Goal: Ask a question: Seek information or help from site administrators or community

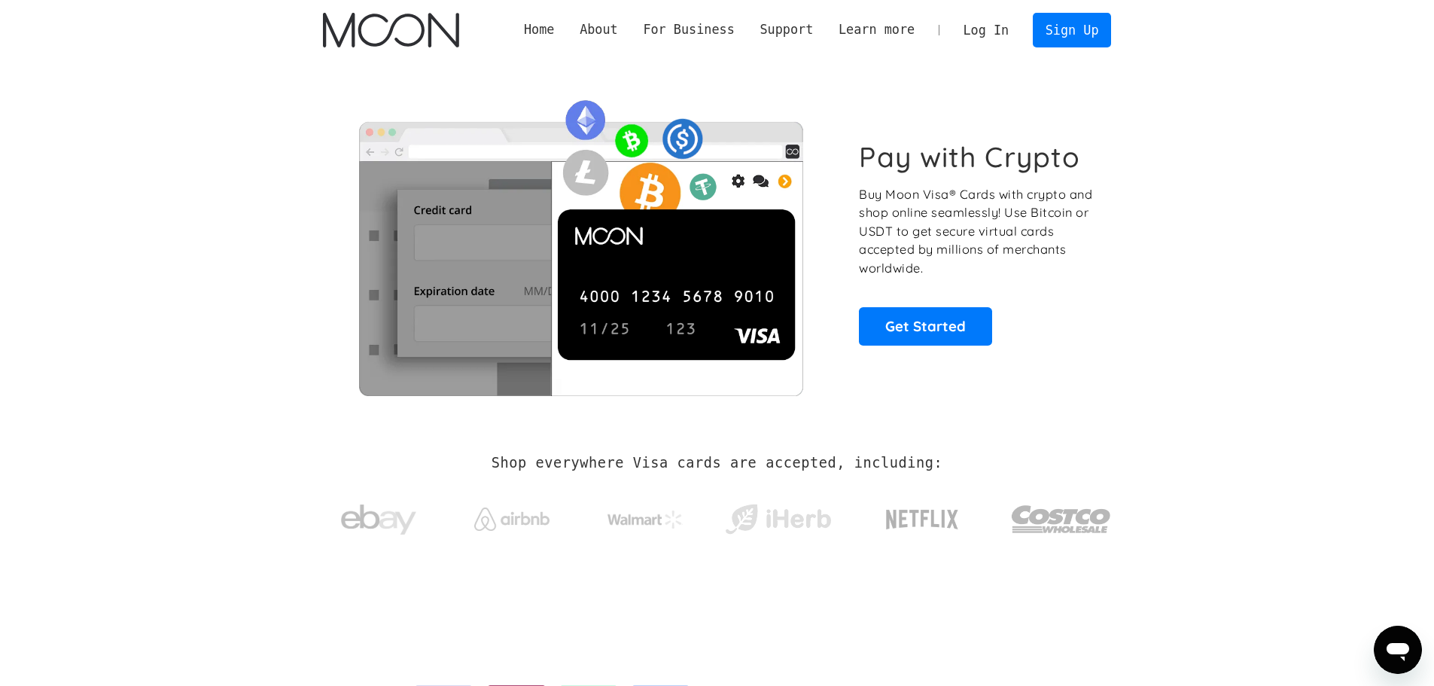
drag, startPoint x: 300, startPoint y: 247, endPoint x: 324, endPoint y: 236, distance: 25.9
click at [300, 247] on div "Pay with Crypto Buy Moon Visa® Cards with crypto and shop online seamlessly! Us…" at bounding box center [716, 242] width 833 height 365
click at [1240, 175] on section "Pay with Crypto Buy Moon Visa® Cards with crypto and shop online seamlessly! Us…" at bounding box center [717, 242] width 1434 height 365
drag, startPoint x: 1366, startPoint y: 260, endPoint x: 1359, endPoint y: 257, distance: 7.9
click at [1366, 260] on section "Pay with Crypto Buy Moon Visa® Cards with crypto and shop online seamlessly! Us…" at bounding box center [717, 242] width 1434 height 365
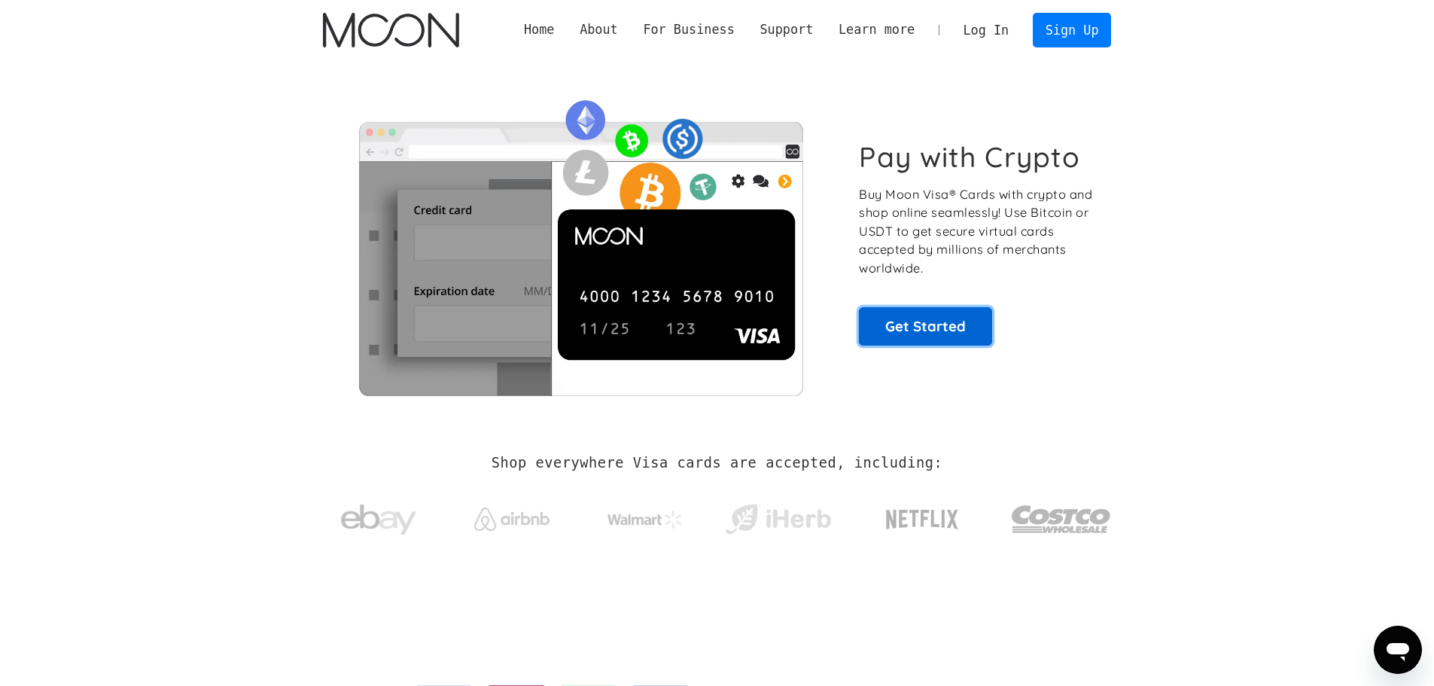
click at [965, 319] on link "Get Started" at bounding box center [925, 326] width 133 height 38
click at [1247, 317] on section "Pay with Crypto Buy Moon Visa® Cards with crypto and shop online seamlessly! Us…" at bounding box center [717, 242] width 1434 height 365
click at [1093, 29] on link "Sign Up" at bounding box center [1072, 30] width 78 height 34
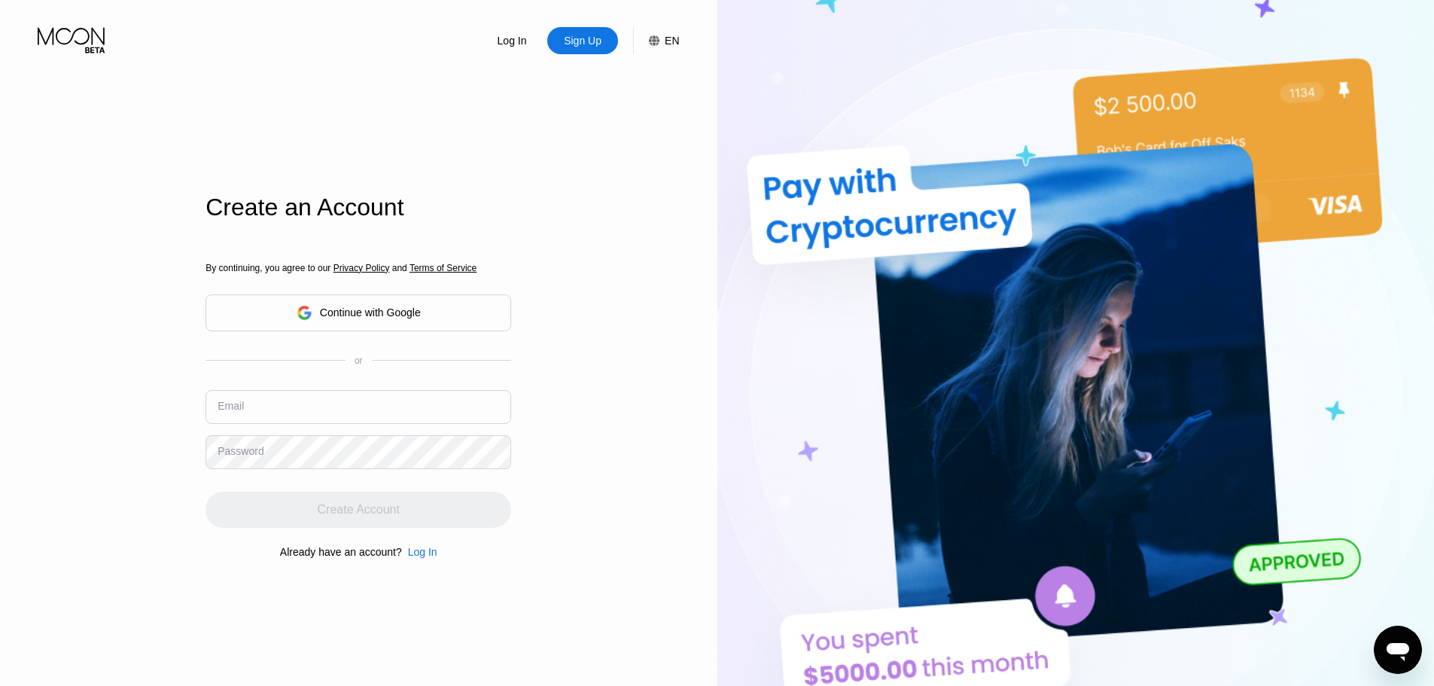
click at [394, 307] on div "Continue with Google" at bounding box center [370, 312] width 101 height 12
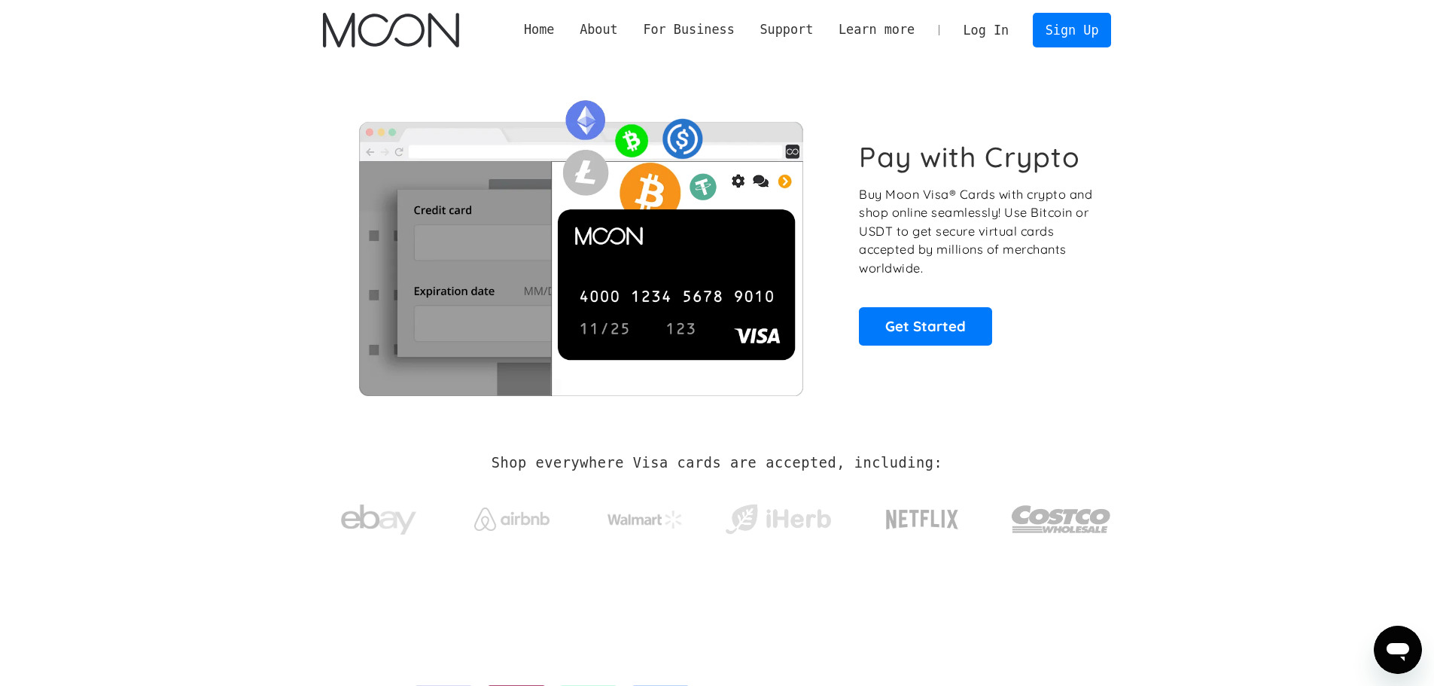
click at [976, 25] on link "Log In" at bounding box center [986, 30] width 71 height 33
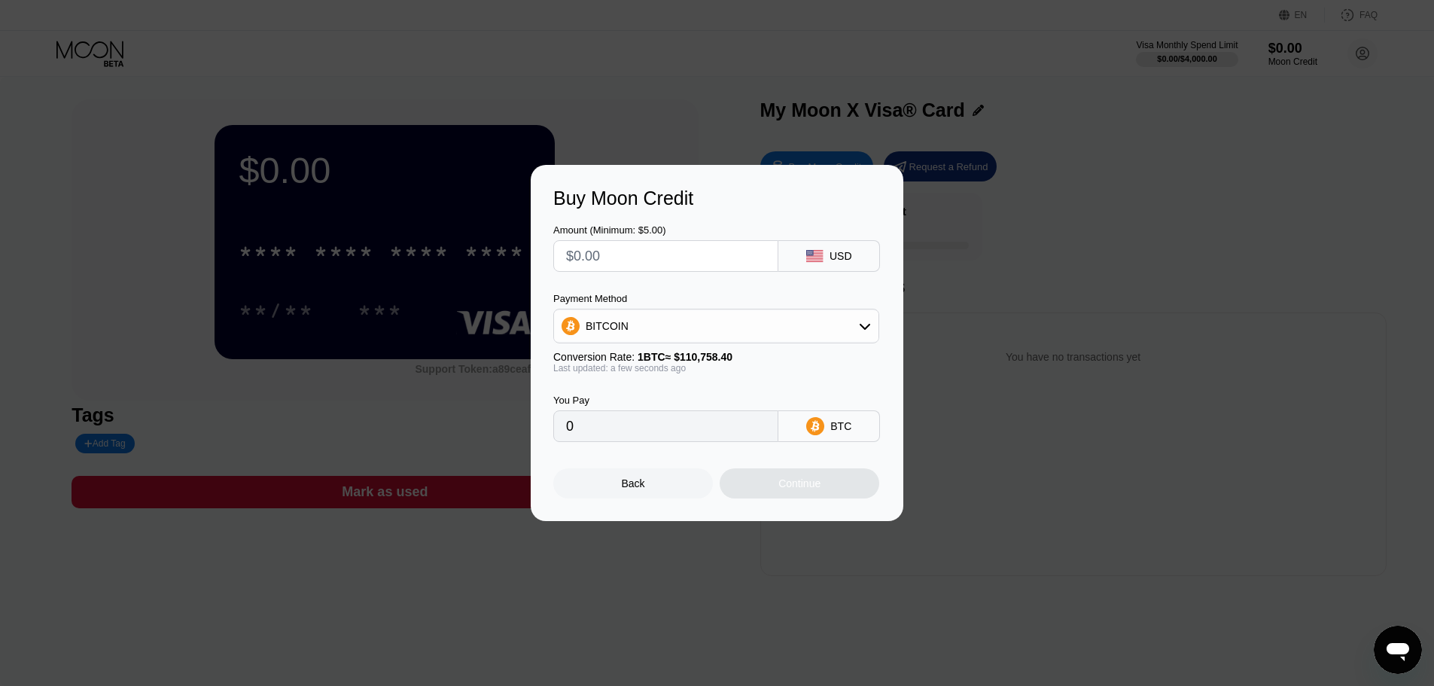
click at [1119, 244] on div "Buy Moon Credit Amount (Minimum: $5.00) USD Payment Method BITCOIN Conversion R…" at bounding box center [717, 343] width 1434 height 356
click at [631, 484] on div "Back" at bounding box center [633, 483] width 23 height 12
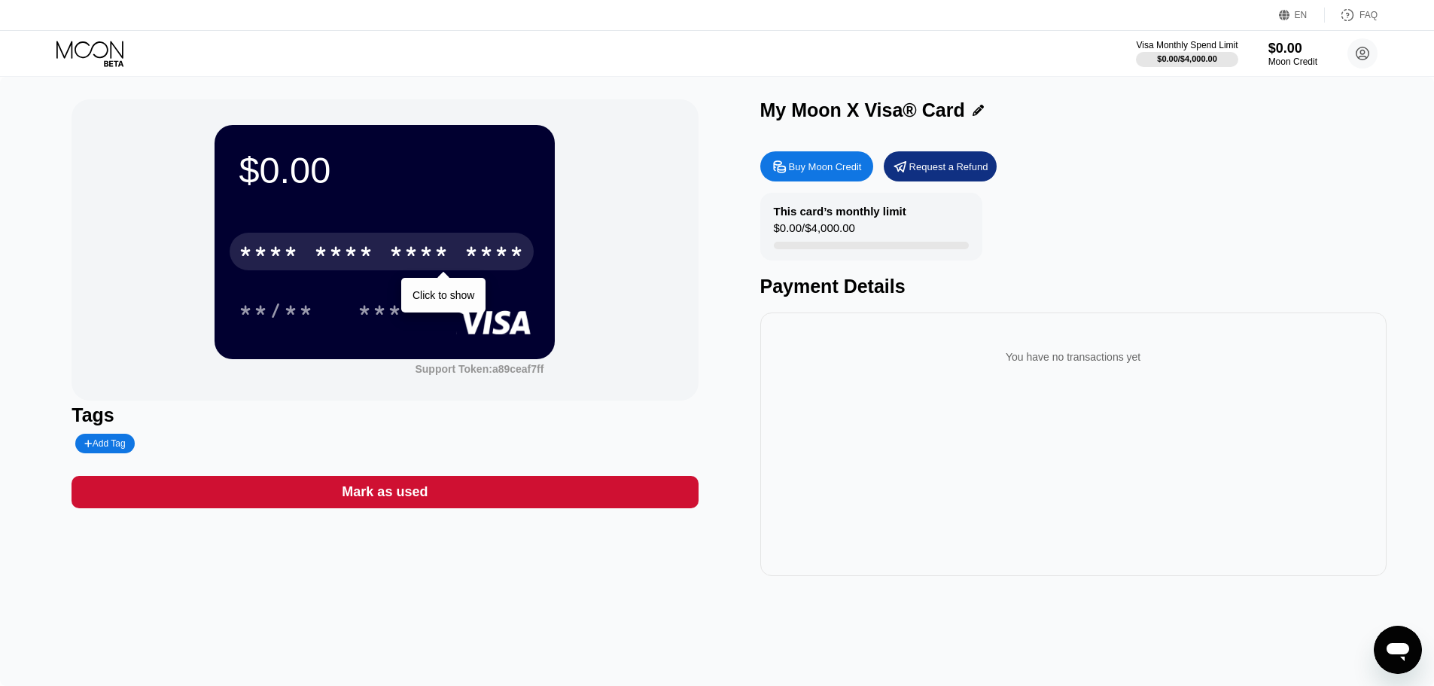
click at [337, 252] on div "* * * *" at bounding box center [344, 254] width 60 height 24
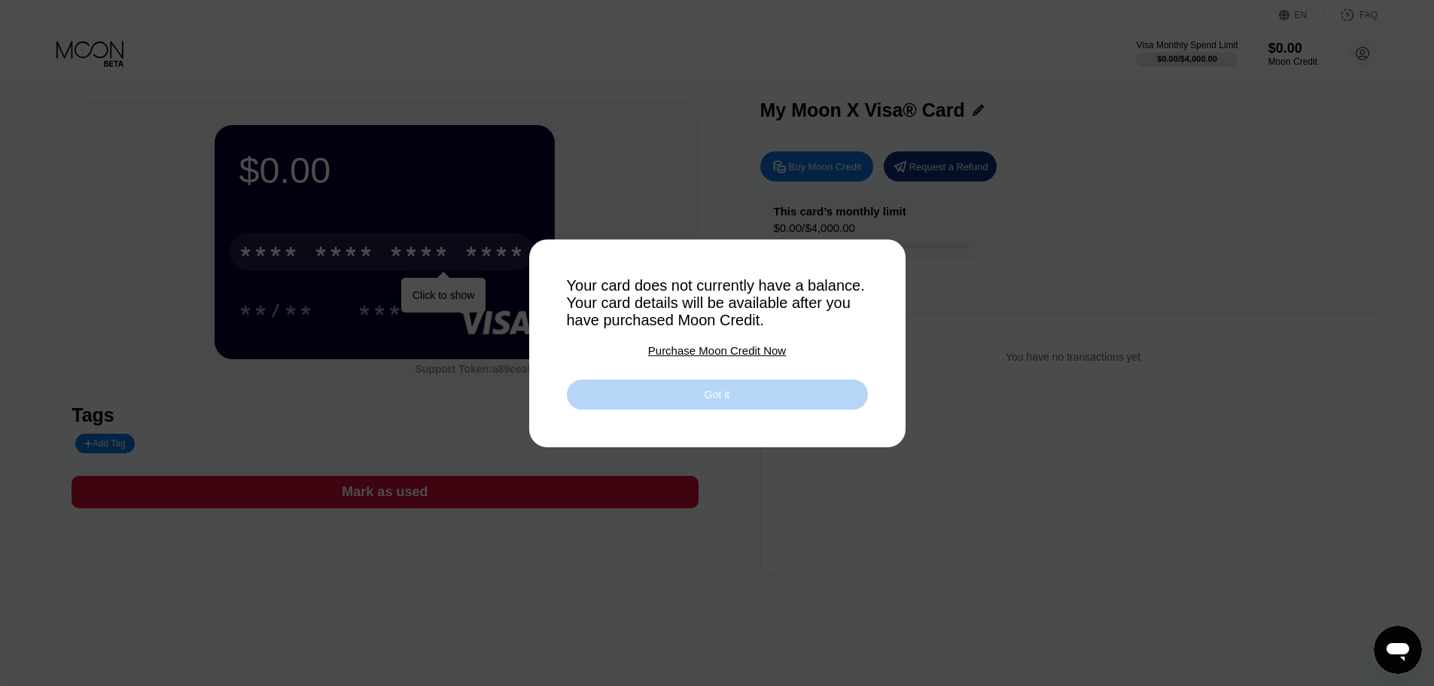
click at [683, 404] on div "Got it" at bounding box center [717, 394] width 301 height 30
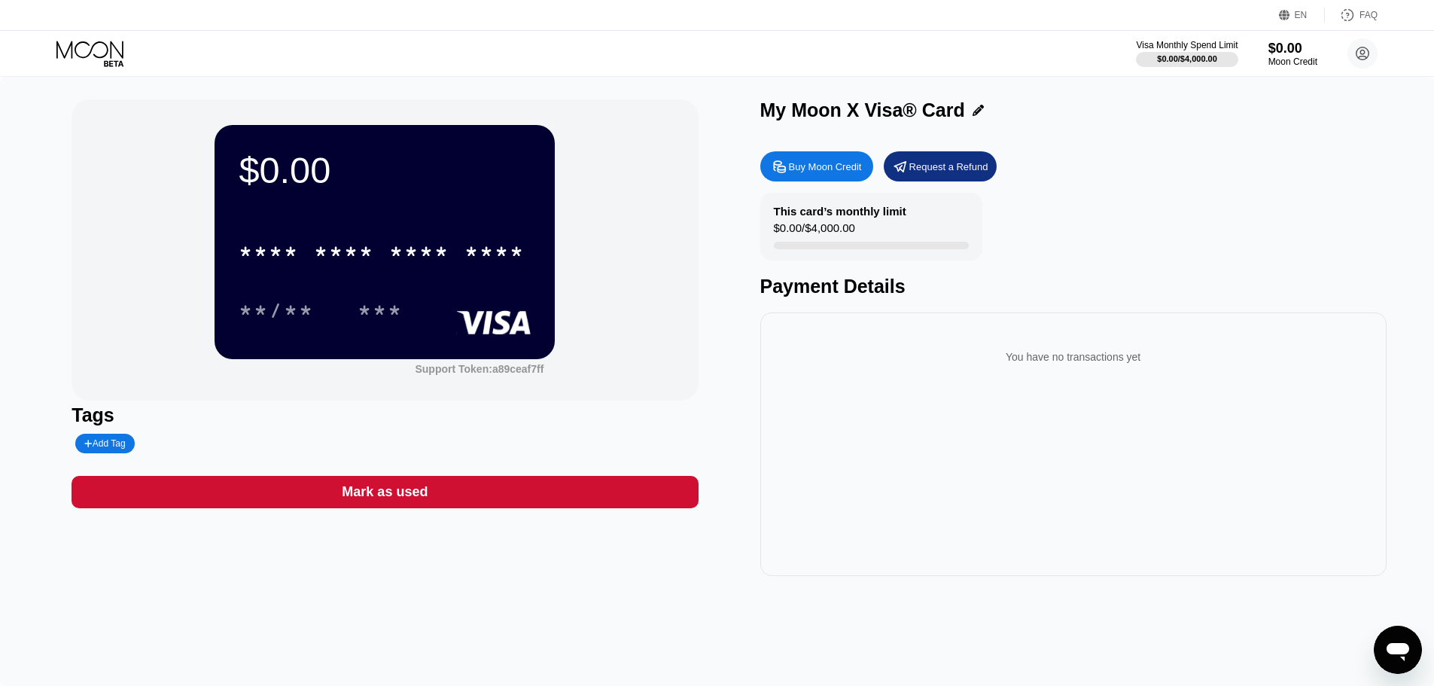
click at [876, 452] on div "You have no transactions yet" at bounding box center [1073, 443] width 626 height 263
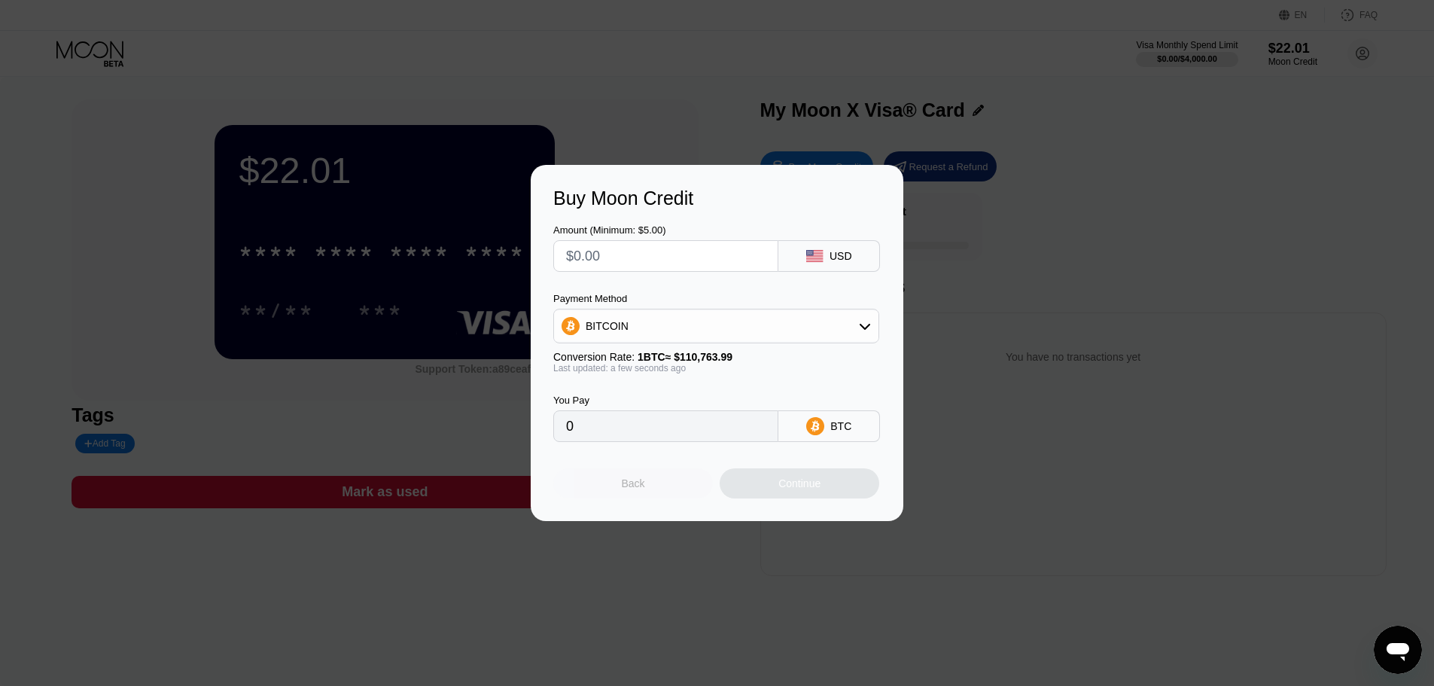
click at [660, 497] on div "Back" at bounding box center [633, 483] width 160 height 30
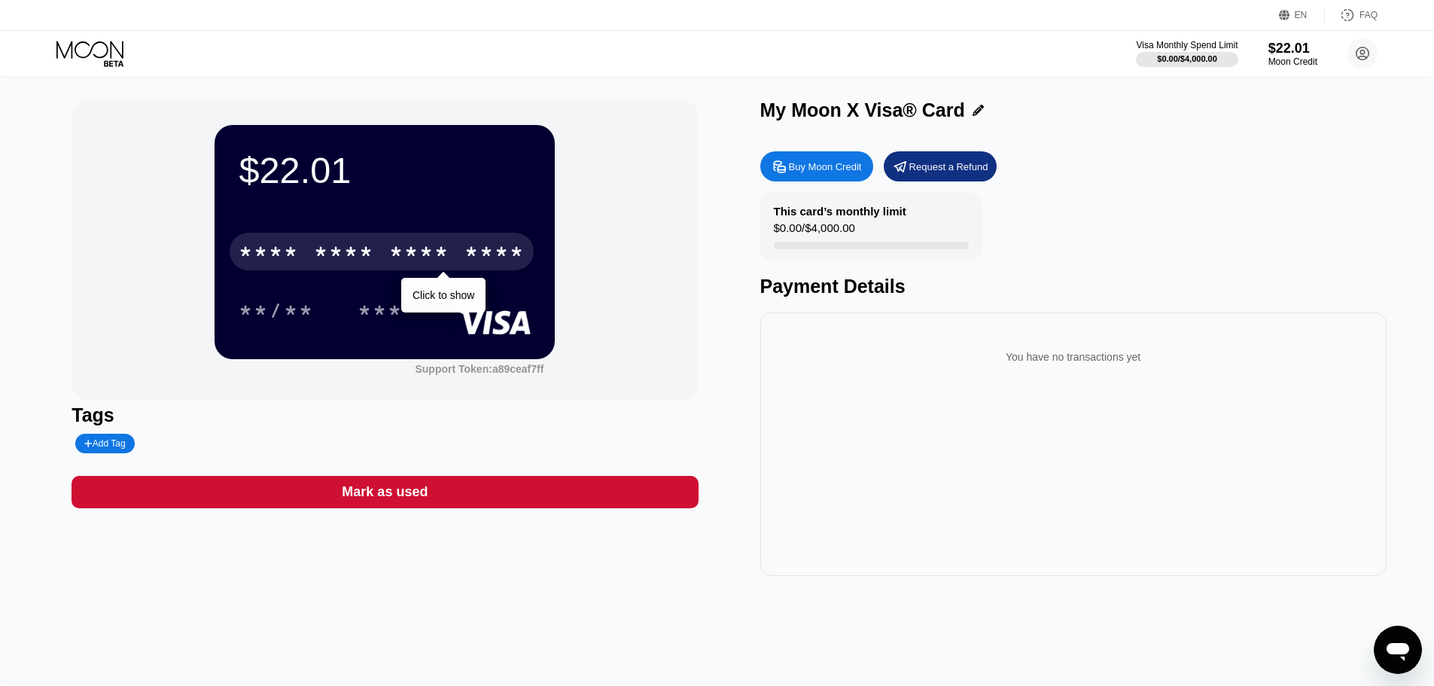
click at [377, 261] on div "* * * * * * * * * * * * ****" at bounding box center [382, 252] width 304 height 38
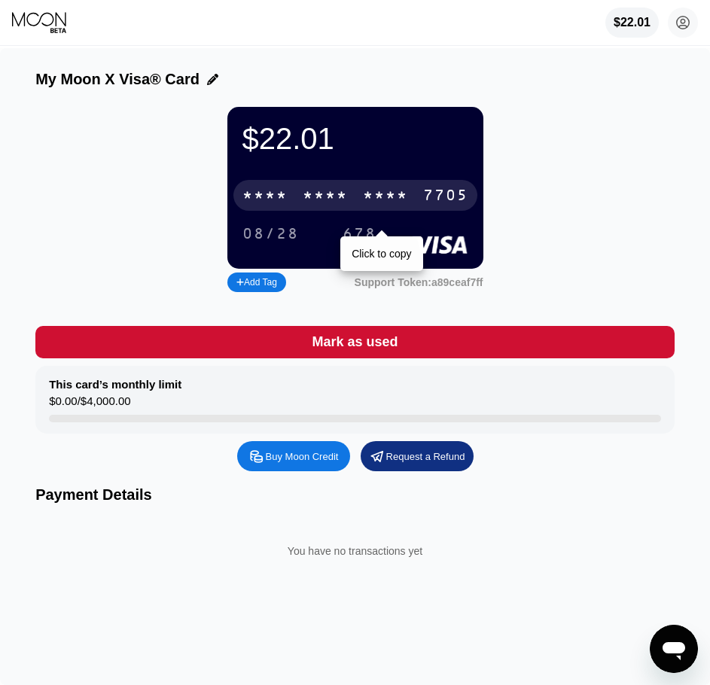
click at [380, 260] on div "Click to copy" at bounding box center [380, 254] width 59 height 12
click at [385, 199] on div "* * * *" at bounding box center [385, 195] width 45 height 17
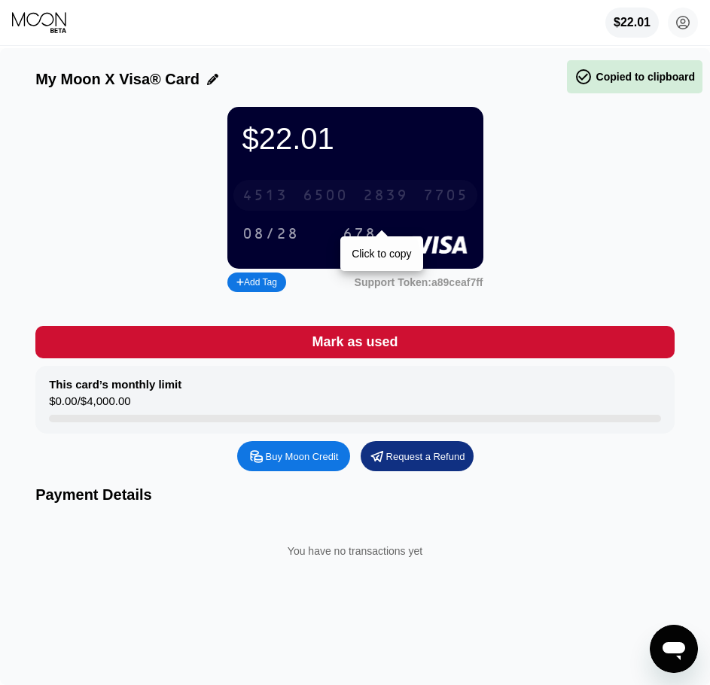
click at [367, 196] on div "2839" at bounding box center [385, 195] width 45 height 17
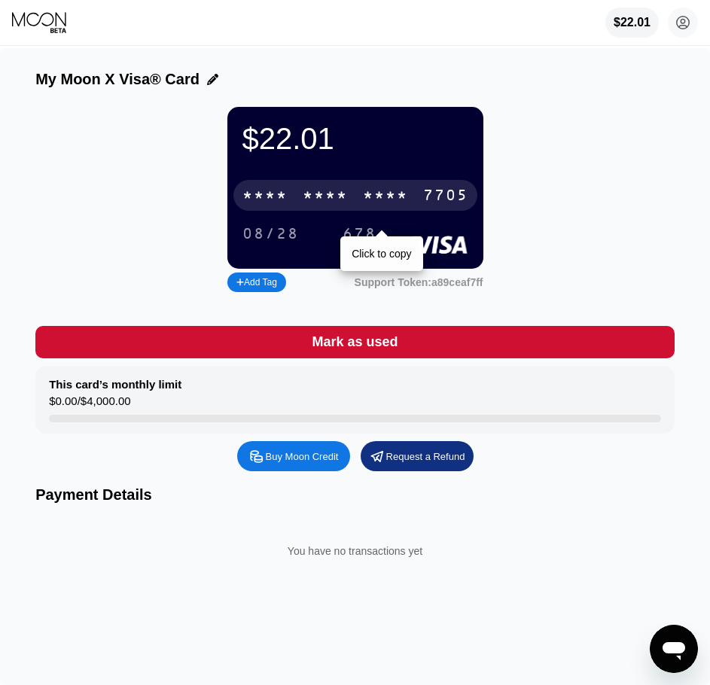
click at [259, 237] on div "08/28" at bounding box center [270, 234] width 56 height 17
click at [347, 238] on div "678" at bounding box center [359, 234] width 34 height 17
click at [538, 222] on div "$22.01 * * * * * * * * * * * * 7705 Click to copy 08/28 678 Add Tag Support Tok…" at bounding box center [354, 201] width 639 height 189
click at [571, 218] on div "$22.01 * * * * * * * * * * * * 7705 Click to copy 08/28 678 Add Tag Support Tok…" at bounding box center [354, 201] width 639 height 189
click at [557, 167] on div "$22.01 * * * * * * * * * * * * 7705 Click to copy 08/28 678 Add Tag Support Tok…" at bounding box center [354, 201] width 639 height 189
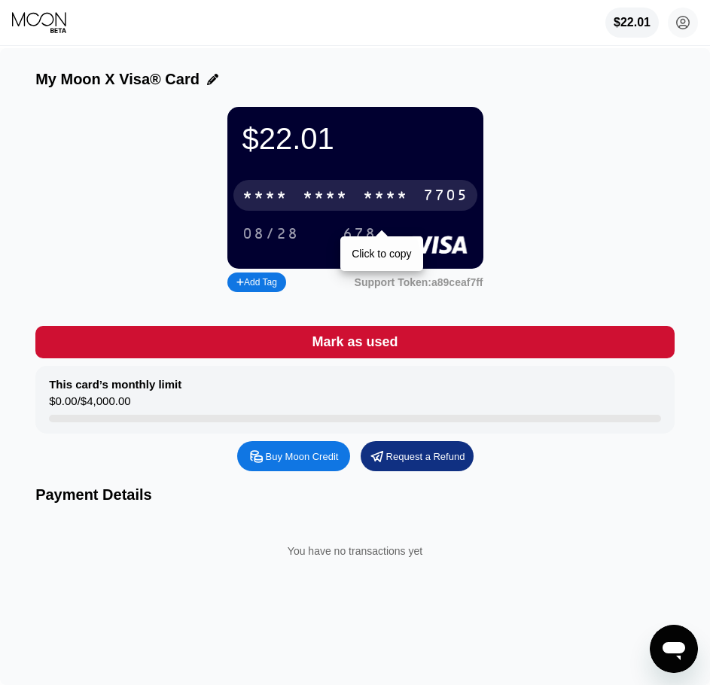
click at [122, 82] on div "My Moon X Visa® Card" at bounding box center [117, 79] width 164 height 17
click at [211, 81] on icon at bounding box center [212, 79] width 11 height 11
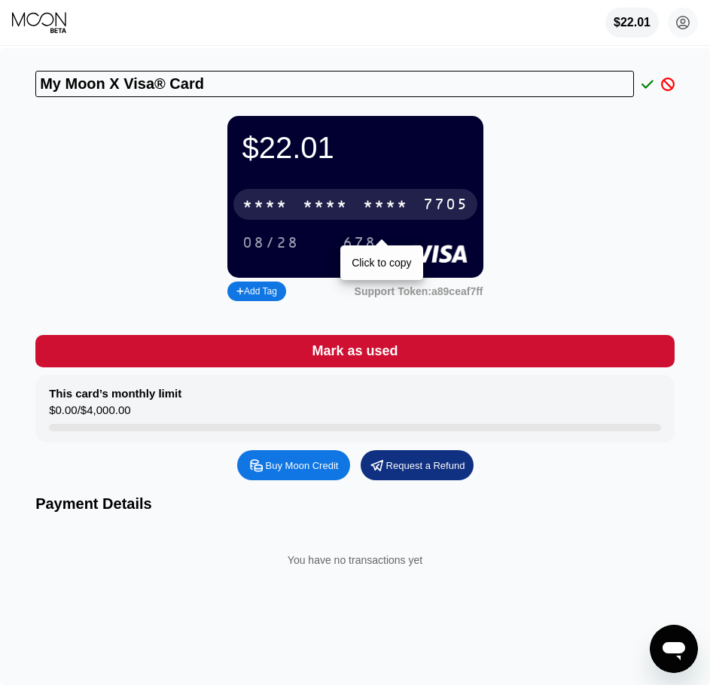
click at [668, 83] on icon at bounding box center [668, 85] width 14 height 14
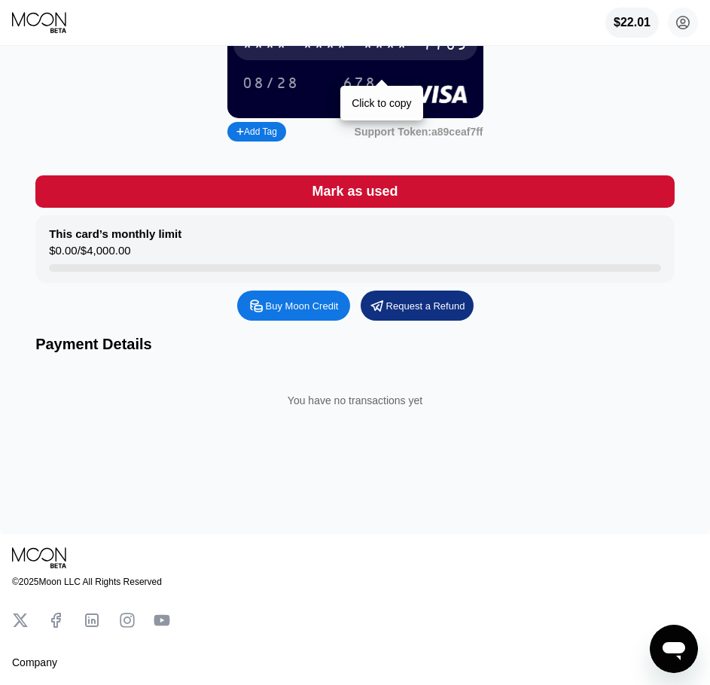
scroll to position [75, 0]
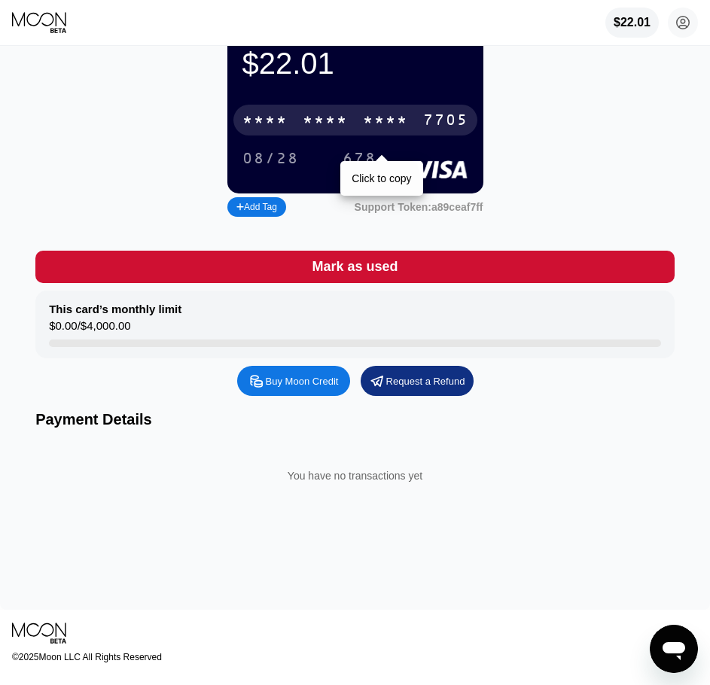
click at [35, 18] on icon at bounding box center [40, 22] width 56 height 23
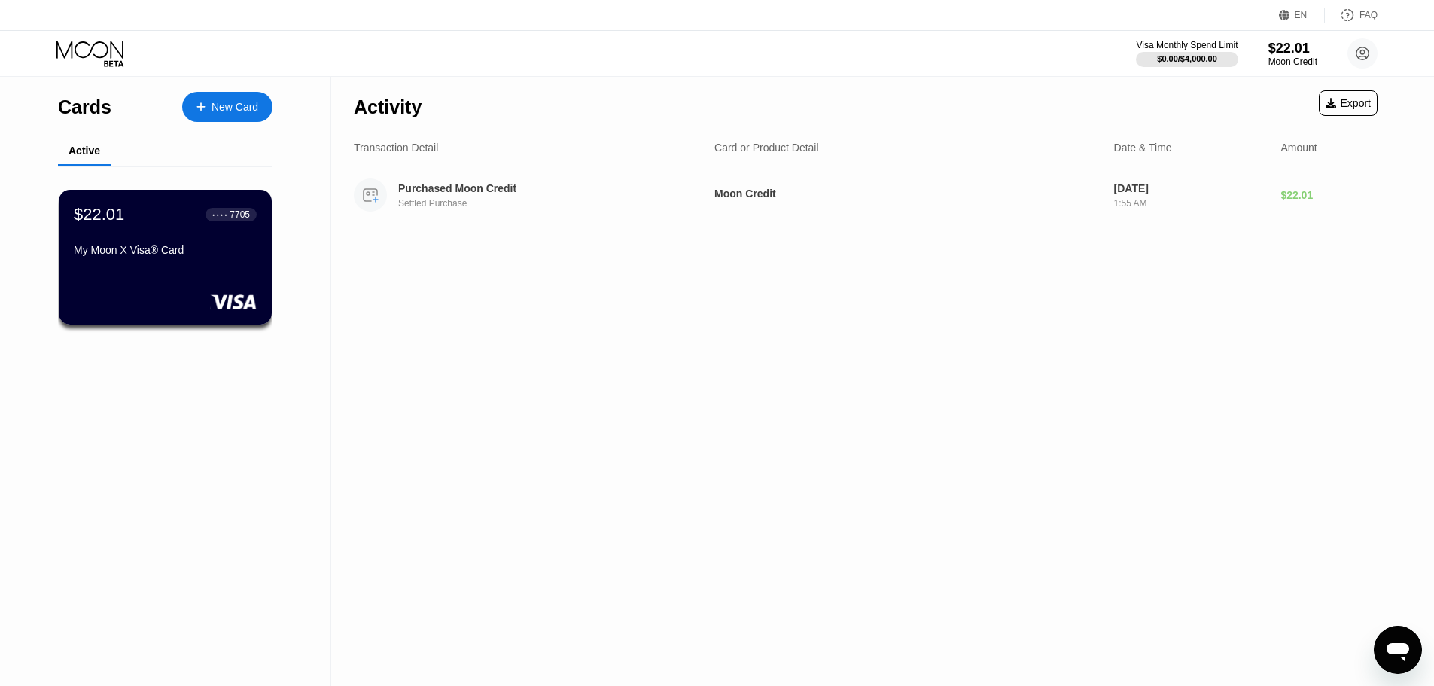
click at [432, 191] on div "Purchased Moon Credit" at bounding box center [544, 188] width 292 height 12
click at [467, 186] on div "Purchased Moon Credit" at bounding box center [544, 188] width 292 height 12
click at [1399, 650] on icon "Open messaging window" at bounding box center [1397, 652] width 23 height 18
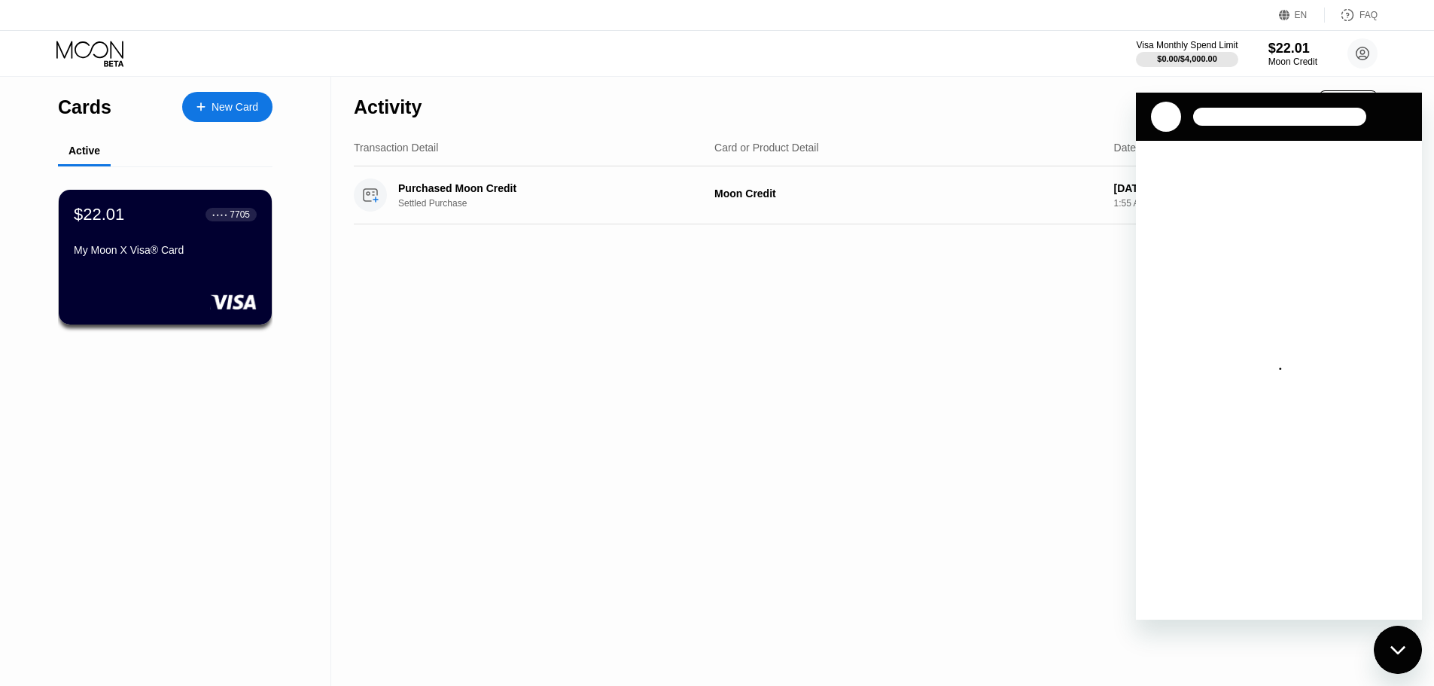
click at [531, 405] on div "Activity Export Transaction Detail Card or Product Detail Date & Time Amount Pu…" at bounding box center [865, 381] width 1069 height 609
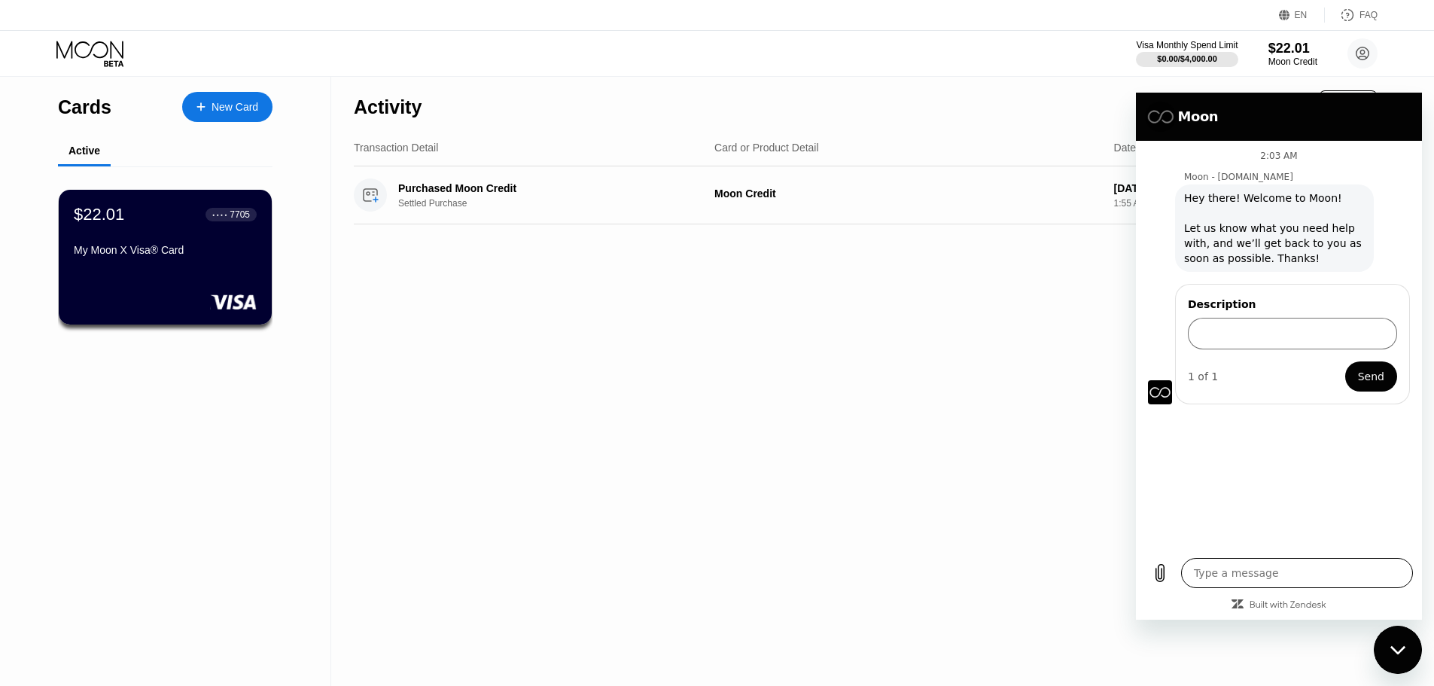
click at [1242, 581] on textarea at bounding box center [1297, 573] width 232 height 30
type textarea "X"
type textarea "x"
type textarea "X"
type textarea "x"
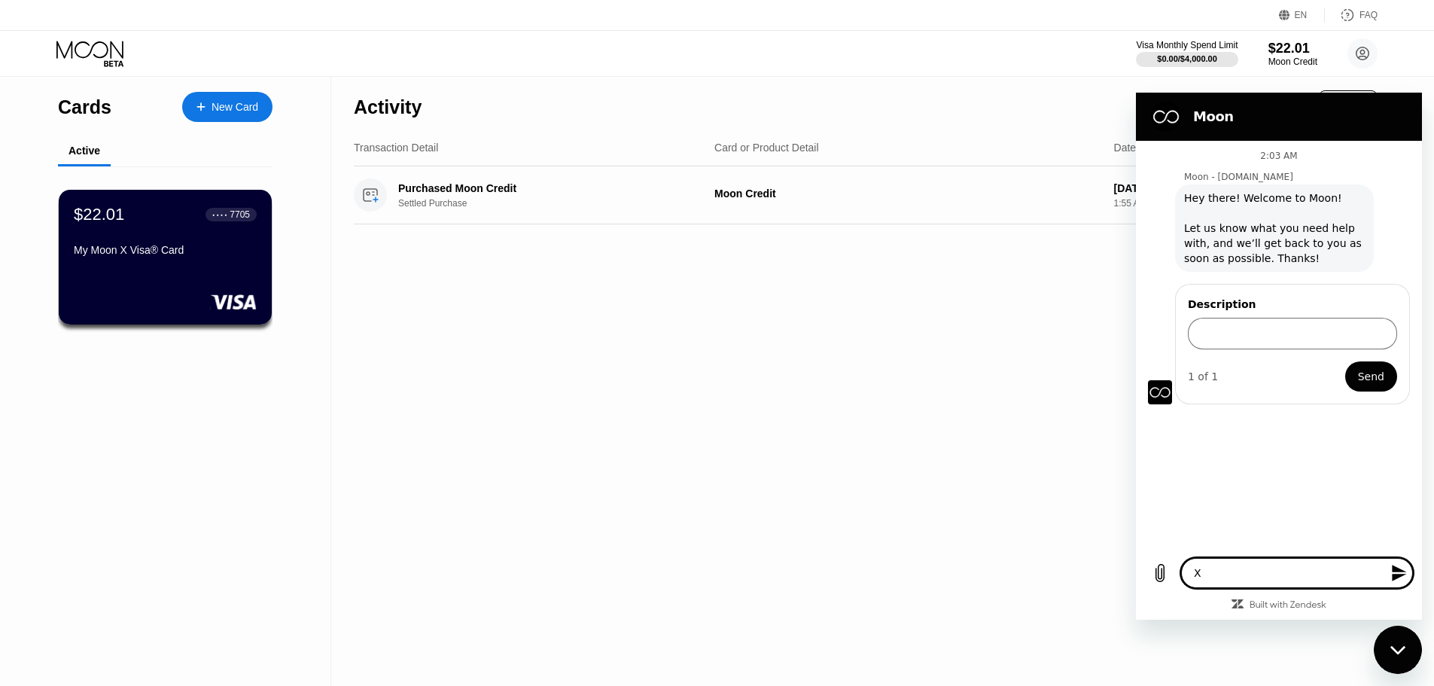
type textarea "X v"
type textarea "x"
type textarea "X vi"
type textarea "x"
type textarea "X vis"
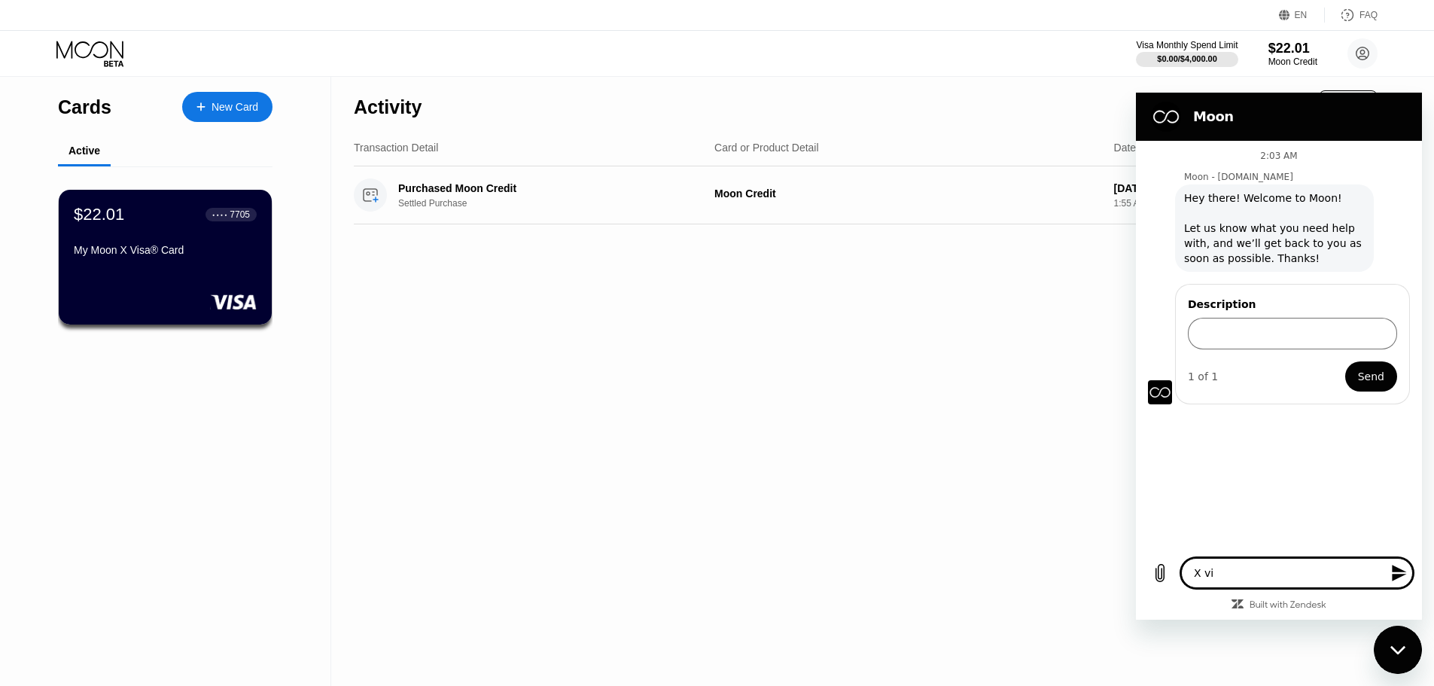
type textarea "x"
type textarea "X visa"
type textarea "x"
type textarea "X visa"
type textarea "x"
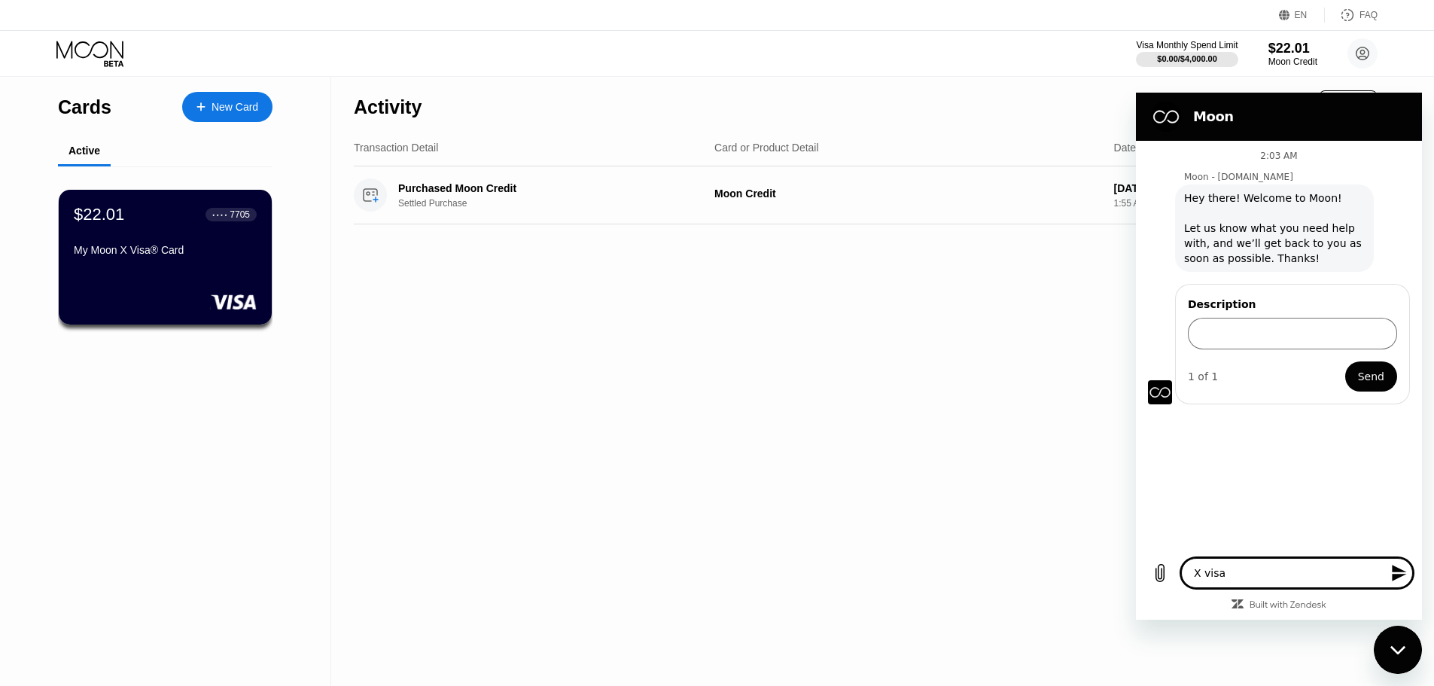
type textarea "X visa c"
type textarea "x"
type textarea "X visa ca"
type textarea "x"
type textarea "X visa car"
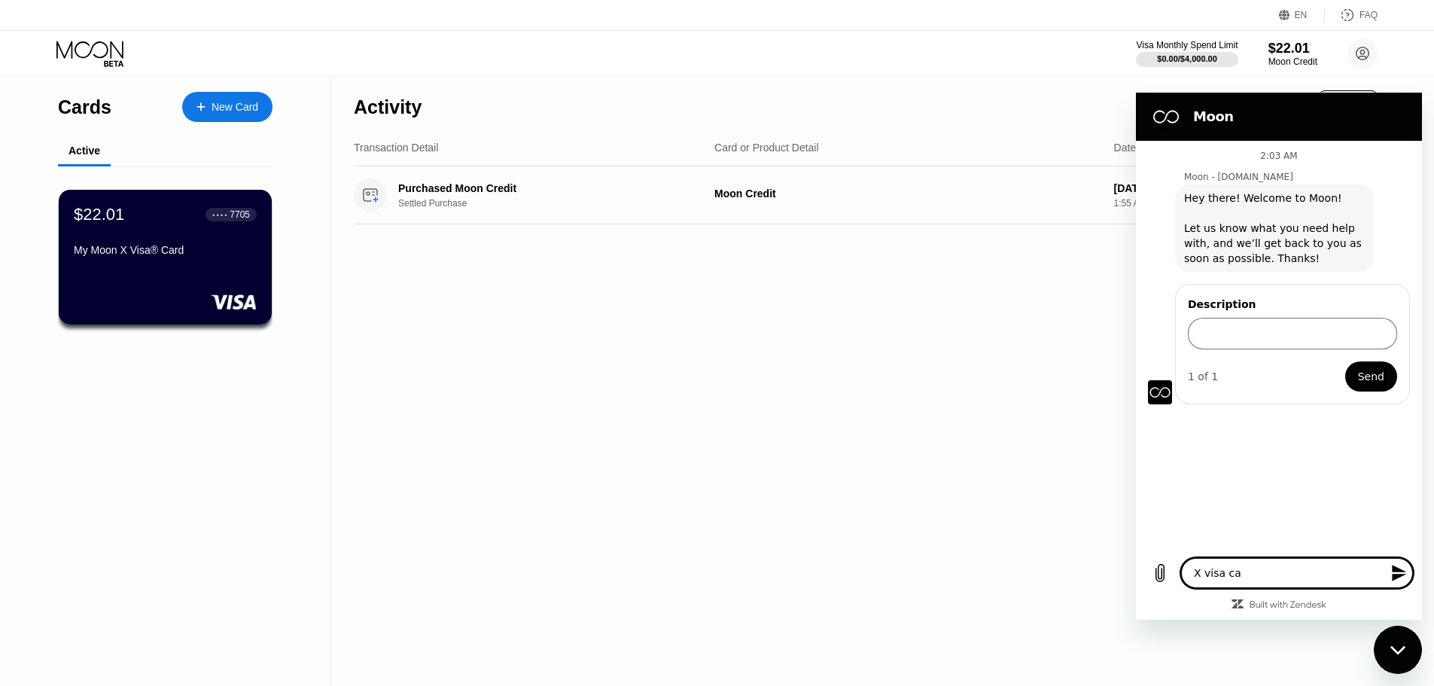
type textarea "x"
type textarea "X visa card"
type textarea "x"
type textarea "X visa card'"
type textarea "x"
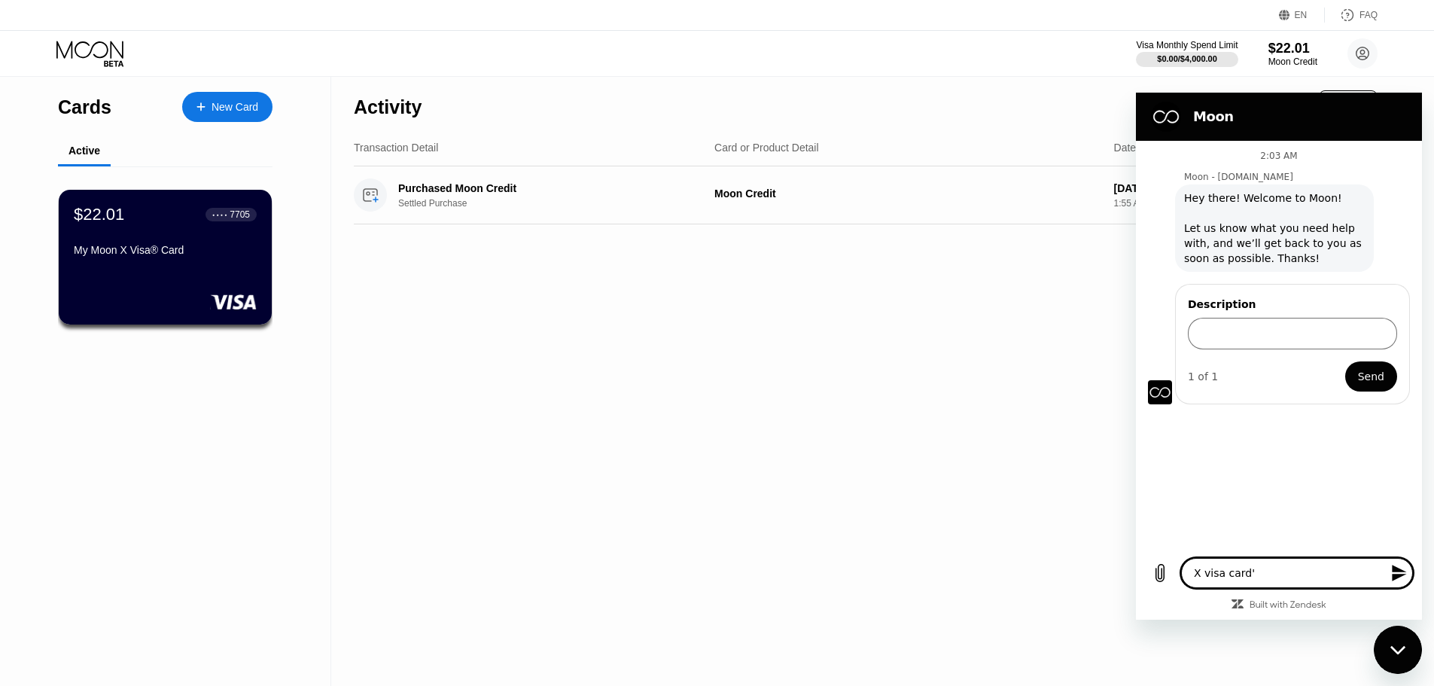
type textarea "X visa card's"
type textarea "x"
type textarea "X visa card's"
type textarea "x"
type textarea "X visa card's c"
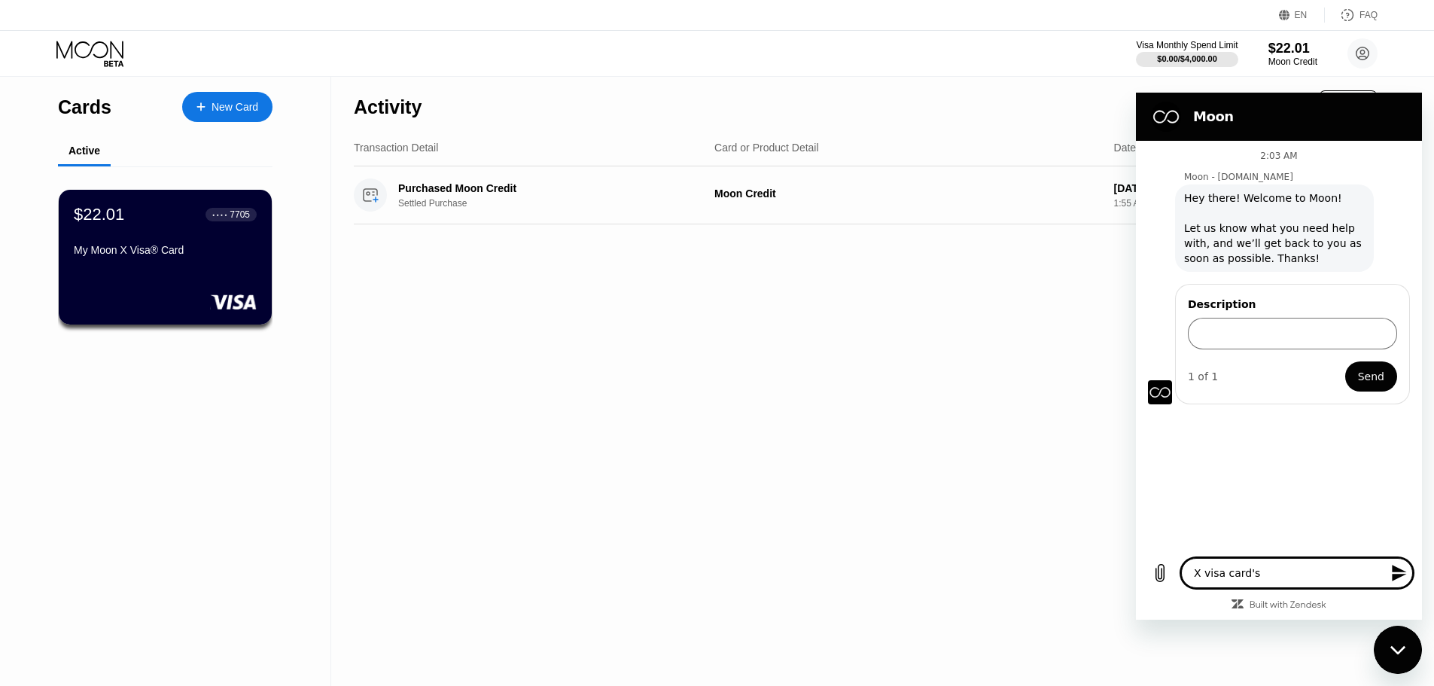
type textarea "x"
type textarea "X visa card's co"
type textarea "x"
type textarea "X visa card's cou"
type textarea "x"
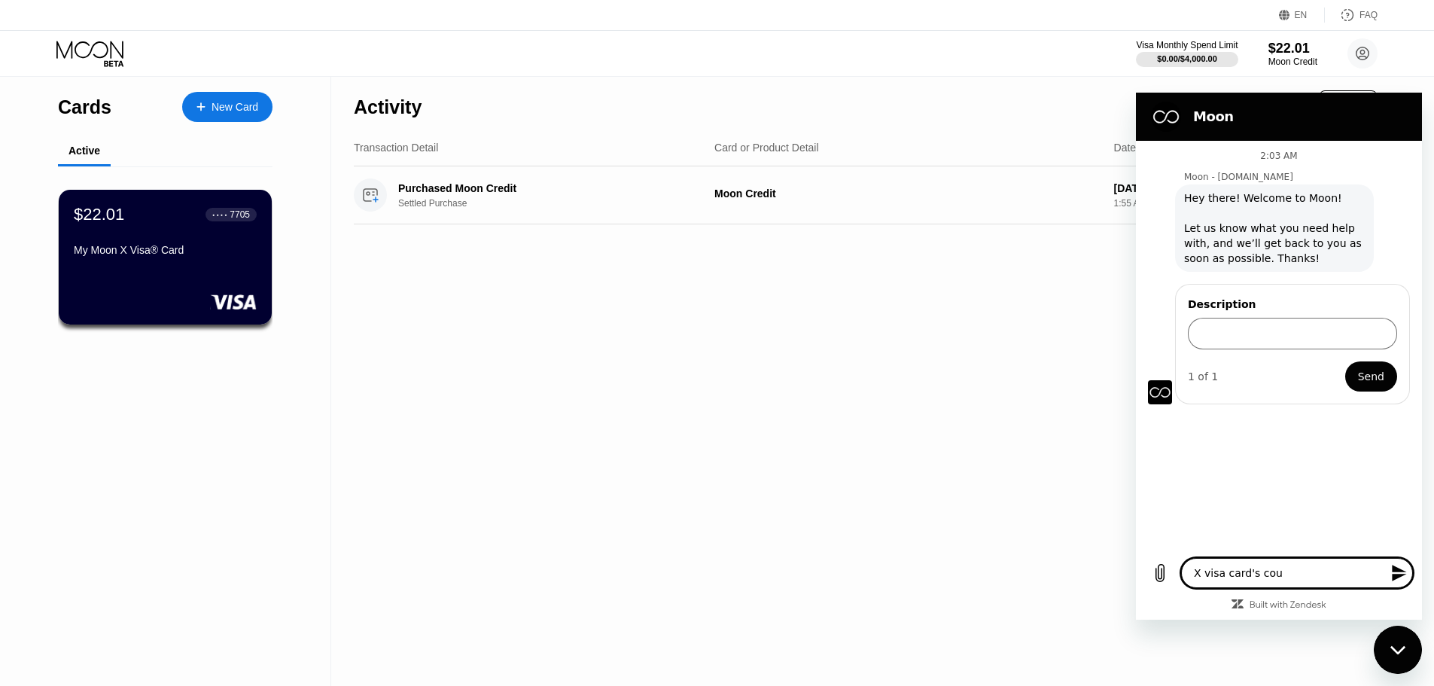
type textarea "X visa card's coun"
type textarea "x"
type textarea "X visa card's count"
type textarea "x"
type textarea "X visa card's countr"
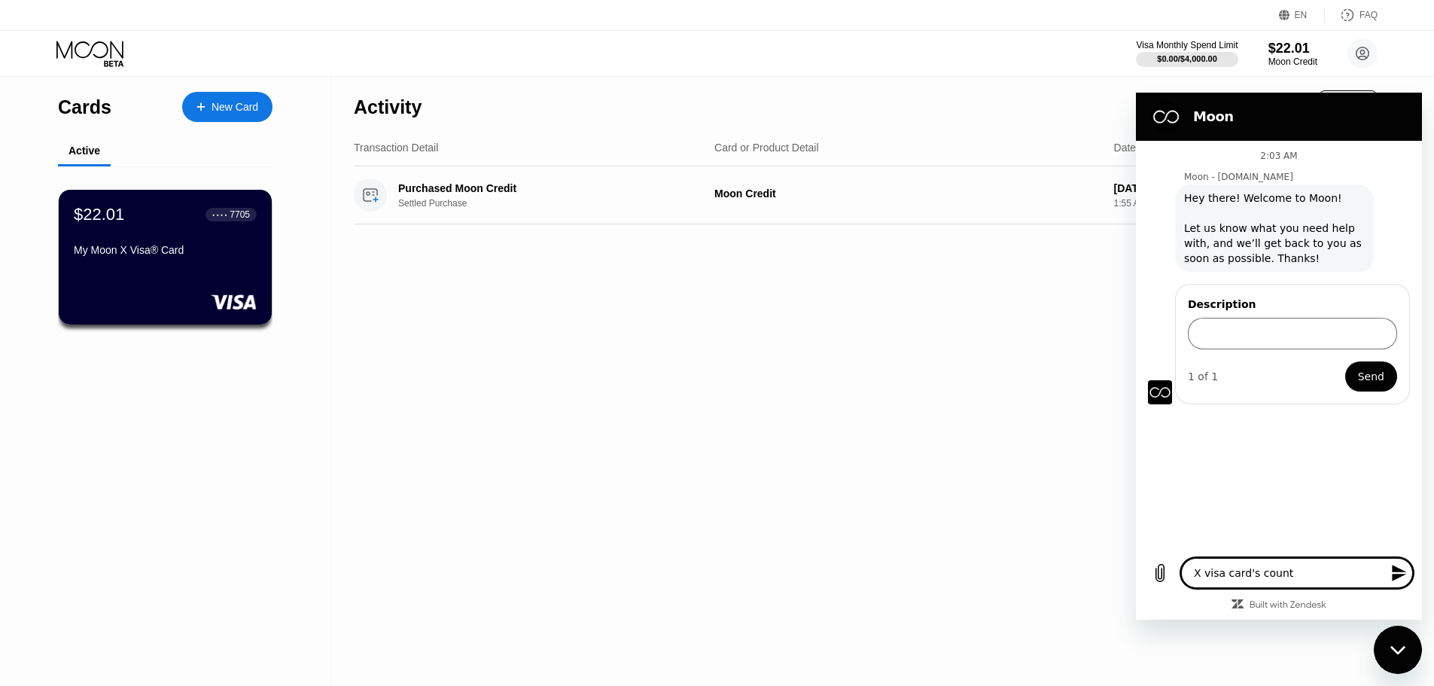
type textarea "x"
type textarea "X visa card's country"
type textarea "x"
type textarea "X visa card's country"
type textarea "x"
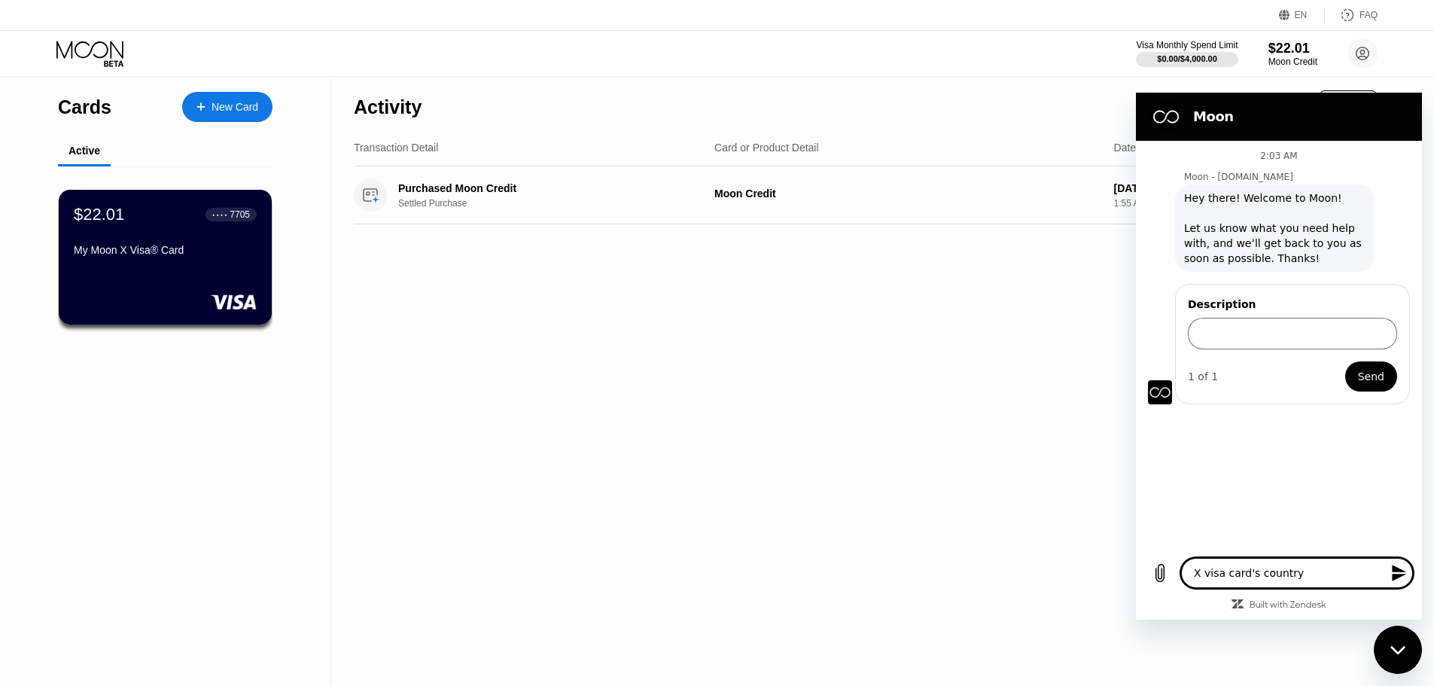
type textarea "X visa card's country a"
type textarea "x"
type textarea "X visa card's country an"
type textarea "x"
type textarea "X visa card's country and"
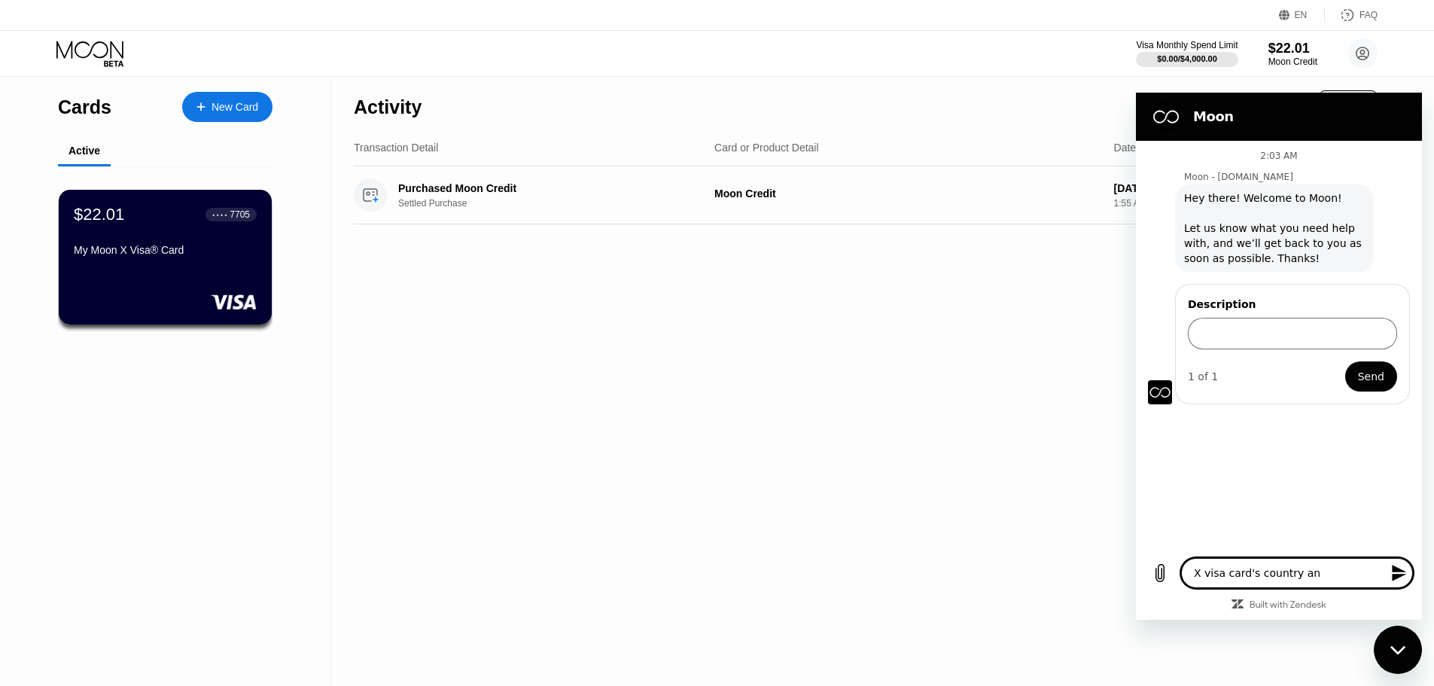
type textarea "x"
type textarea "X visa card's country and"
type textarea "x"
type textarea "X visa card's country and z"
type textarea "x"
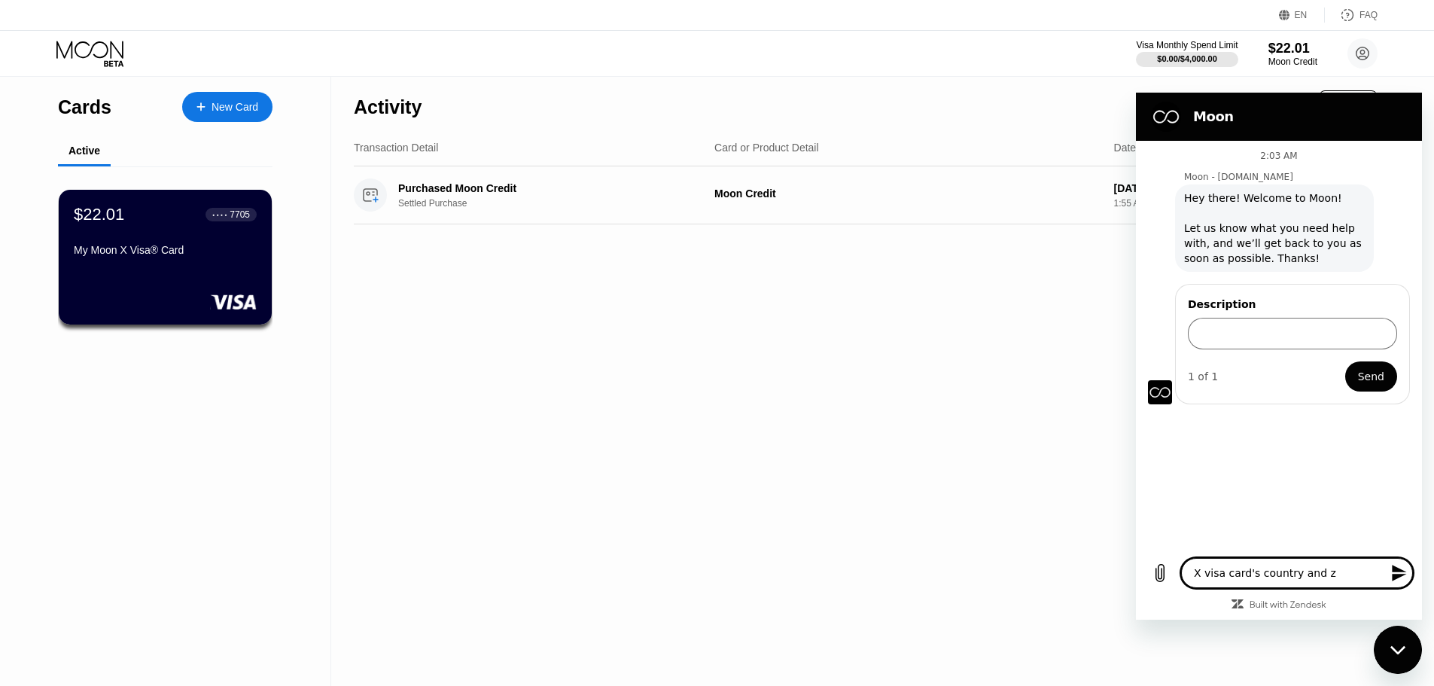
type textarea "X visa card's country and zi"
type textarea "x"
type textarea "X visa card's country and zip"
type textarea "x"
type textarea "X visa card's country and zip"
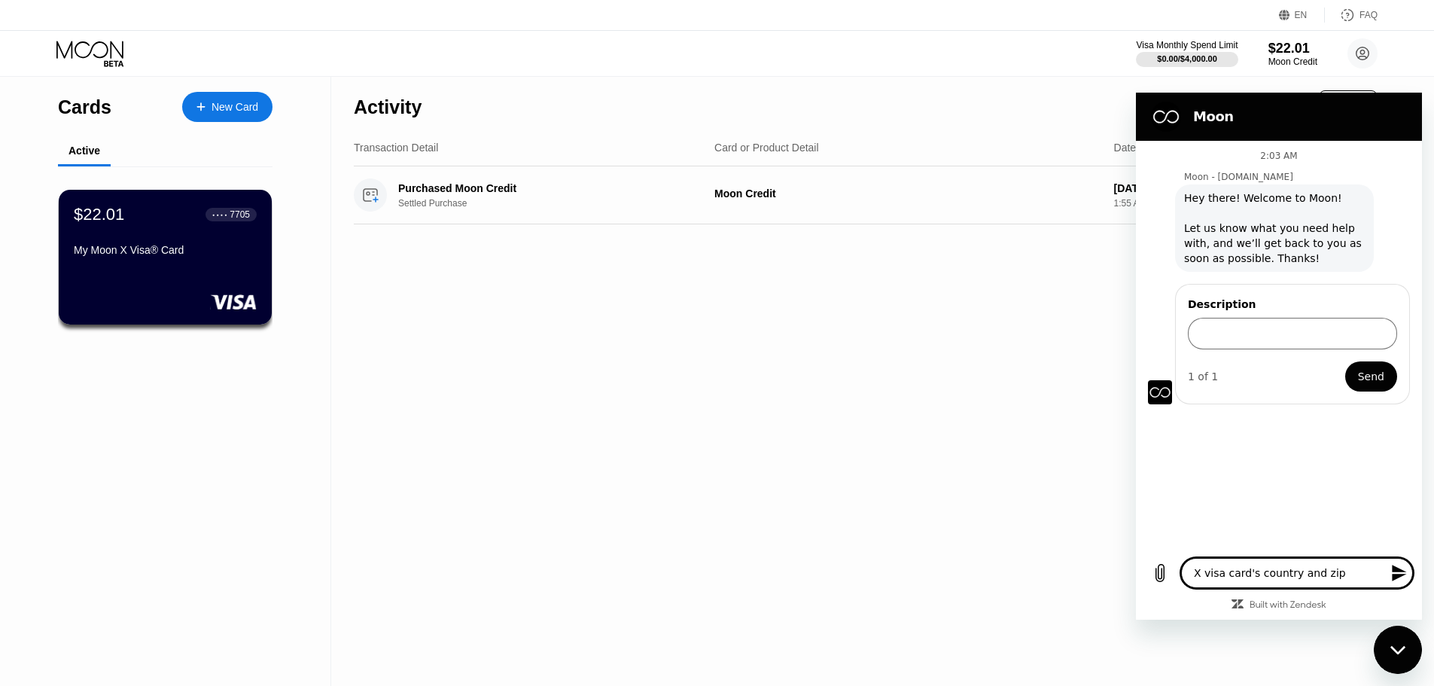
type textarea "x"
type textarea "X visa card's country and zip c"
type textarea "x"
type textarea "X visa card's country and zip co"
type textarea "x"
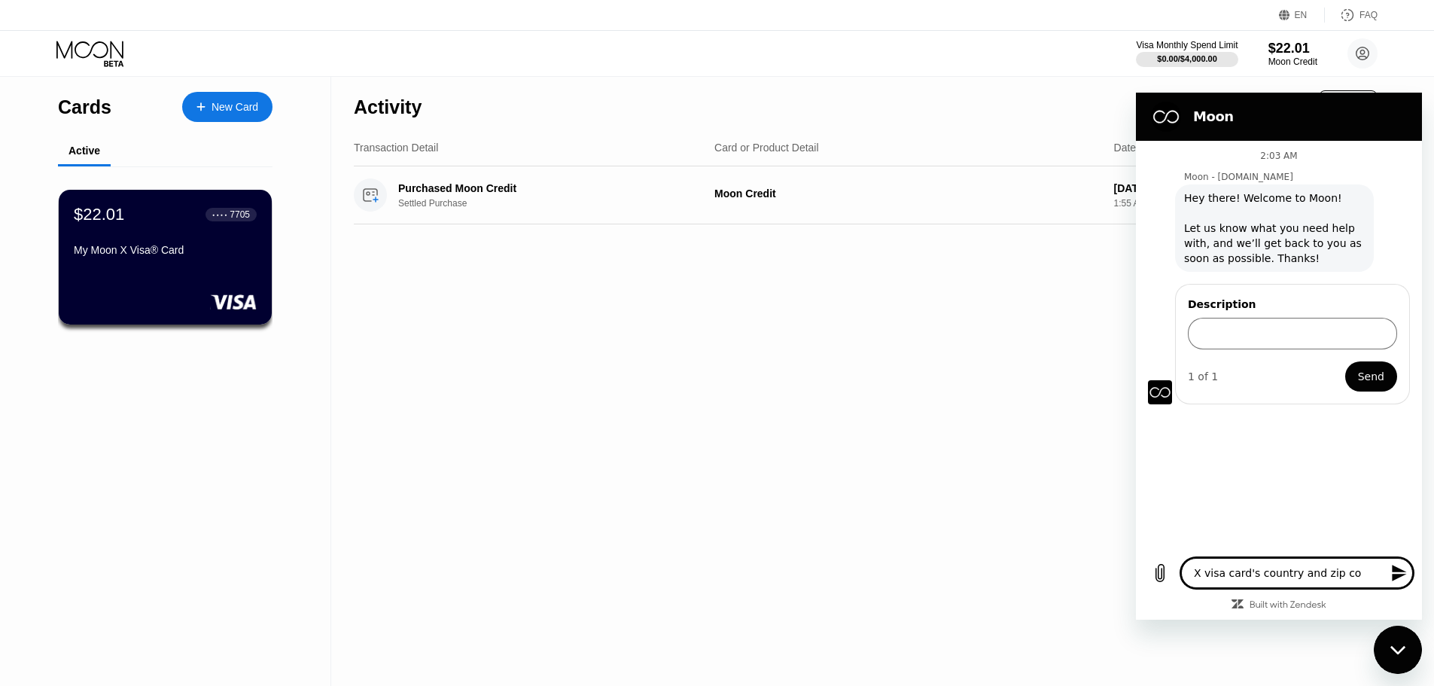
type textarea "X visa card's country and zip cod"
type textarea "x"
type textarea "X visa card's country and zip code"
type textarea "x"
type textarea "X visa card's country and zip code?"
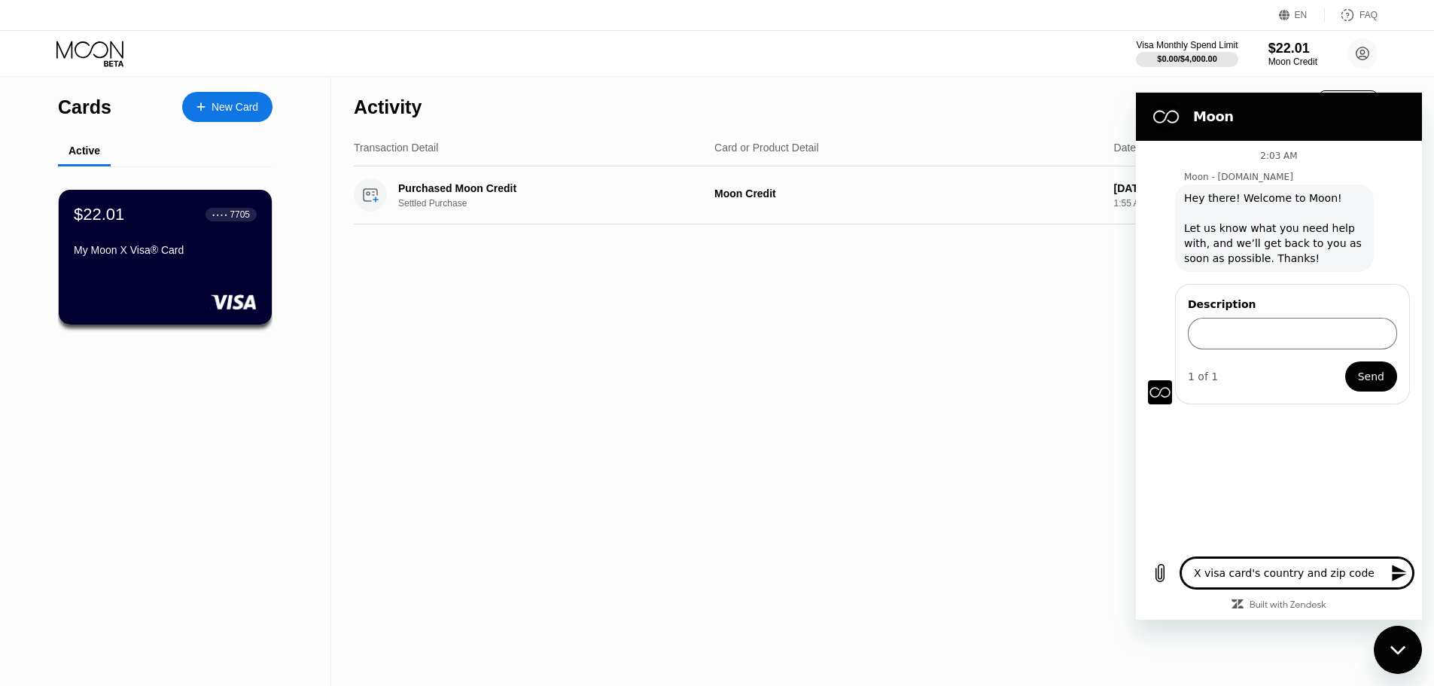
type textarea "x"
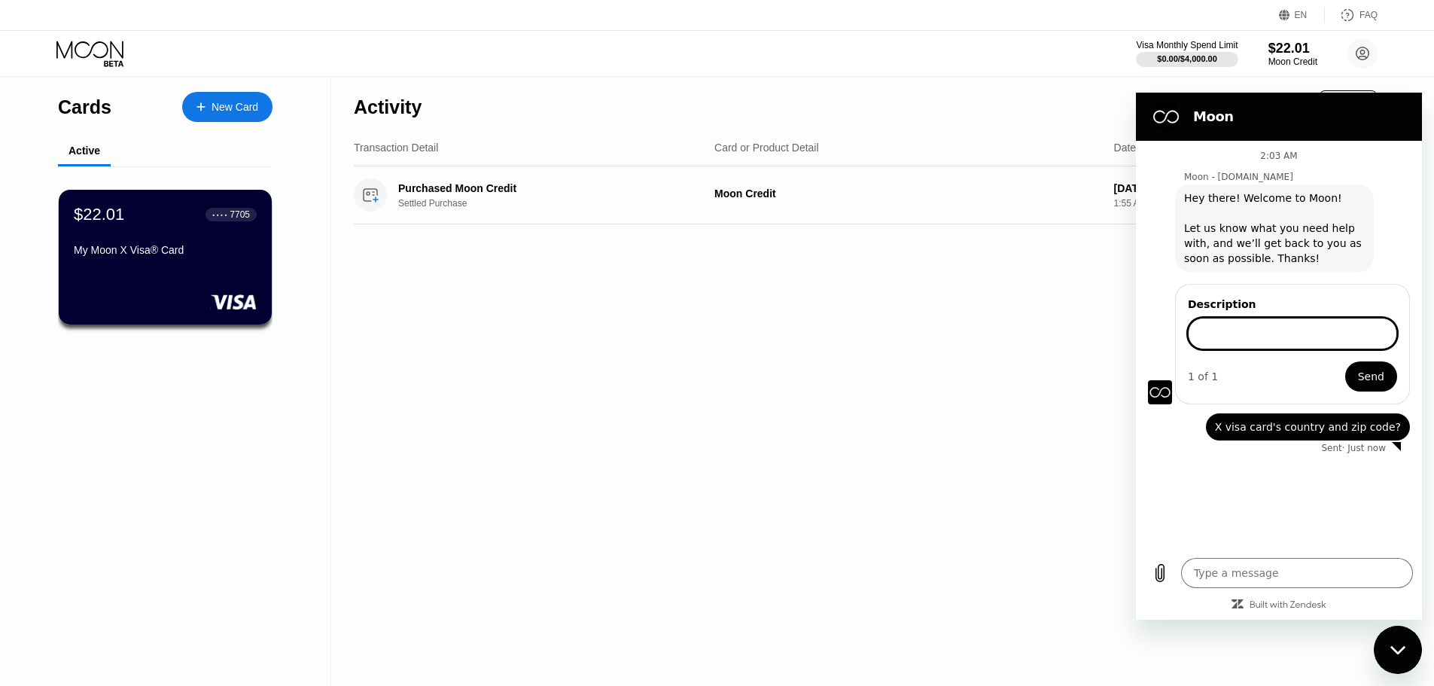
click at [1218, 331] on input "Description" at bounding box center [1292, 334] width 209 height 32
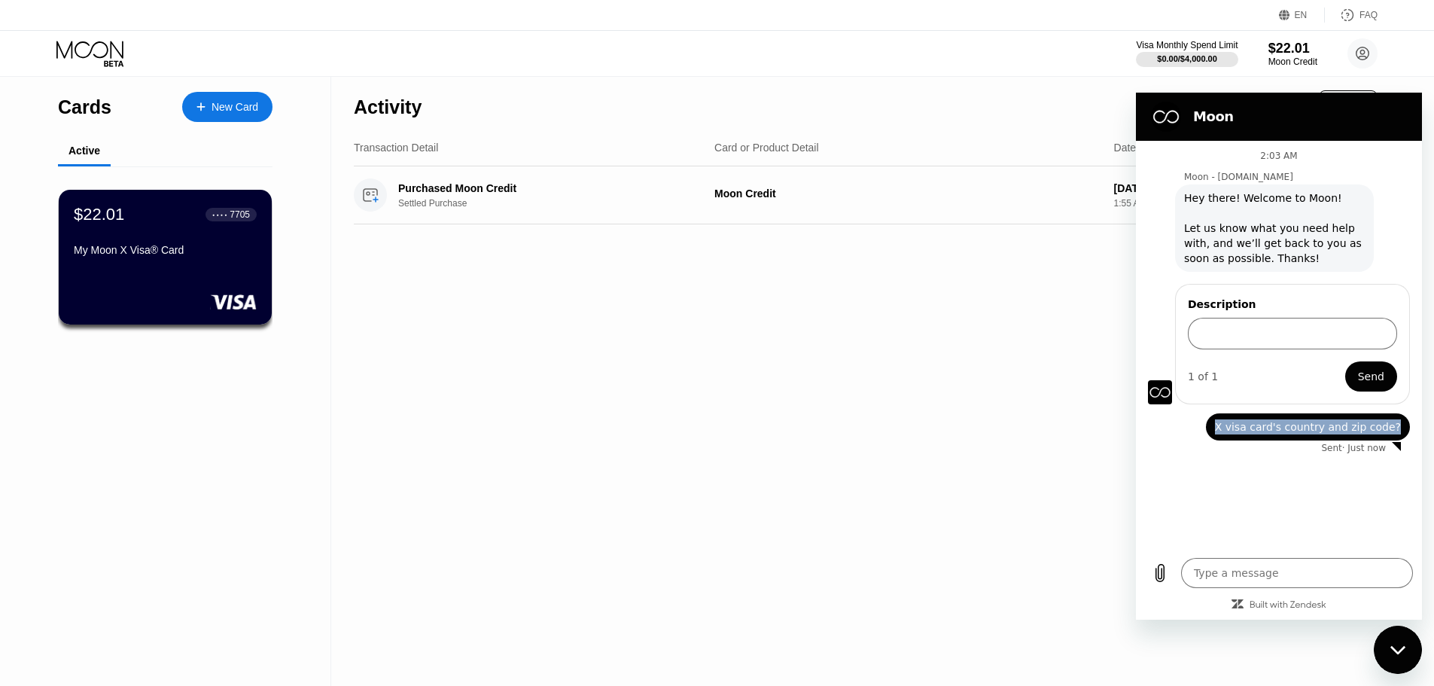
drag, startPoint x: 1239, startPoint y: 423, endPoint x: 1404, endPoint y: 433, distance: 165.1
click at [1404, 433] on div "says: X visa card's country and zip code?" at bounding box center [1308, 426] width 204 height 27
copy span "X visa card's country and zip code?"
click at [1034, 440] on div "Activity Export Transaction Detail Card or Product Detail Date & Time Amount Pu…" at bounding box center [865, 381] width 1069 height 609
click at [1364, 47] on circle at bounding box center [1362, 53] width 30 height 30
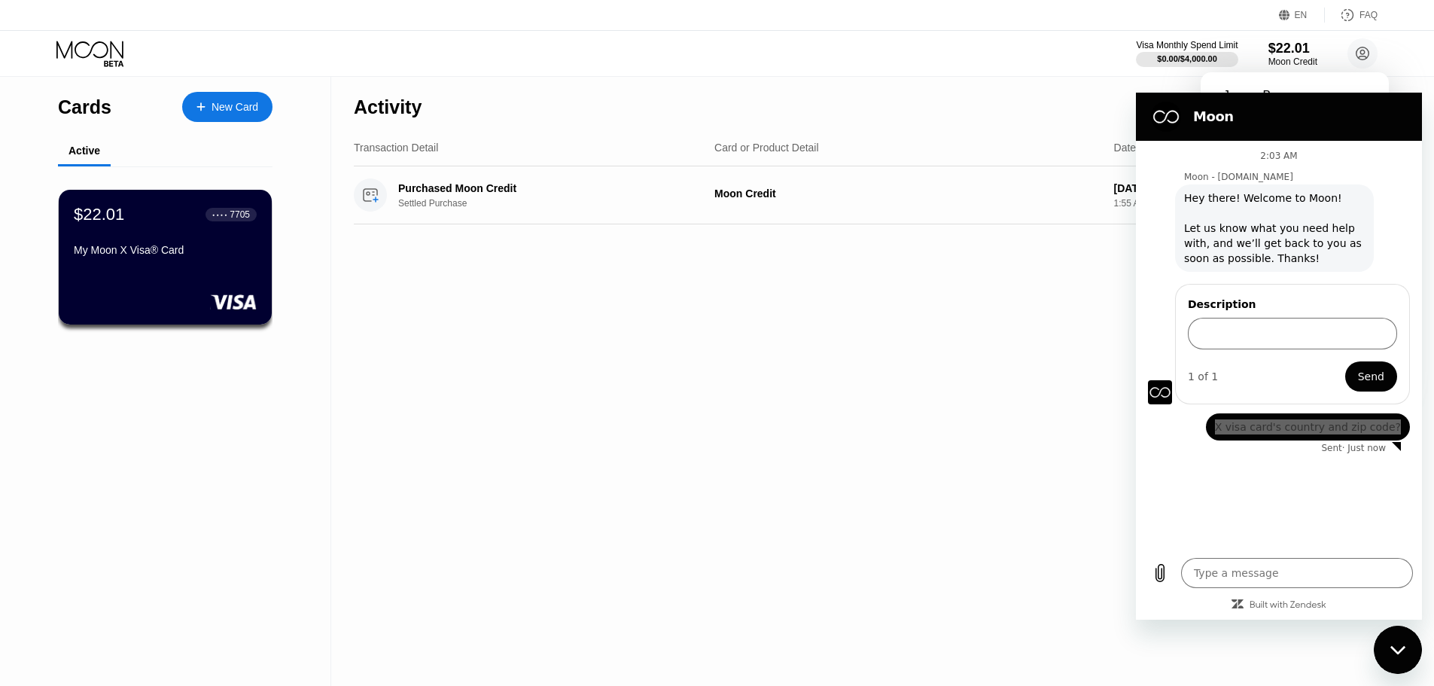
click at [1385, 637] on div "Close messaging window" at bounding box center [1397, 649] width 45 height 45
type textarea "x"
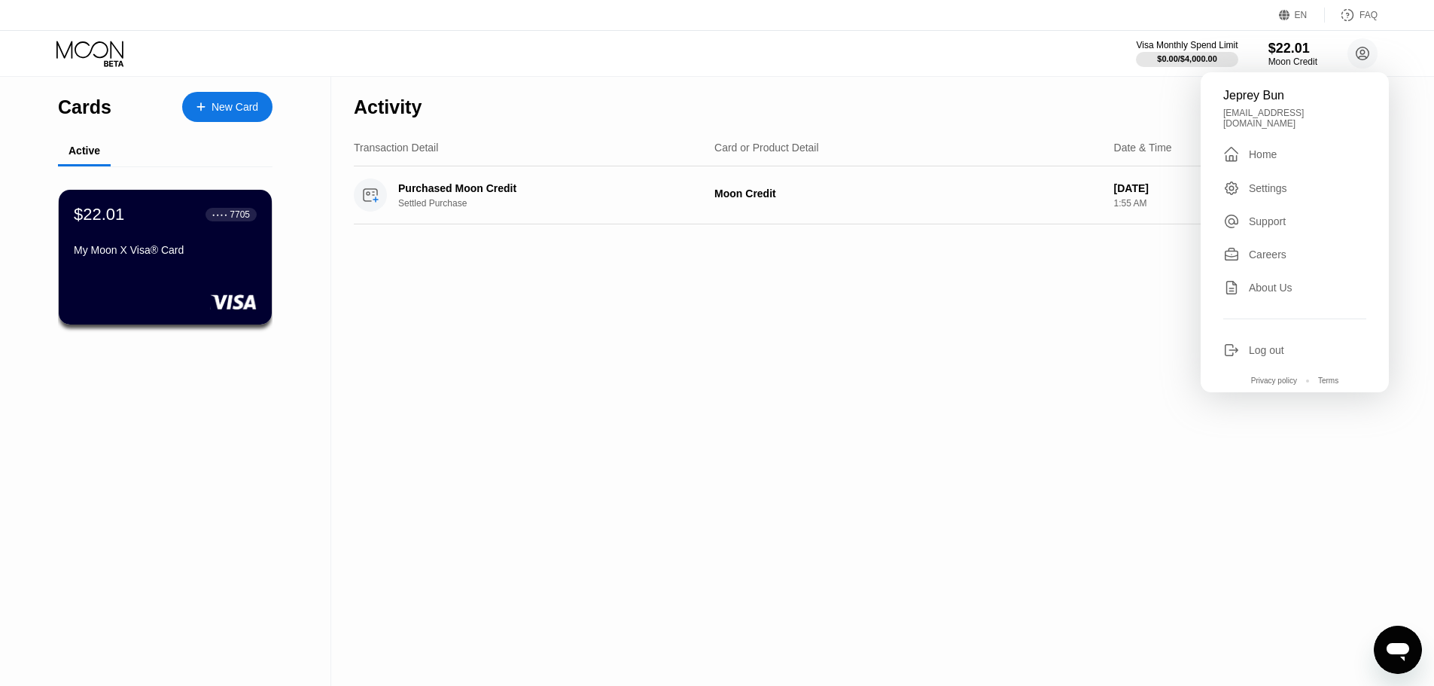
click at [1270, 183] on div "Settings" at bounding box center [1268, 188] width 38 height 12
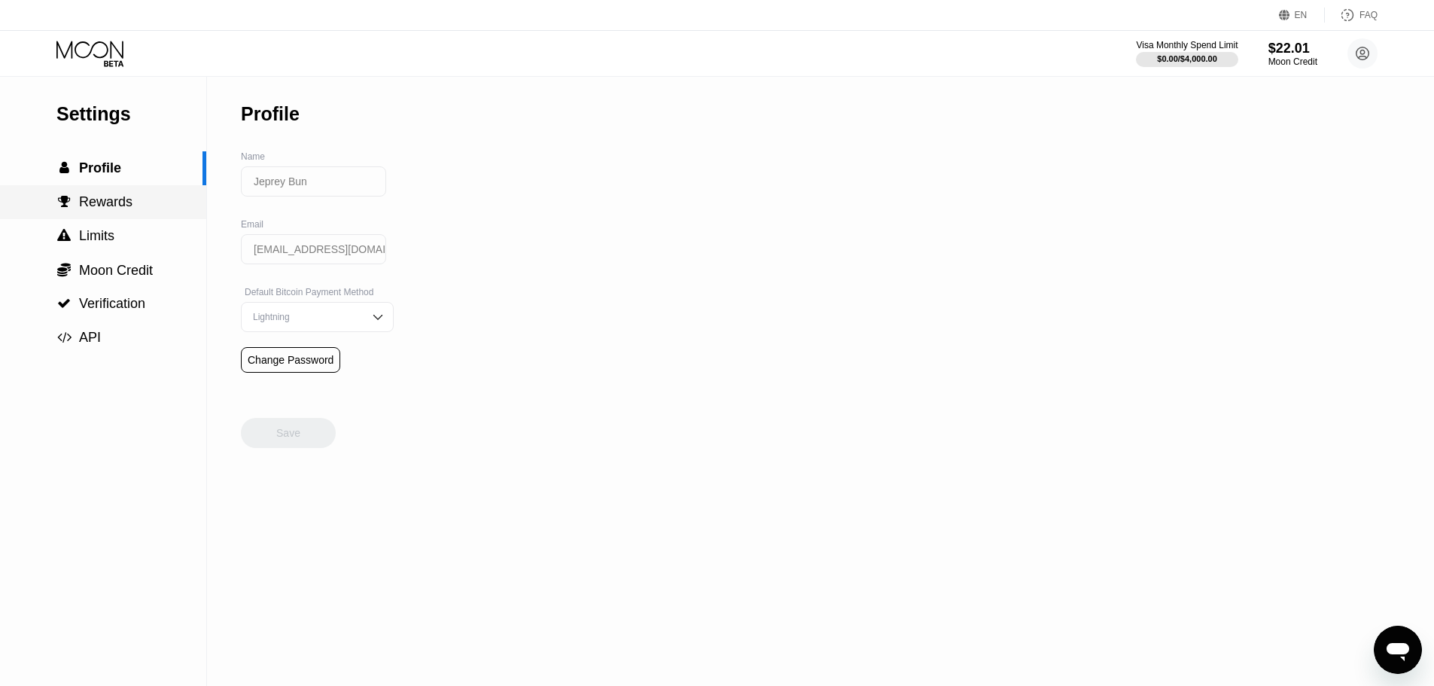
click at [114, 209] on span "Rewards" at bounding box center [105, 201] width 53 height 15
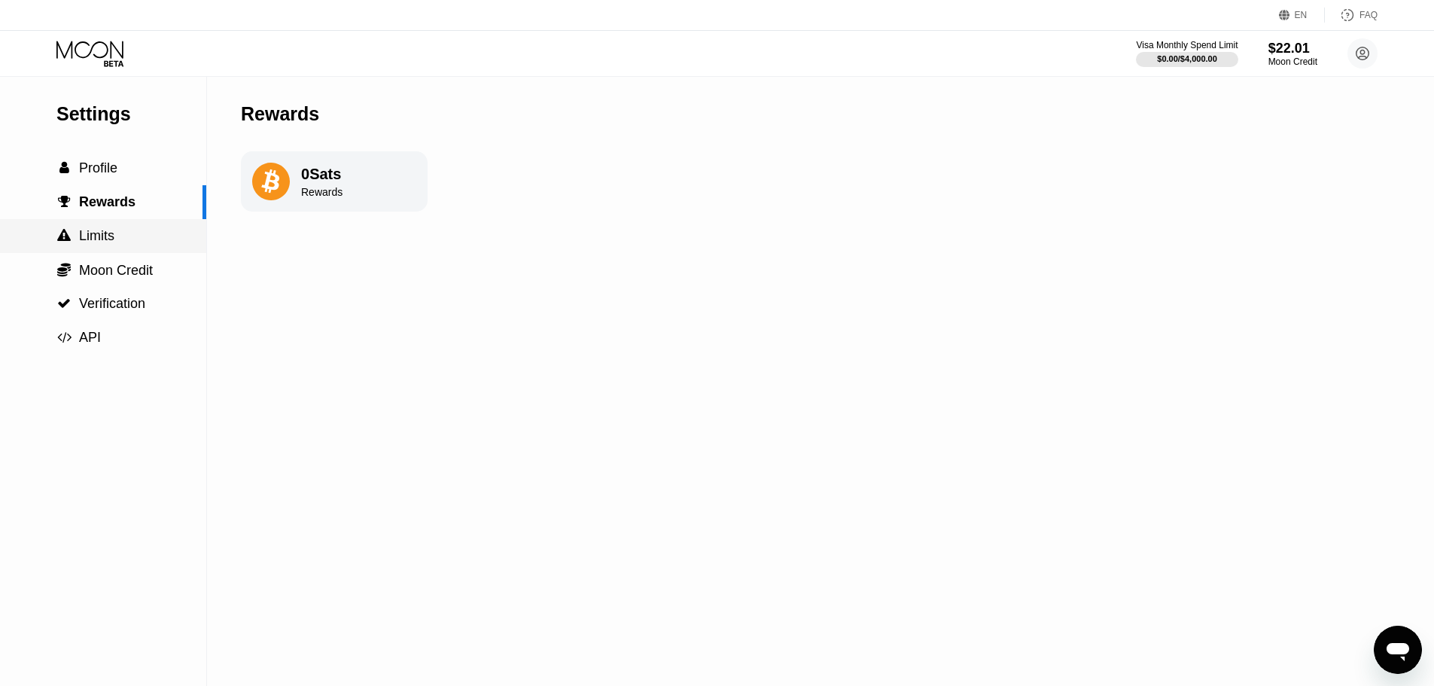
click at [100, 236] on span "Limits" at bounding box center [96, 235] width 35 height 15
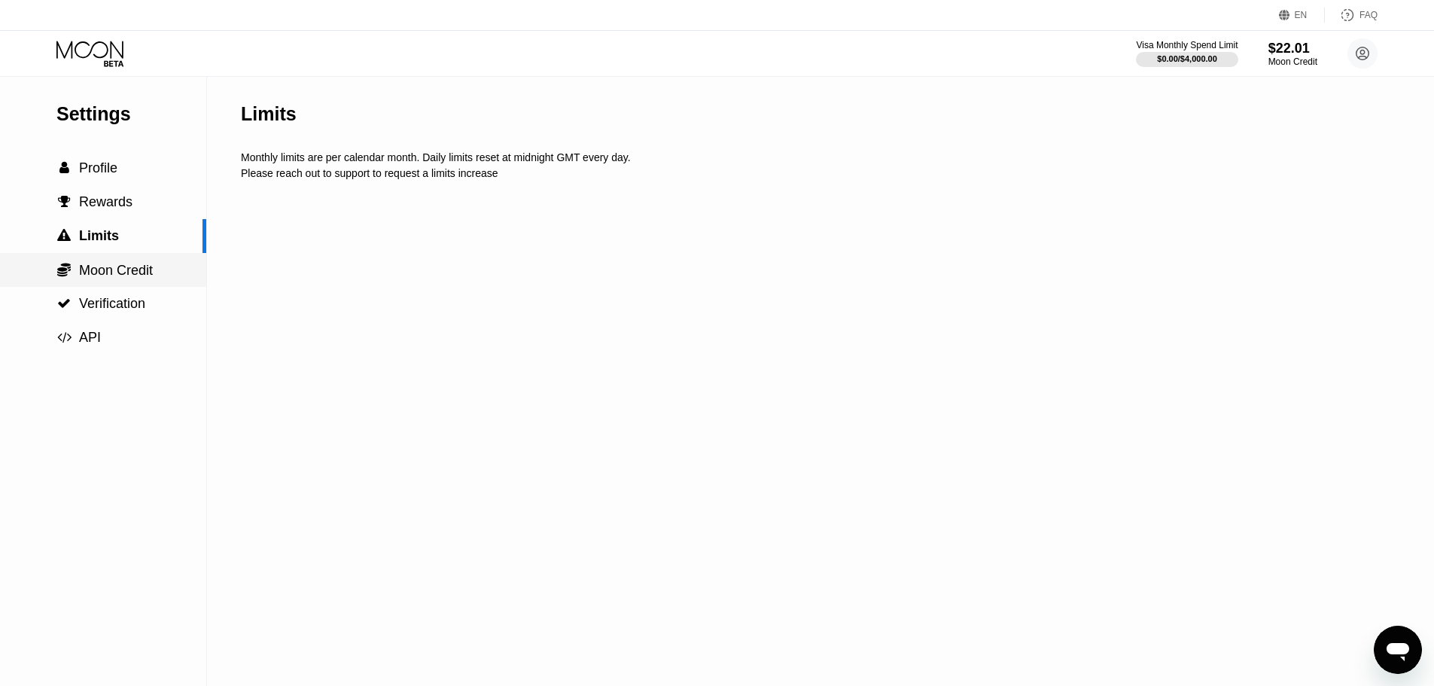
click at [93, 274] on span "Moon Credit" at bounding box center [116, 270] width 74 height 15
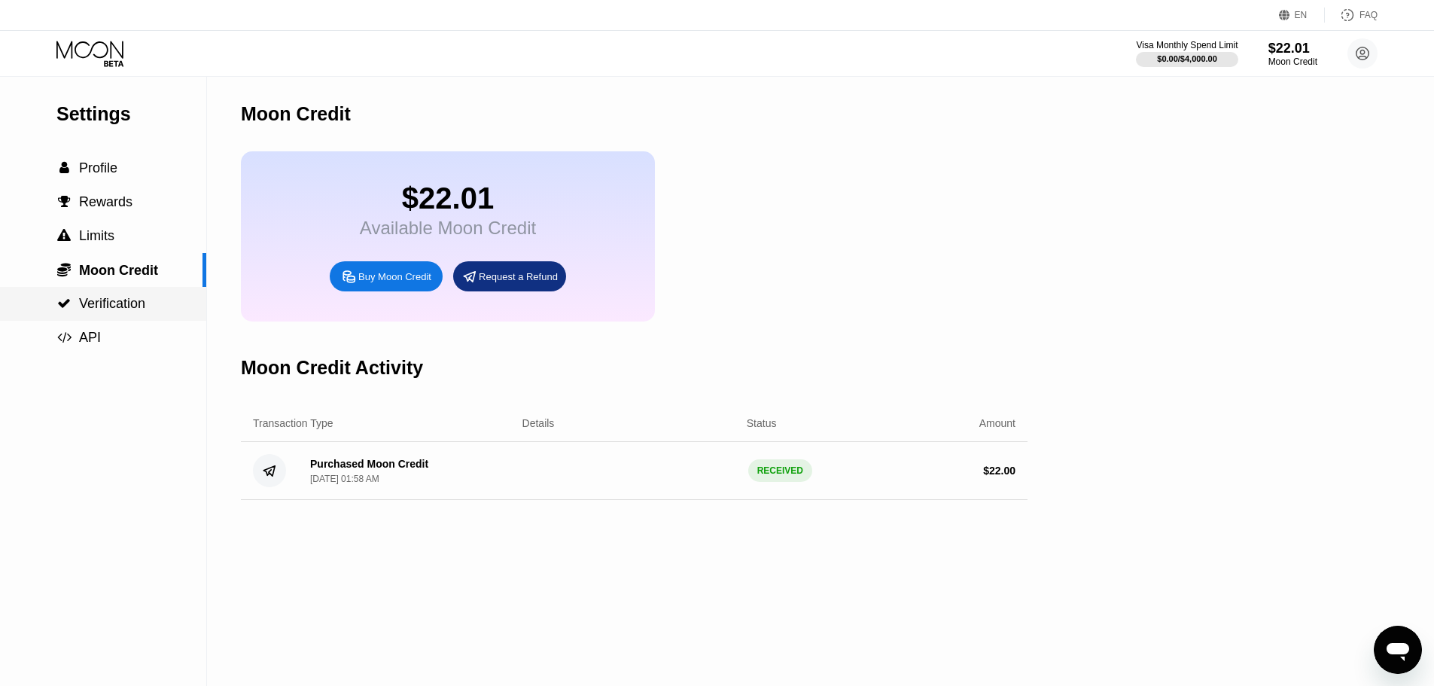
click at [126, 309] on span "Verification" at bounding box center [112, 303] width 66 height 15
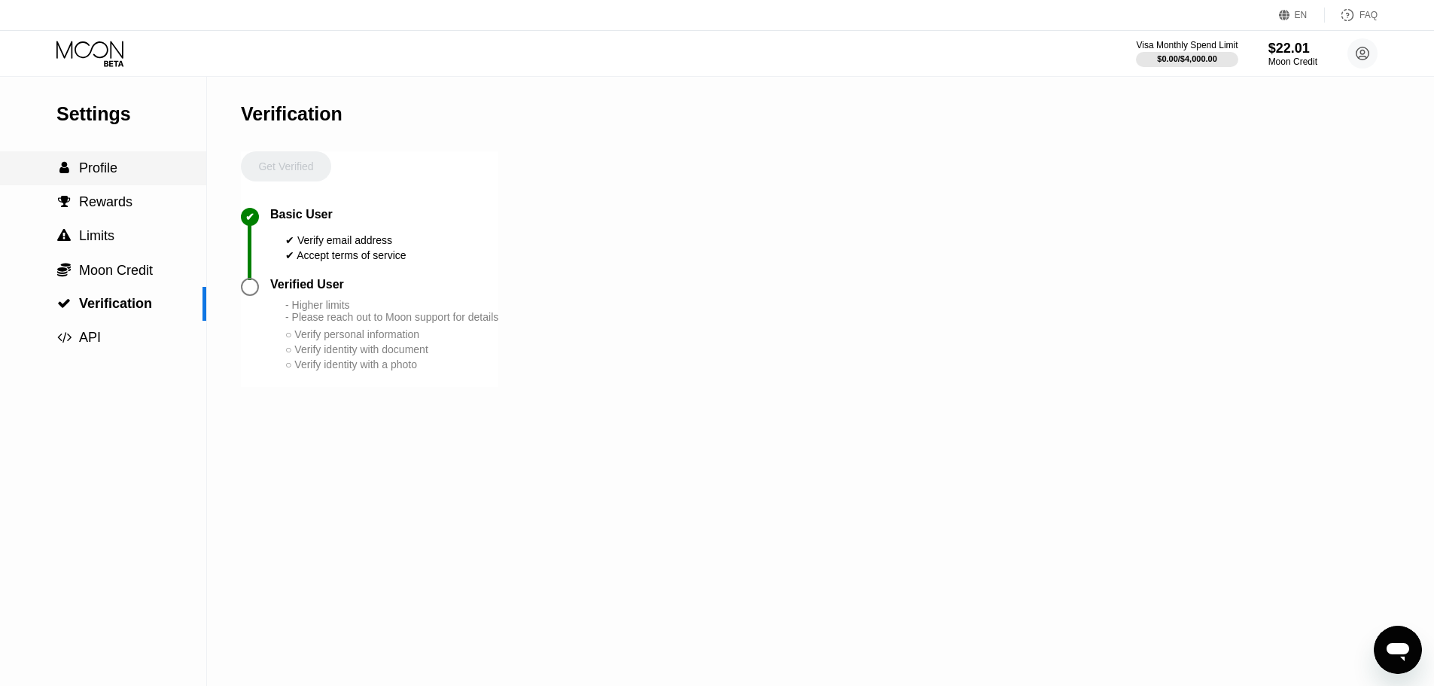
click at [95, 169] on span "Profile" at bounding box center [98, 167] width 38 height 15
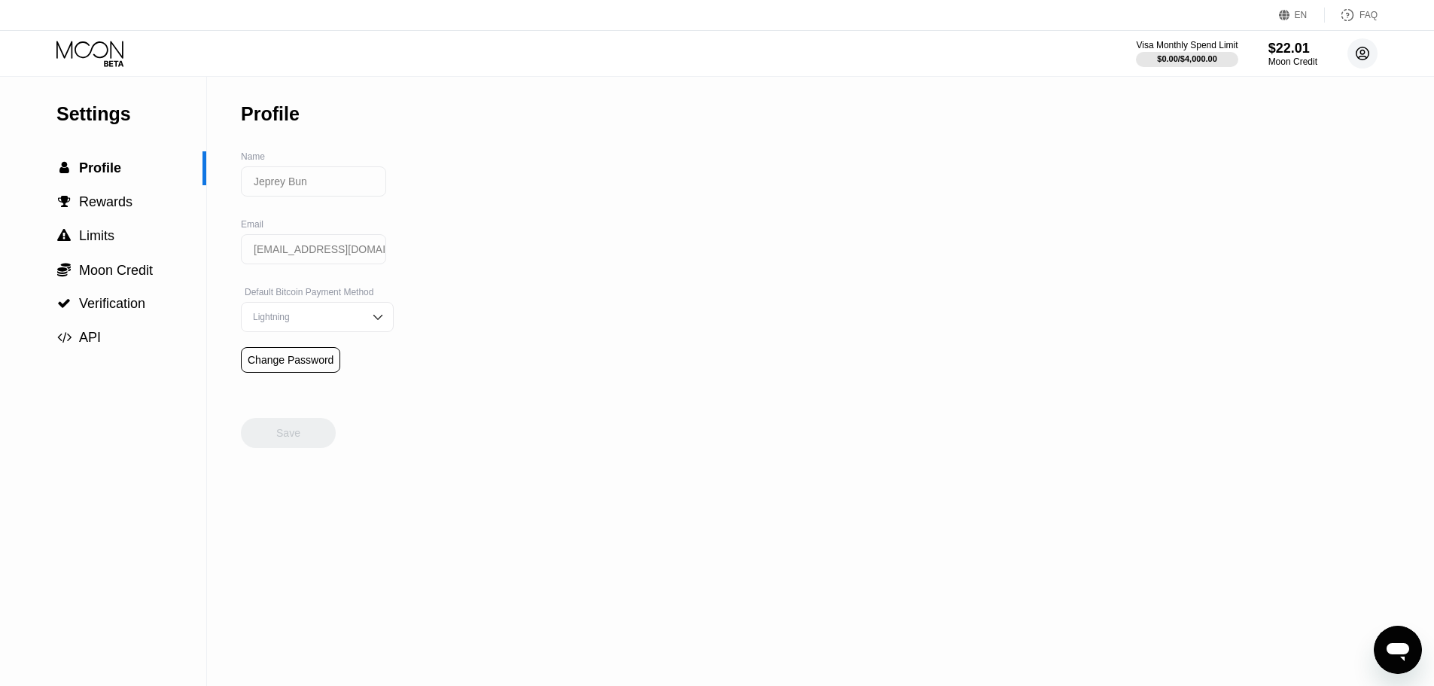
click at [1355, 49] on circle at bounding box center [1362, 53] width 30 height 30
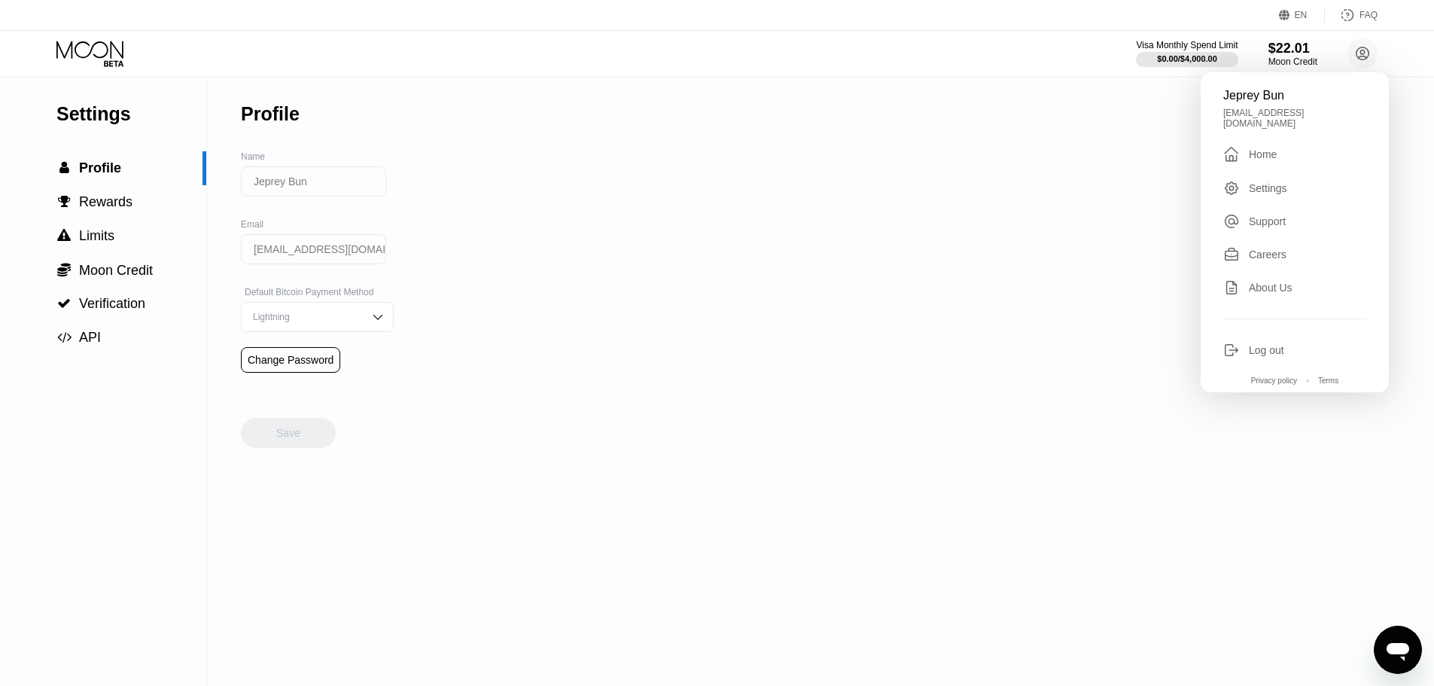
click at [1266, 281] on div "About Us" at bounding box center [1271, 287] width 44 height 12
click at [1365, 15] on div "FAQ" at bounding box center [1368, 15] width 18 height 11
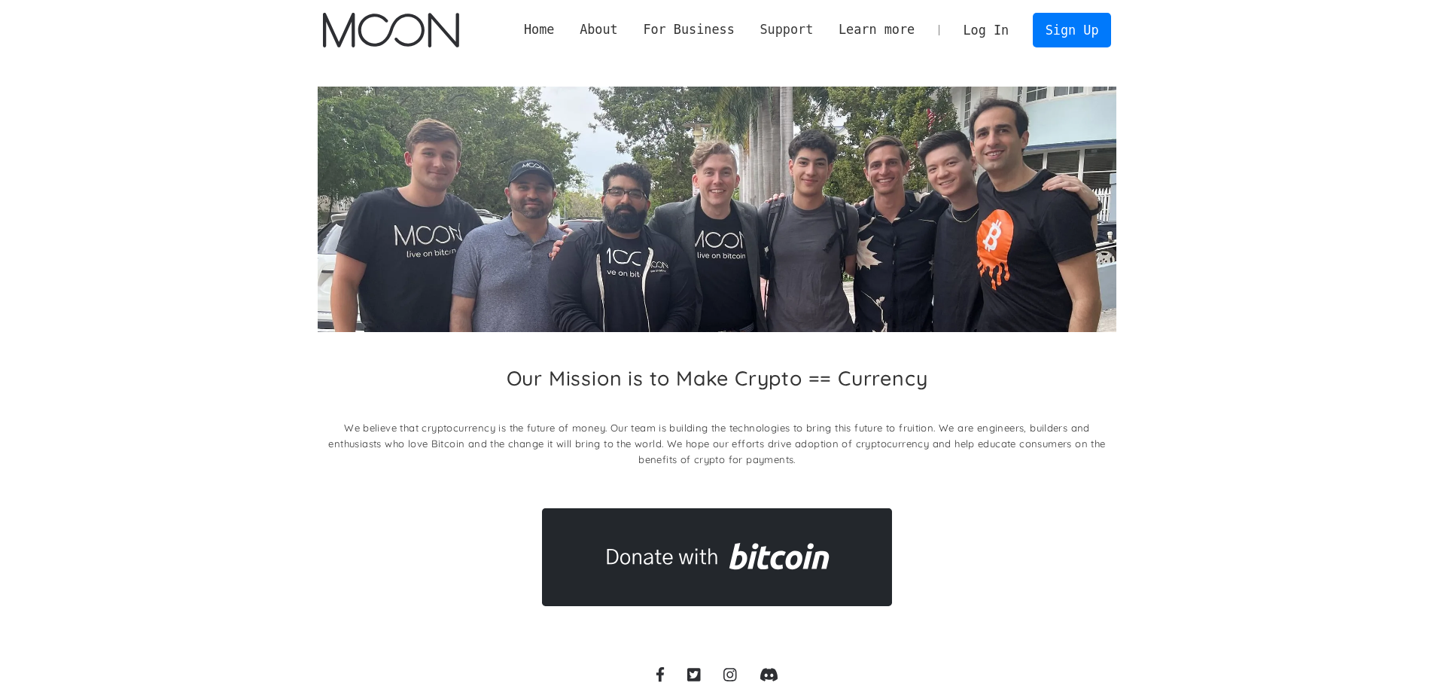
click at [803, 29] on div "Support" at bounding box center [785, 29] width 53 height 19
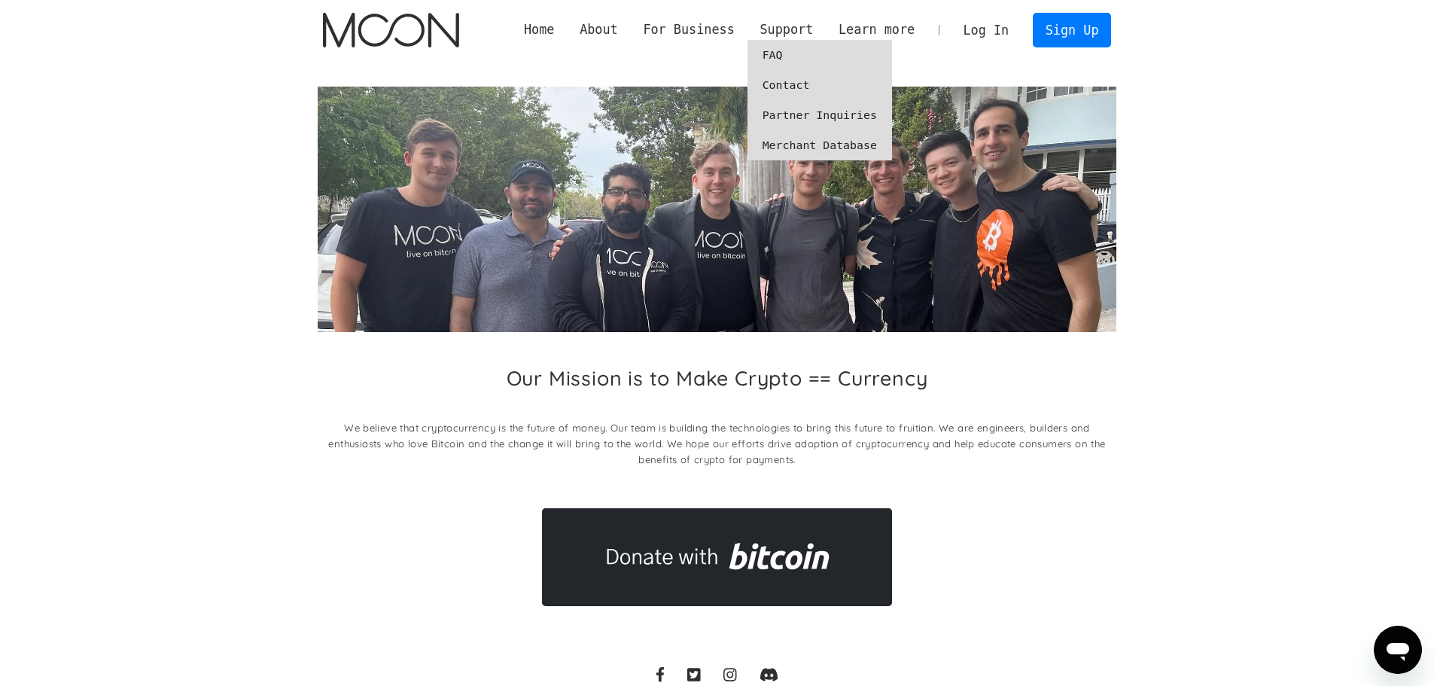
click at [803, 56] on link "FAQ" at bounding box center [819, 55] width 145 height 30
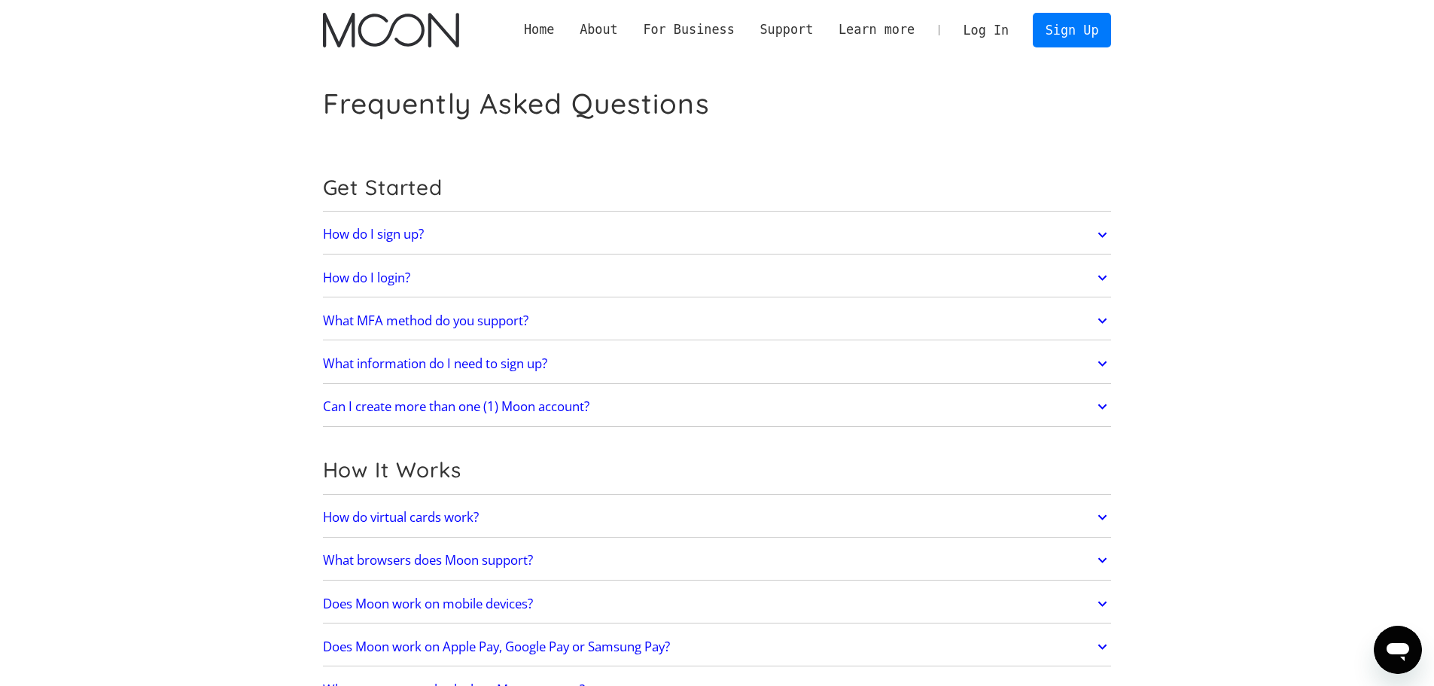
scroll to position [151, 0]
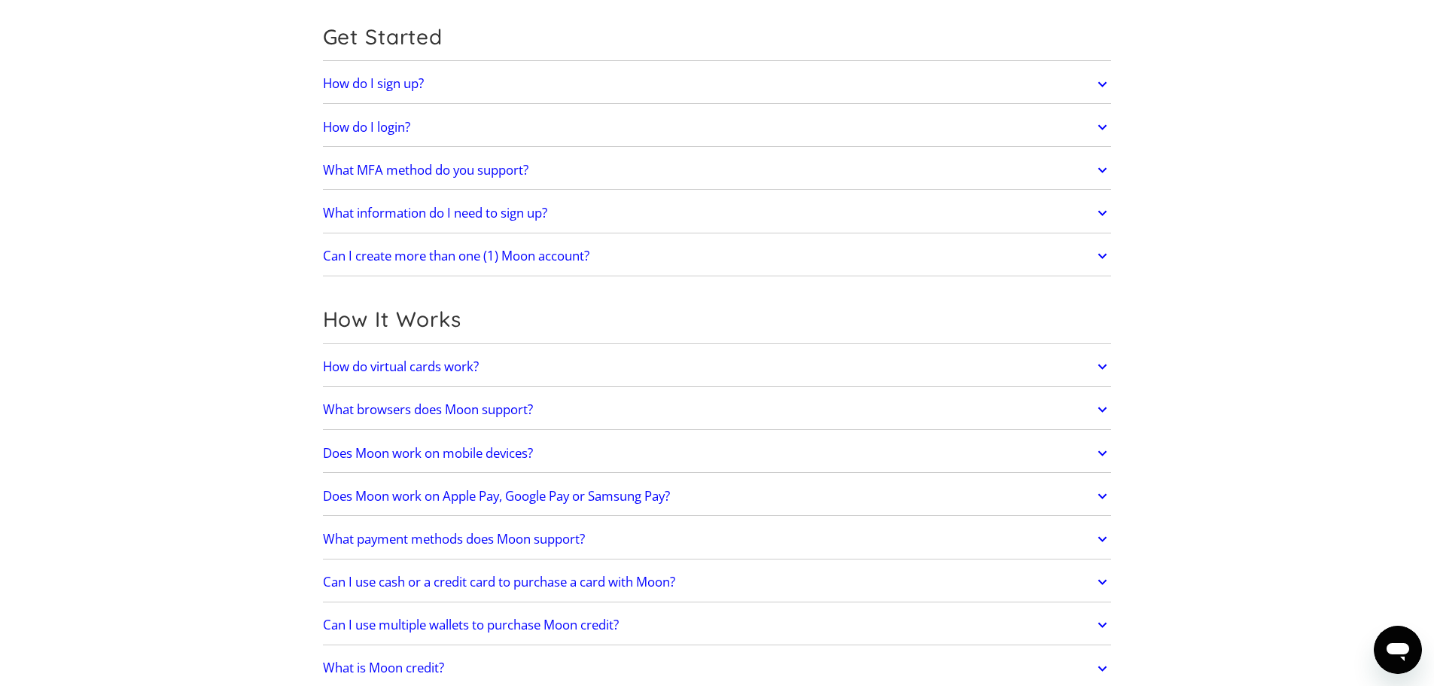
click at [433, 367] on h2 "How do virtual cards work?" at bounding box center [401, 366] width 156 height 15
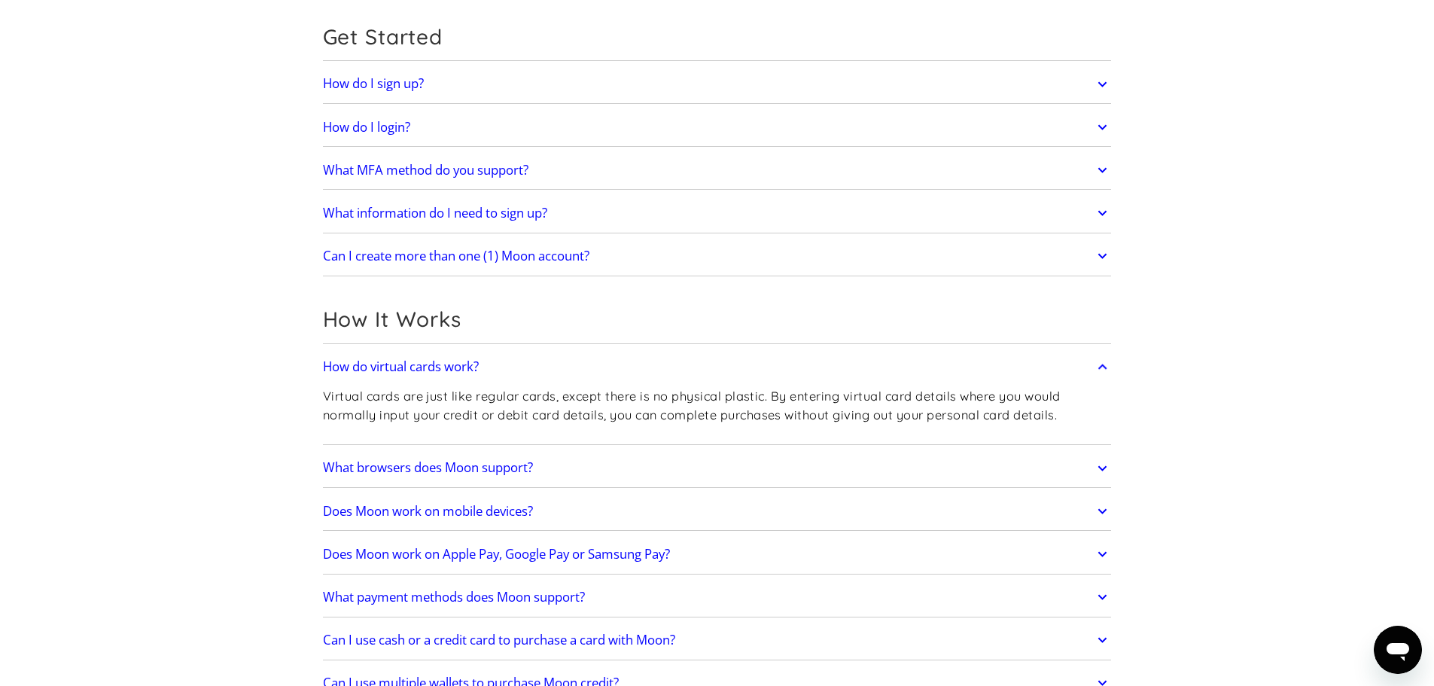
click at [433, 367] on h2 "How do virtual cards work?" at bounding box center [401, 366] width 156 height 15
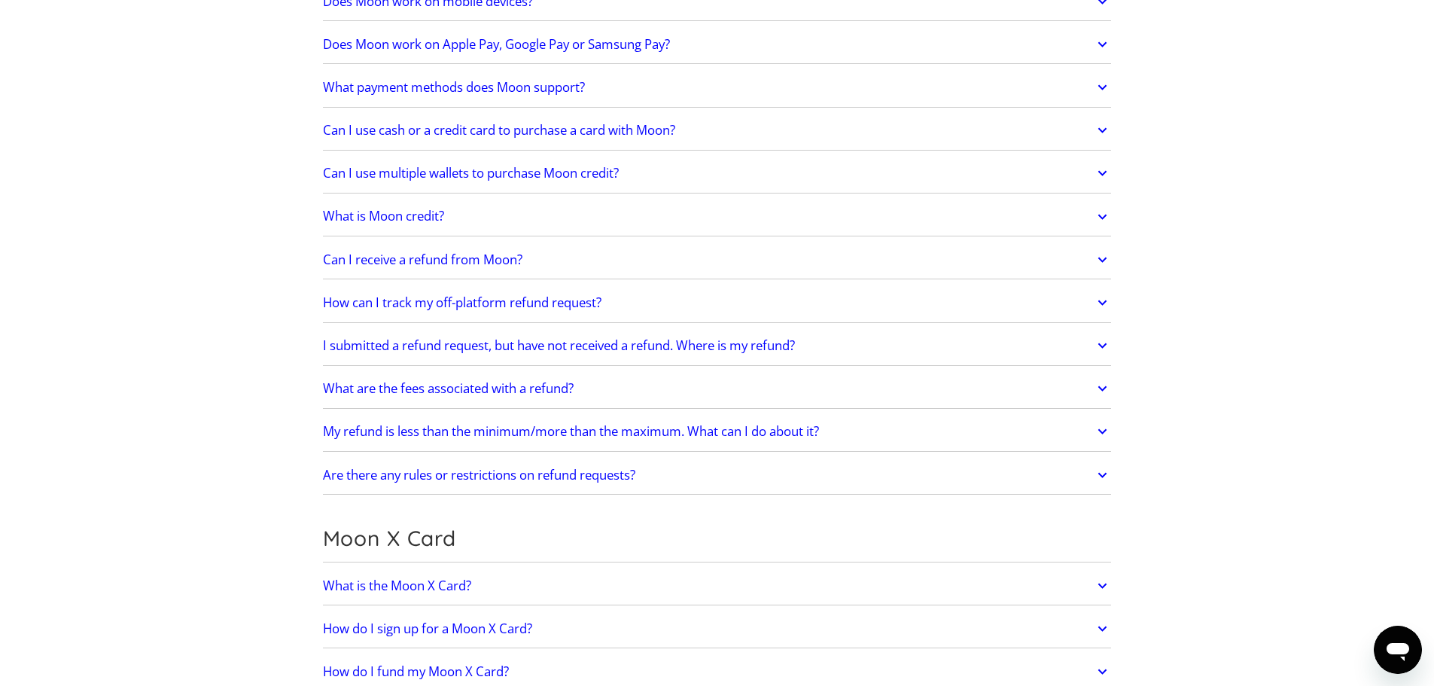
scroll to position [828, 0]
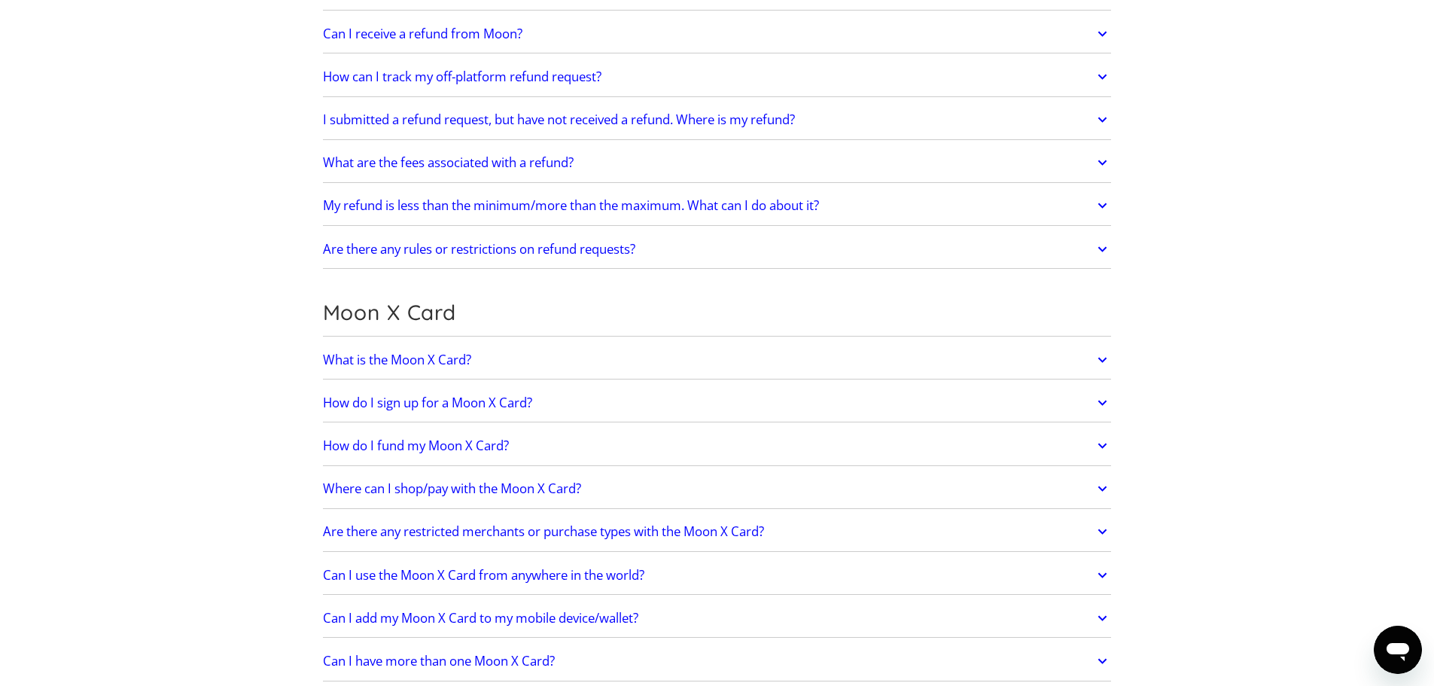
click at [437, 358] on h2 "What is the Moon X Card?" at bounding box center [397, 359] width 148 height 15
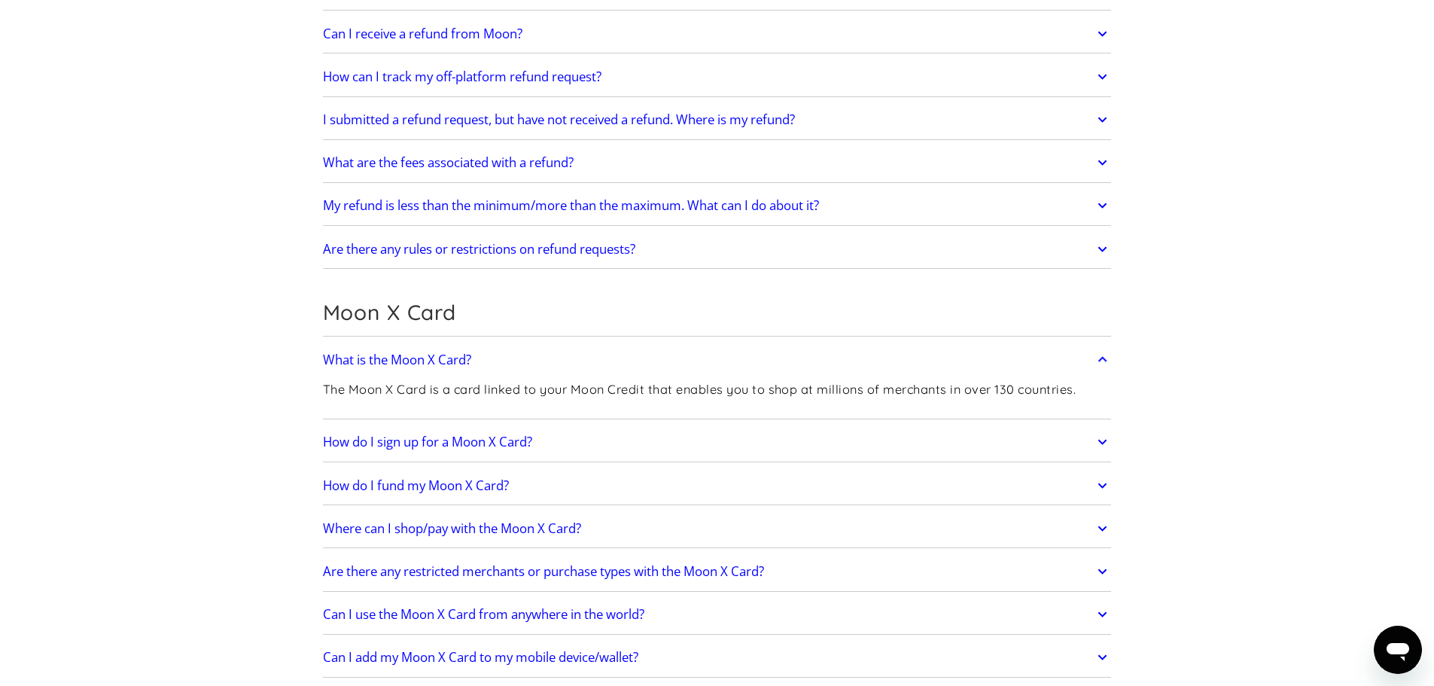
click at [437, 435] on h2 "How do I sign up for a Moon X Card?" at bounding box center [427, 441] width 209 height 15
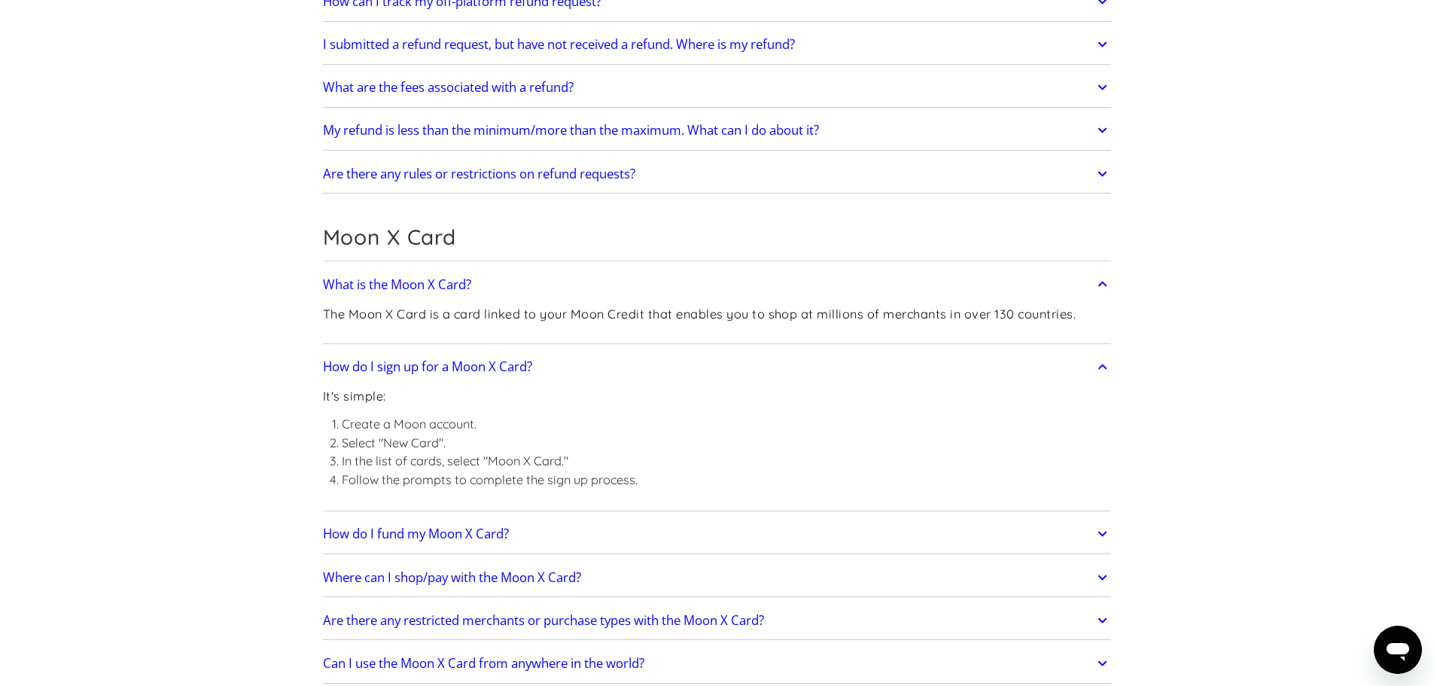
scroll to position [978, 0]
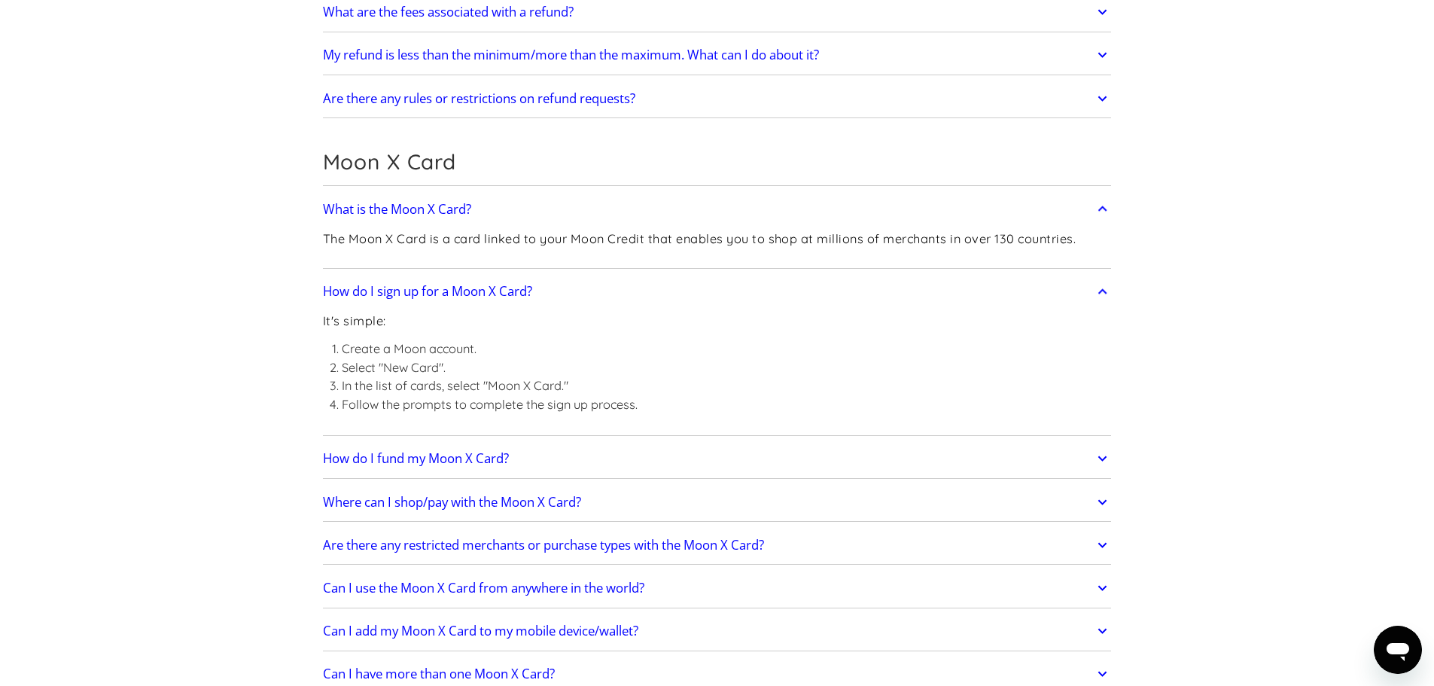
click at [447, 461] on h2 "How do I fund my Moon X Card?" at bounding box center [416, 458] width 186 height 15
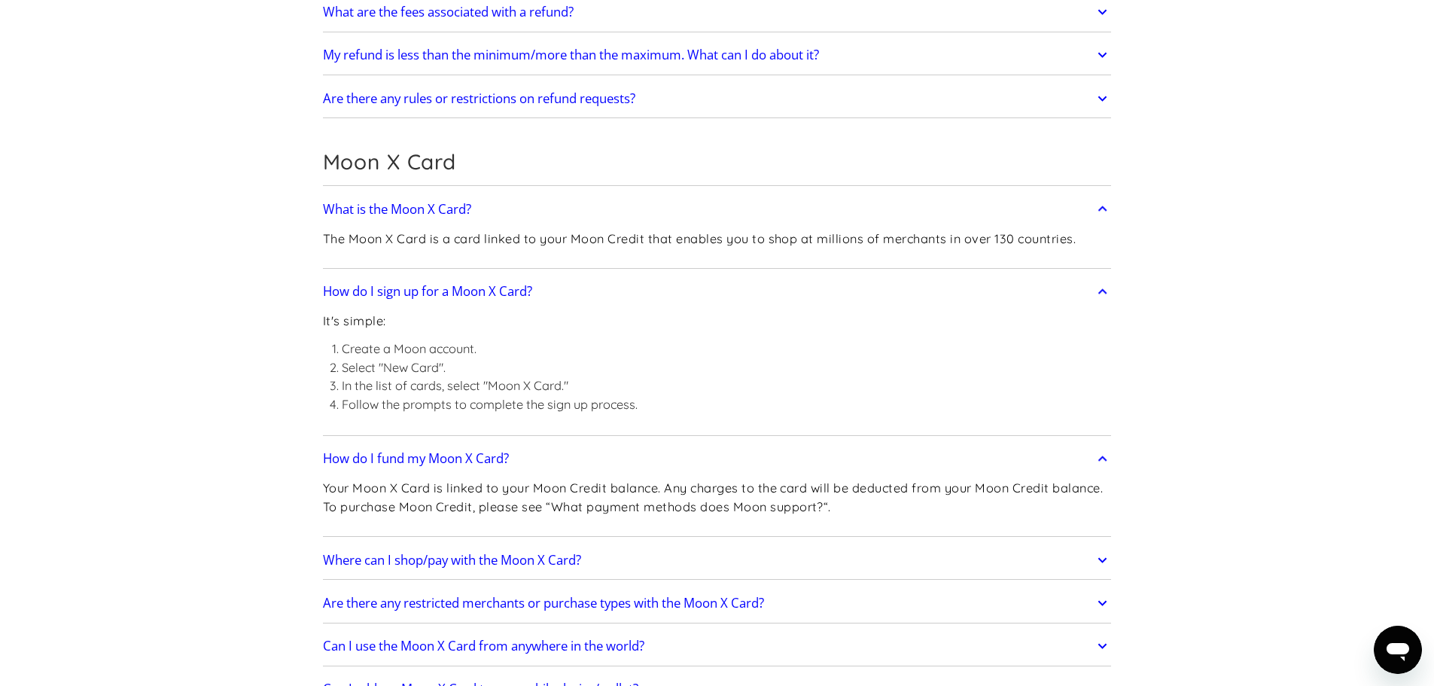
scroll to position [1129, 0]
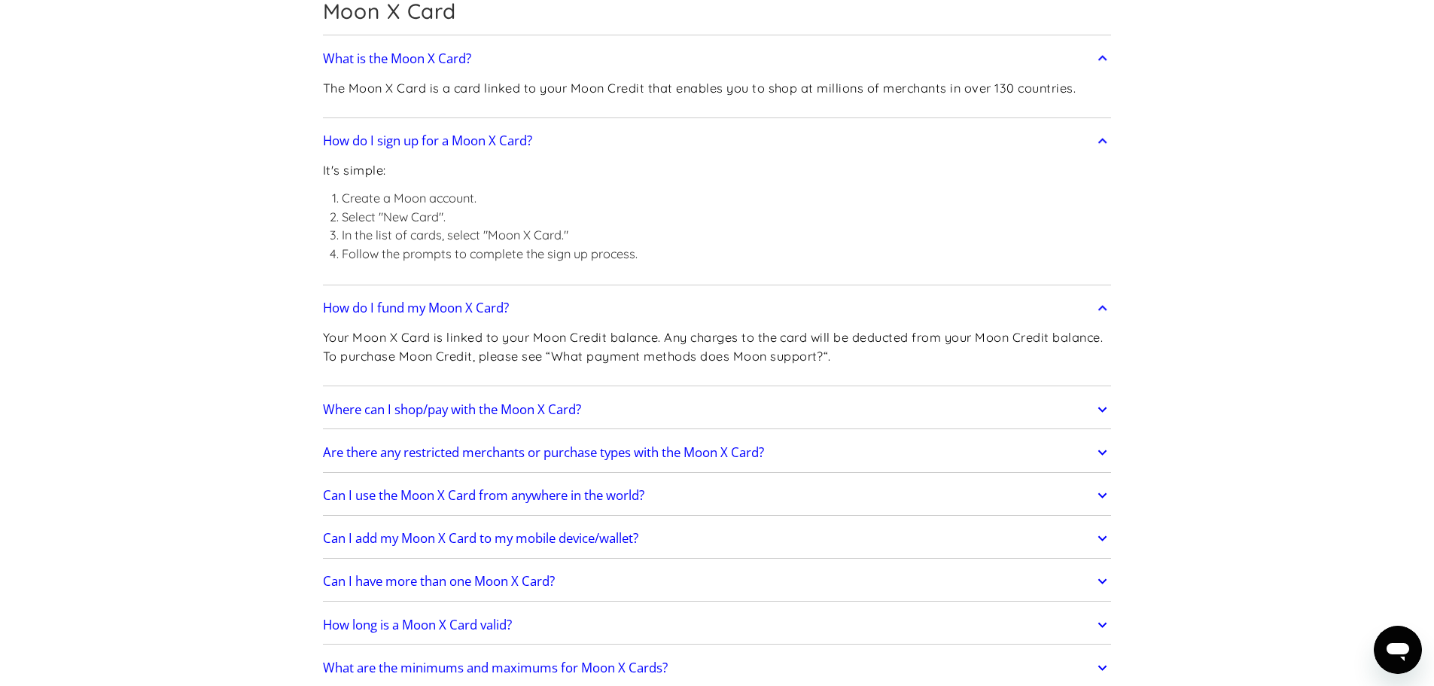
click at [494, 405] on h2 "Where can I shop/pay with the Moon X Card?" at bounding box center [452, 409] width 258 height 15
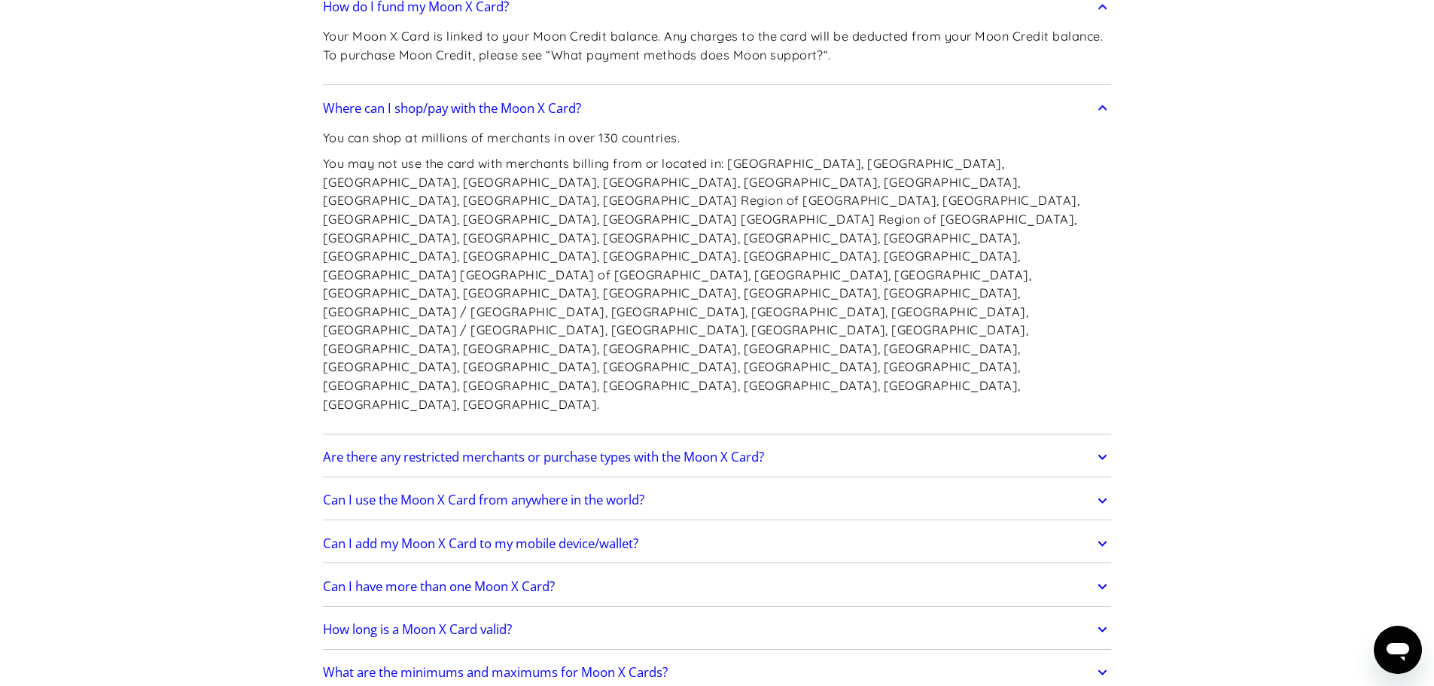
scroll to position [1505, 0]
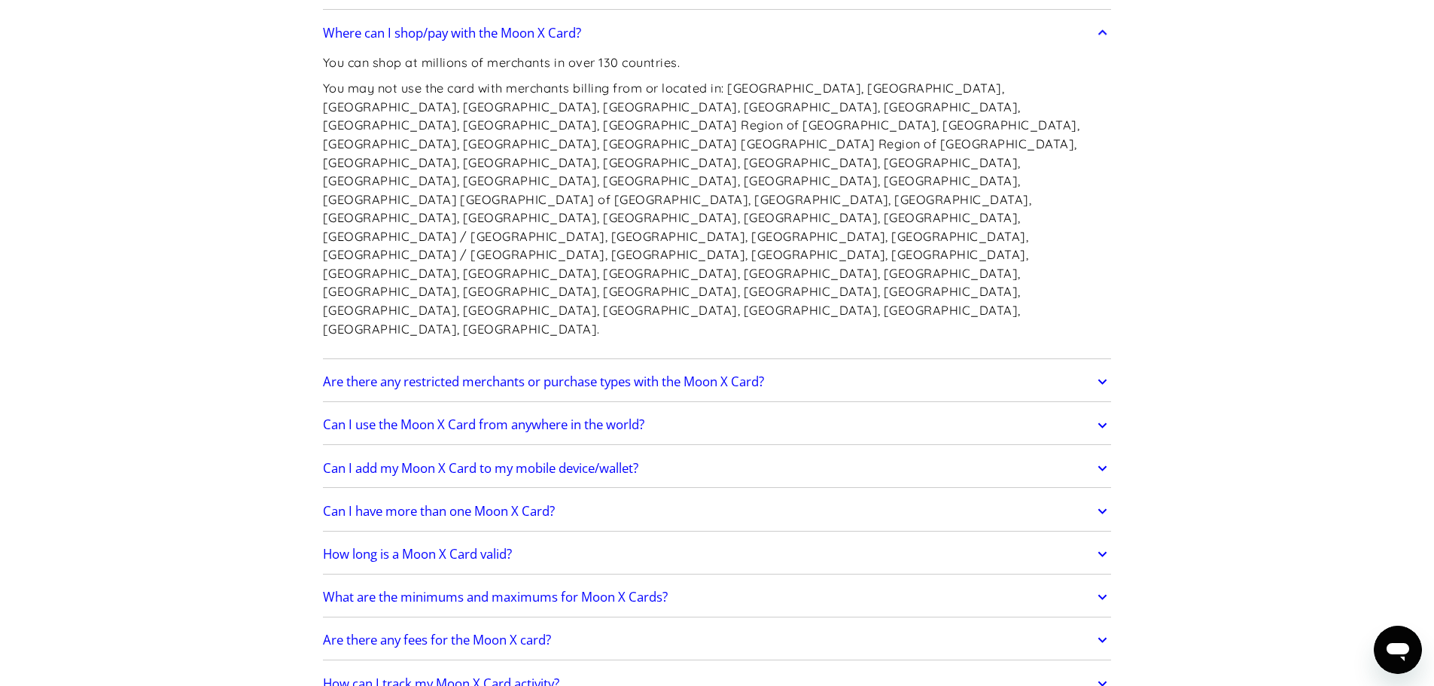
click at [568, 461] on h2 "Can I add my Moon X Card to my mobile device/wallet?" at bounding box center [480, 468] width 315 height 15
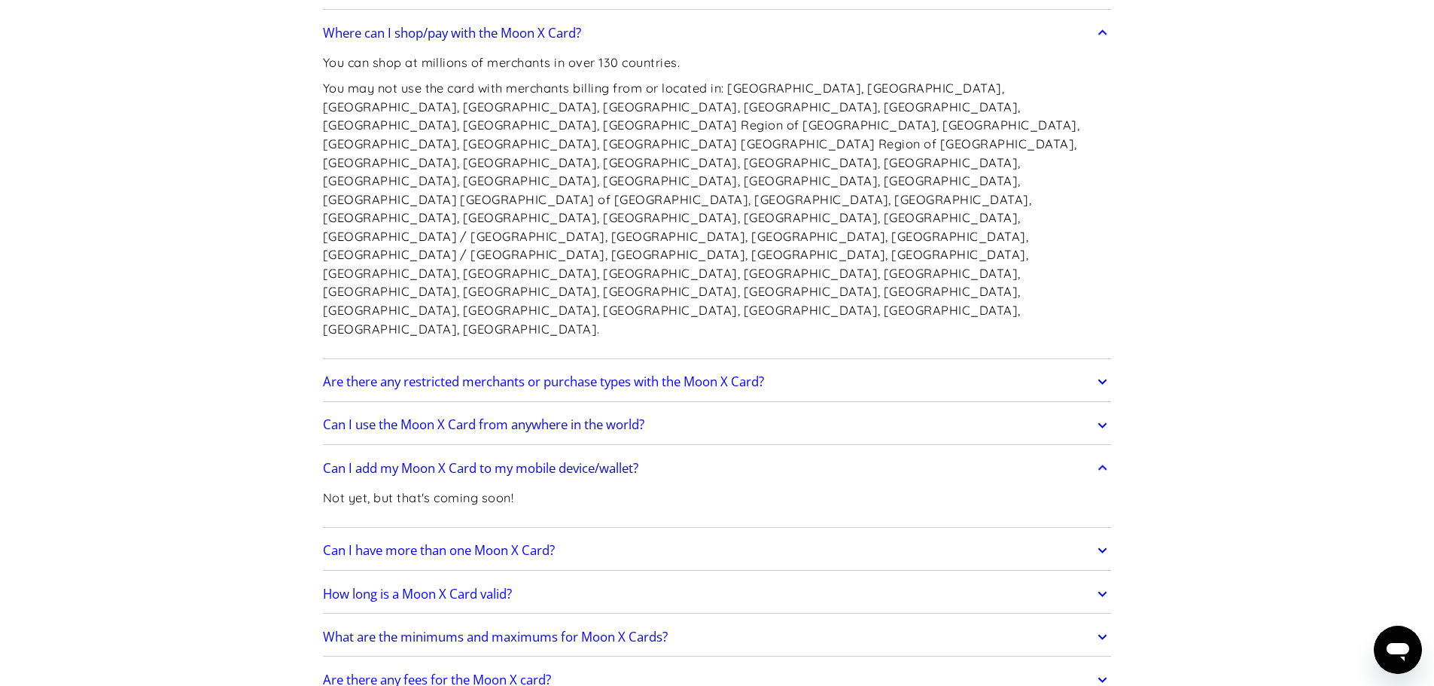
click at [561, 409] on link "Can I use the Moon X Card from anywhere in the world?" at bounding box center [717, 425] width 789 height 32
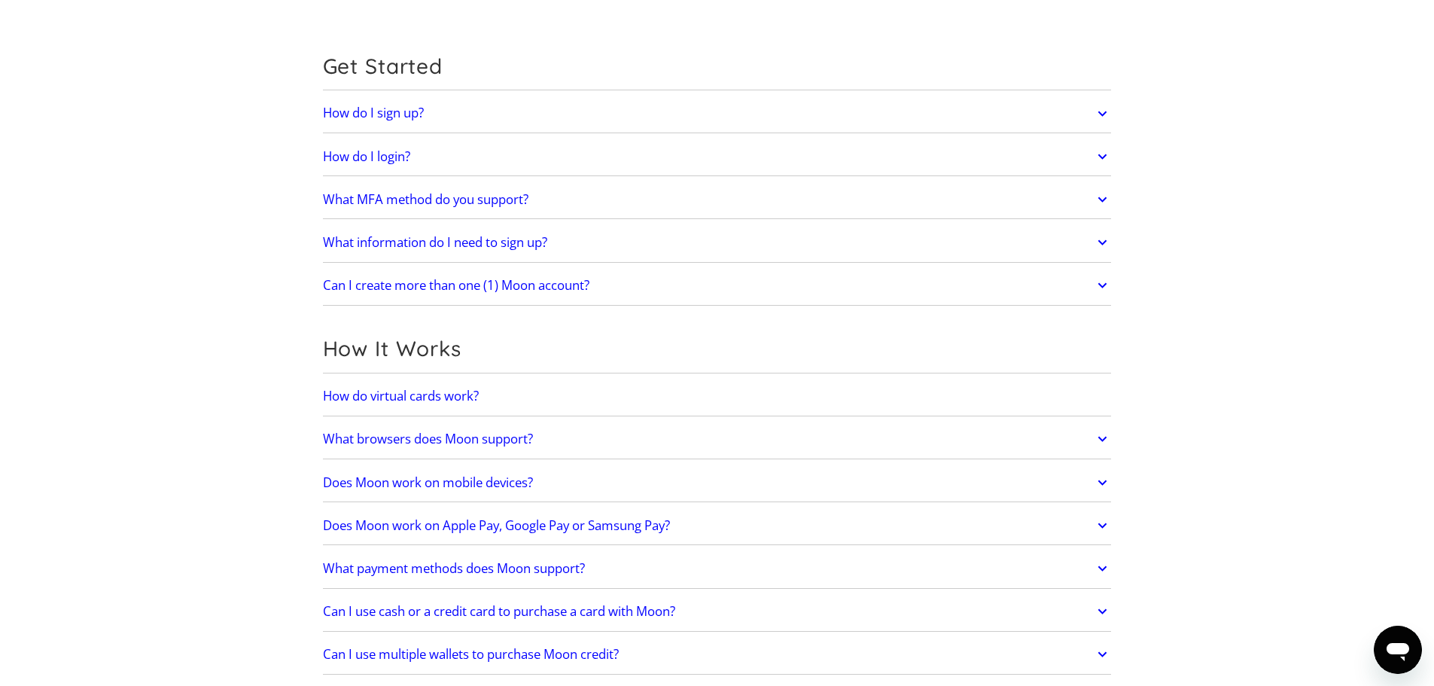
scroll to position [0, 0]
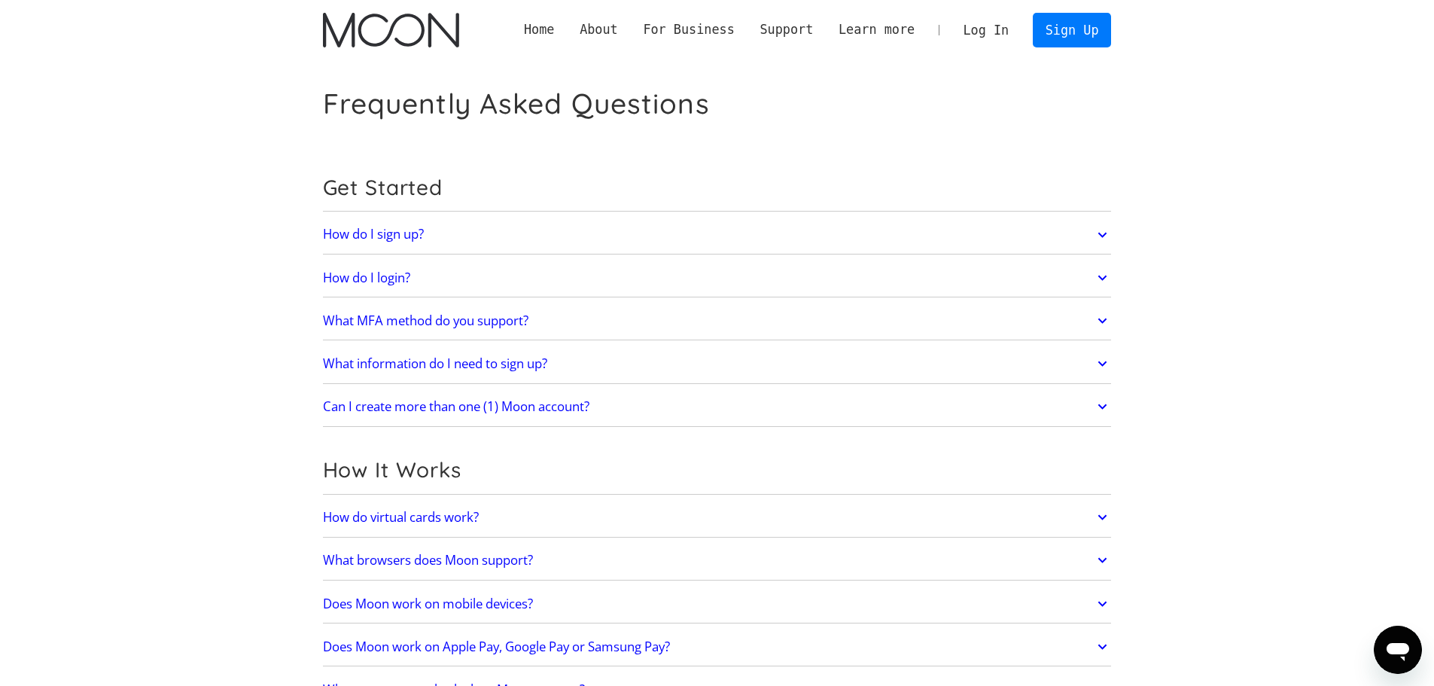
click at [987, 26] on link "Log In" at bounding box center [986, 30] width 71 height 33
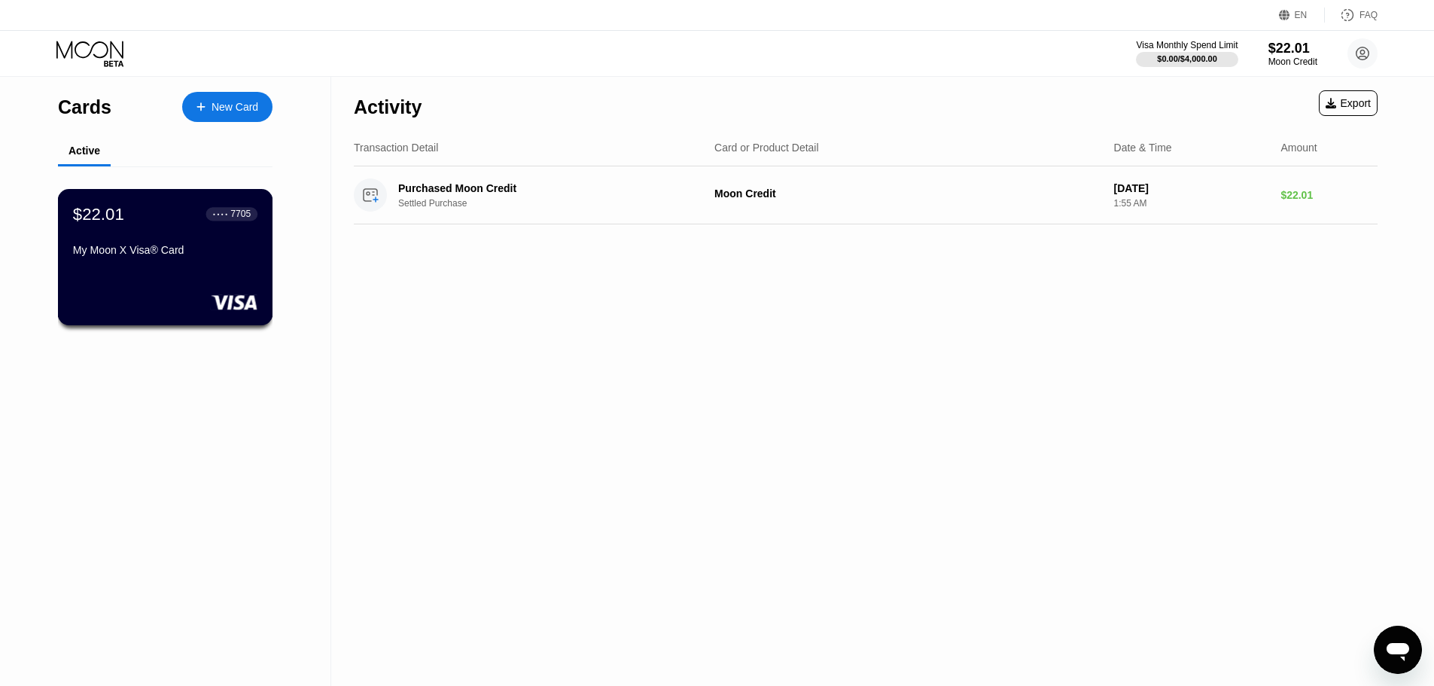
click at [216, 272] on div "$22.01 ● ● ● ● 7705 My Moon X Visa® Card" at bounding box center [165, 257] width 215 height 136
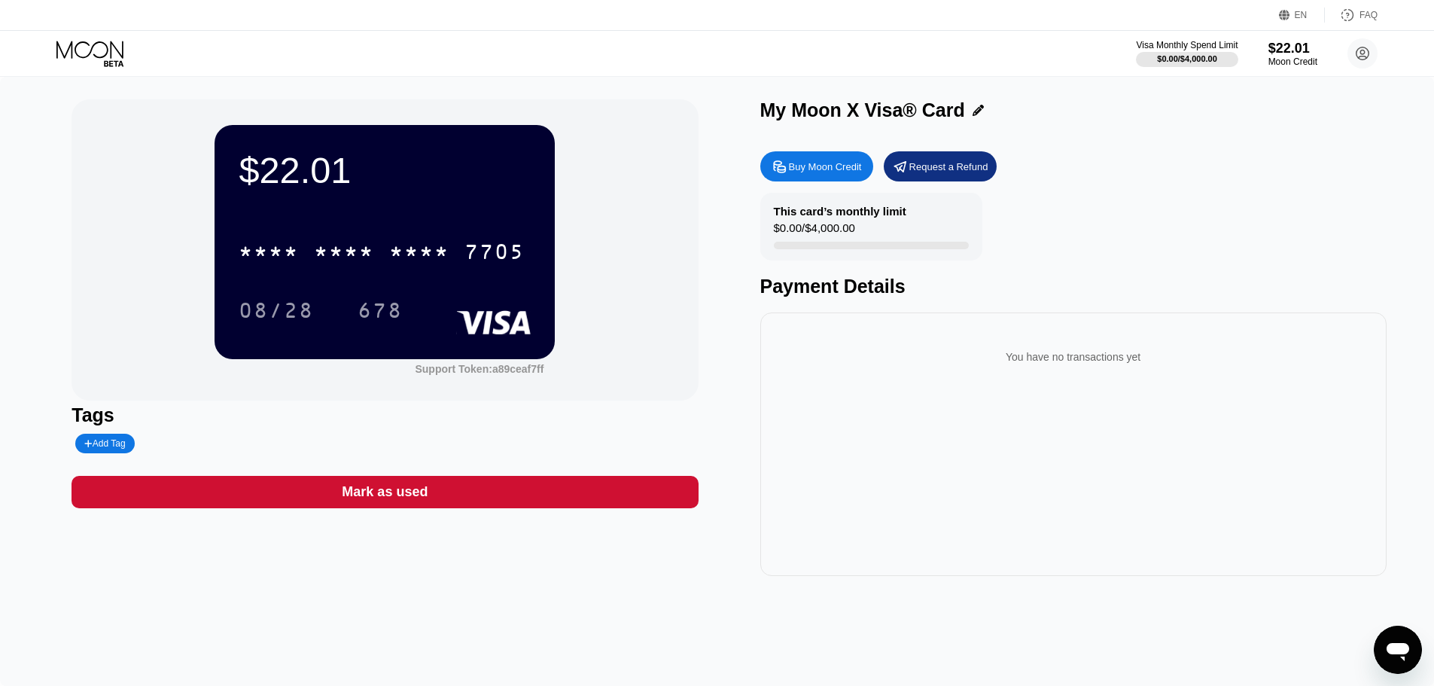
click at [105, 449] on div "Add Tag" at bounding box center [104, 443] width 41 height 11
click at [227, 443] on icon at bounding box center [227, 443] width 9 height 9
click at [878, 218] on div "This card’s monthly limit" at bounding box center [840, 211] width 132 height 13
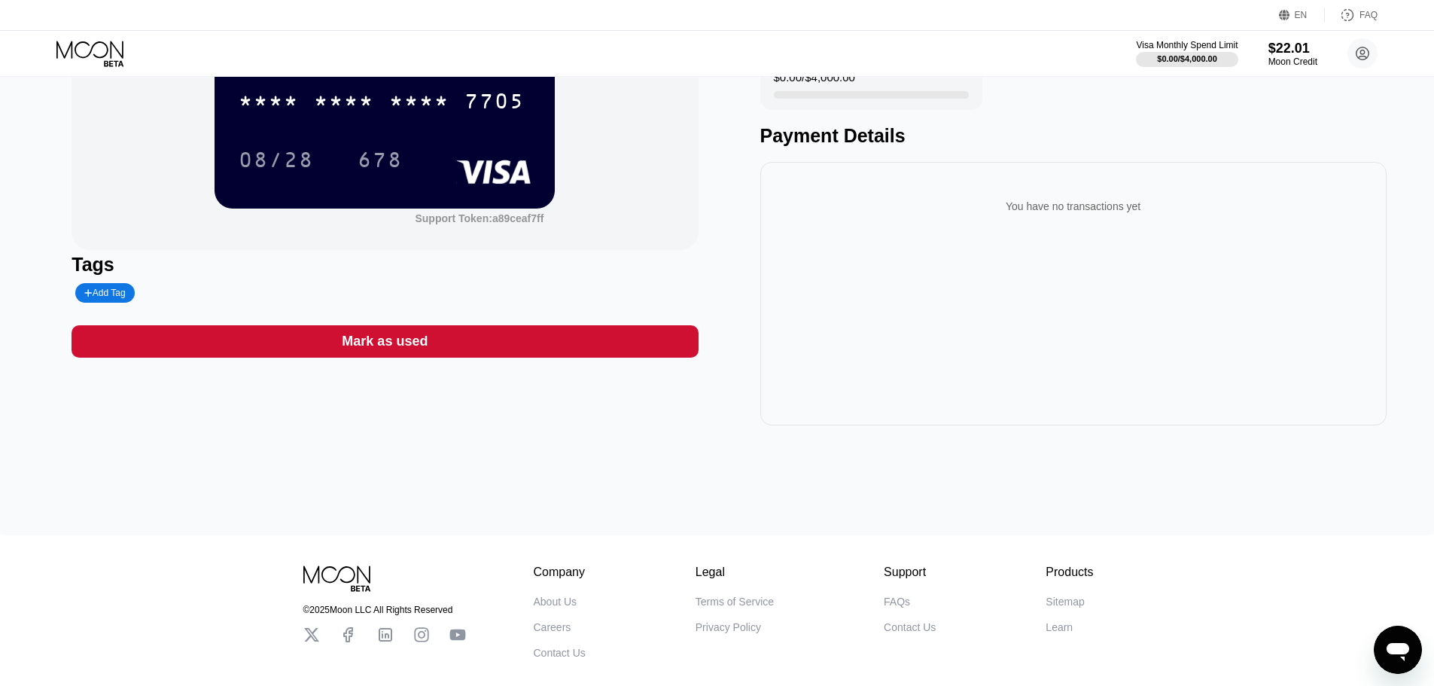
scroll to position [231, 0]
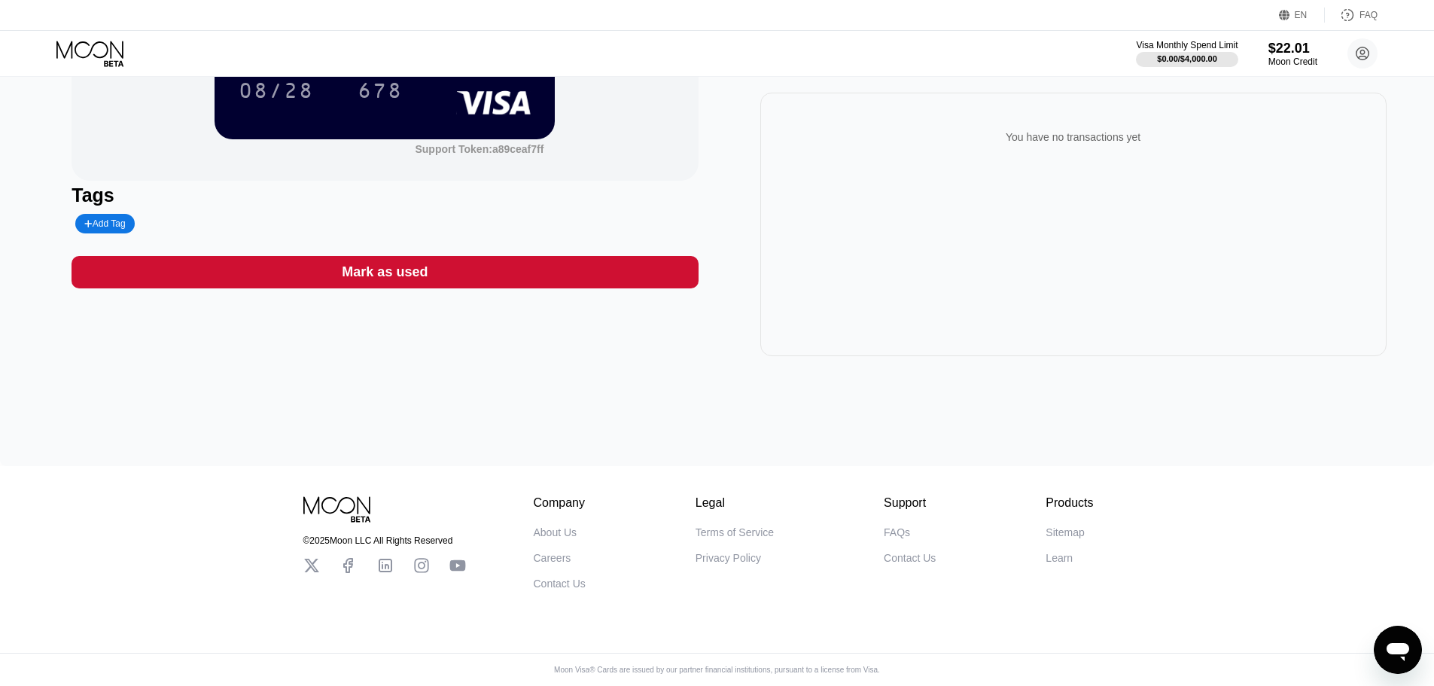
click at [552, 526] on div "About Us" at bounding box center [556, 532] width 44 height 12
click at [221, 379] on div "$22.01 * * * * * * * * * * * * 7705 08/28 678 Support Token: a89ceaf7ff Tags Ad…" at bounding box center [717, 161] width 1434 height 609
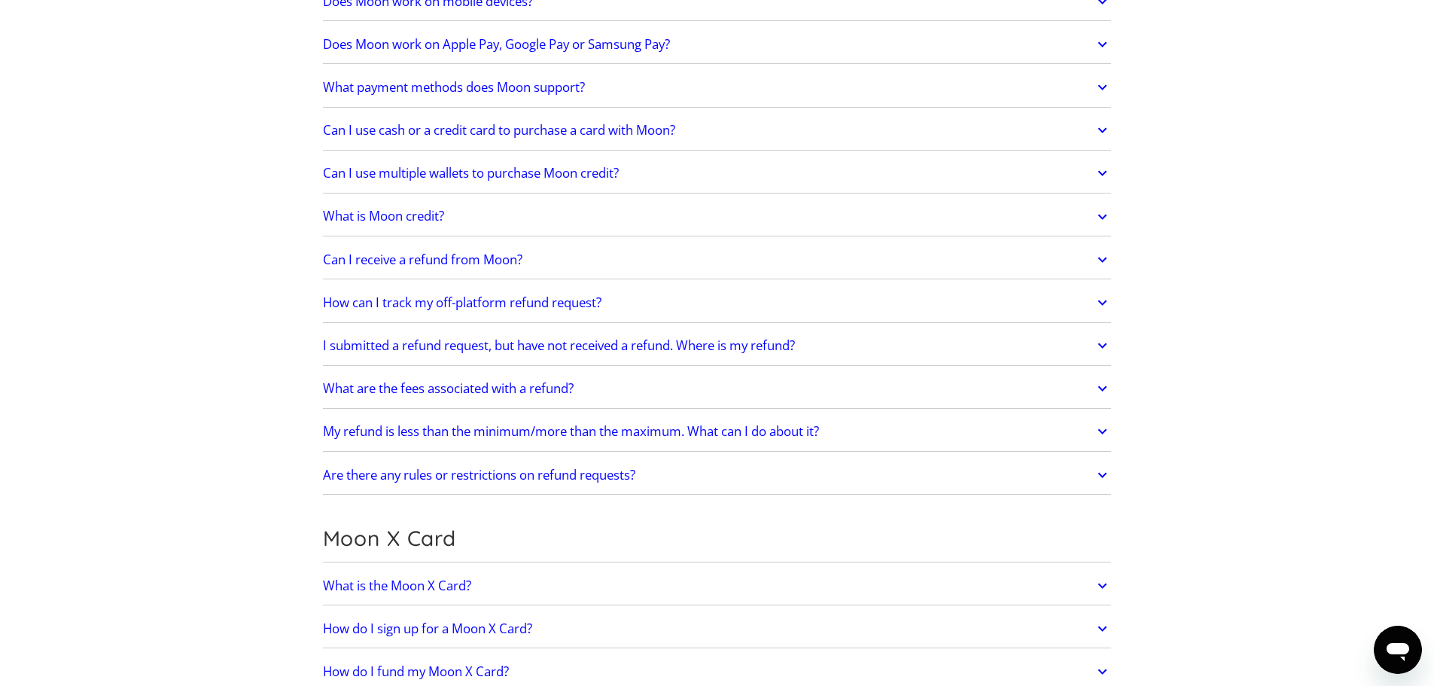
scroll to position [677, 0]
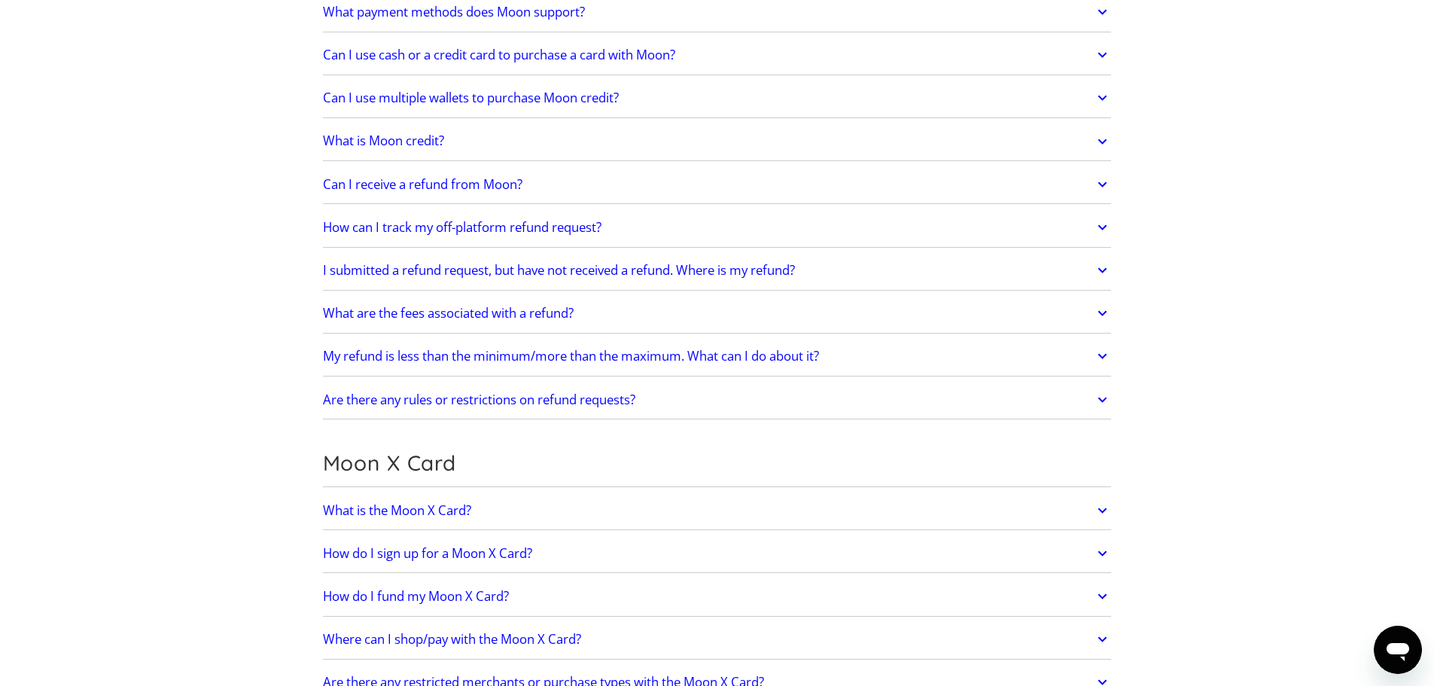
click at [503, 638] on h2 "Where can I shop/pay with the Moon X Card?" at bounding box center [452, 638] width 258 height 15
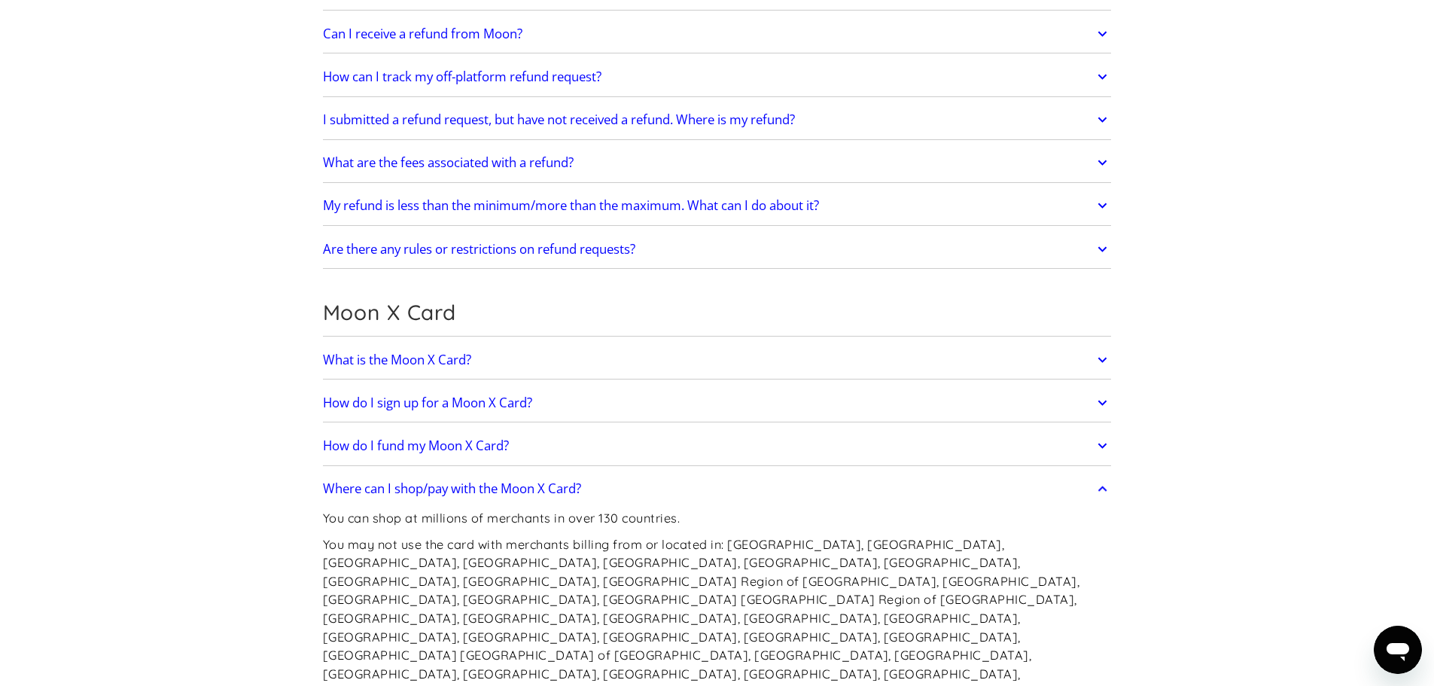
scroll to position [903, 0]
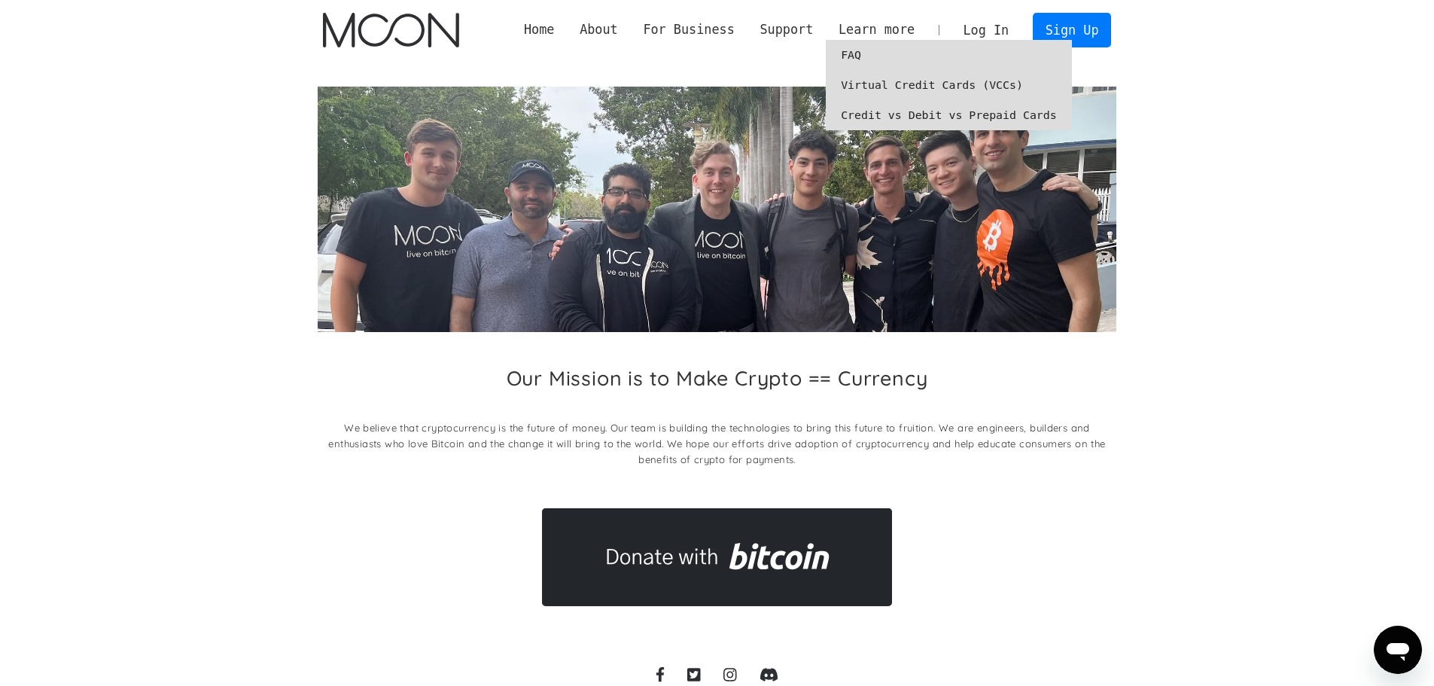
click at [896, 83] on link "Virtual Credit Cards (VCCs)" at bounding box center [949, 85] width 246 height 30
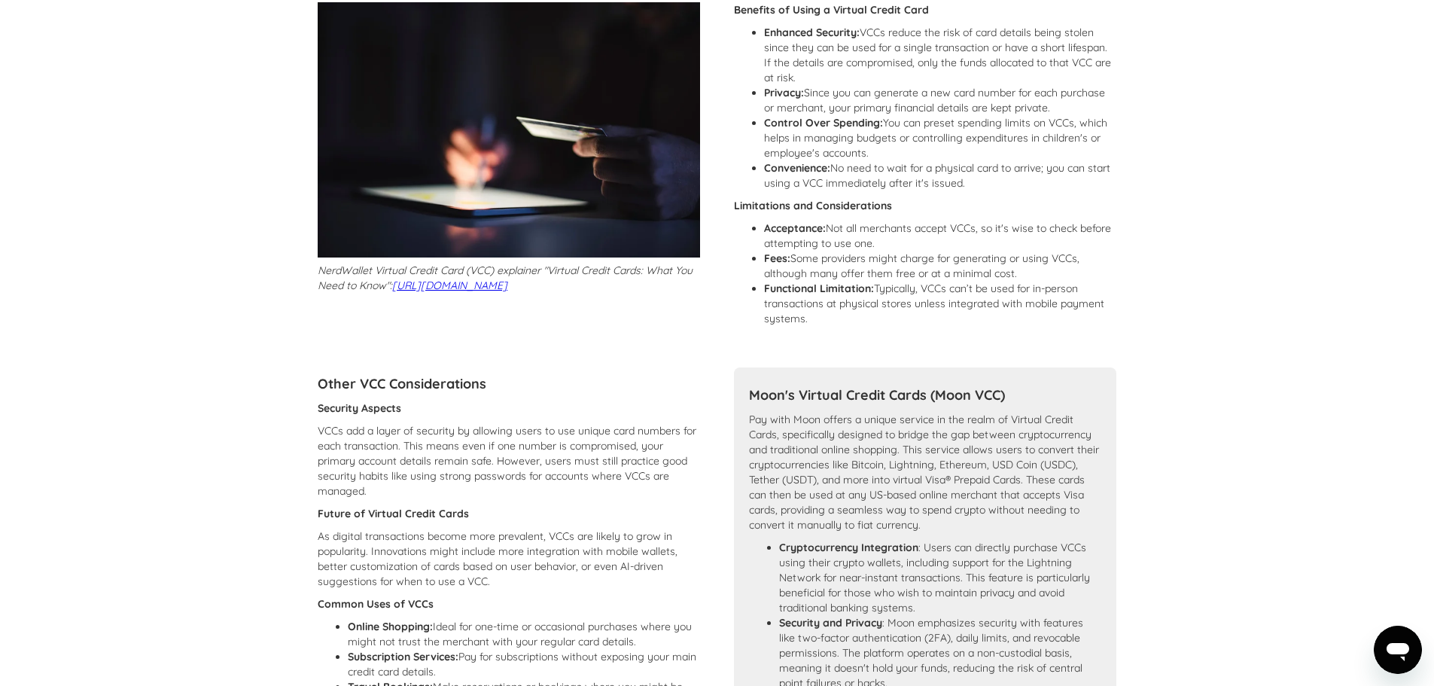
scroll to position [753, 0]
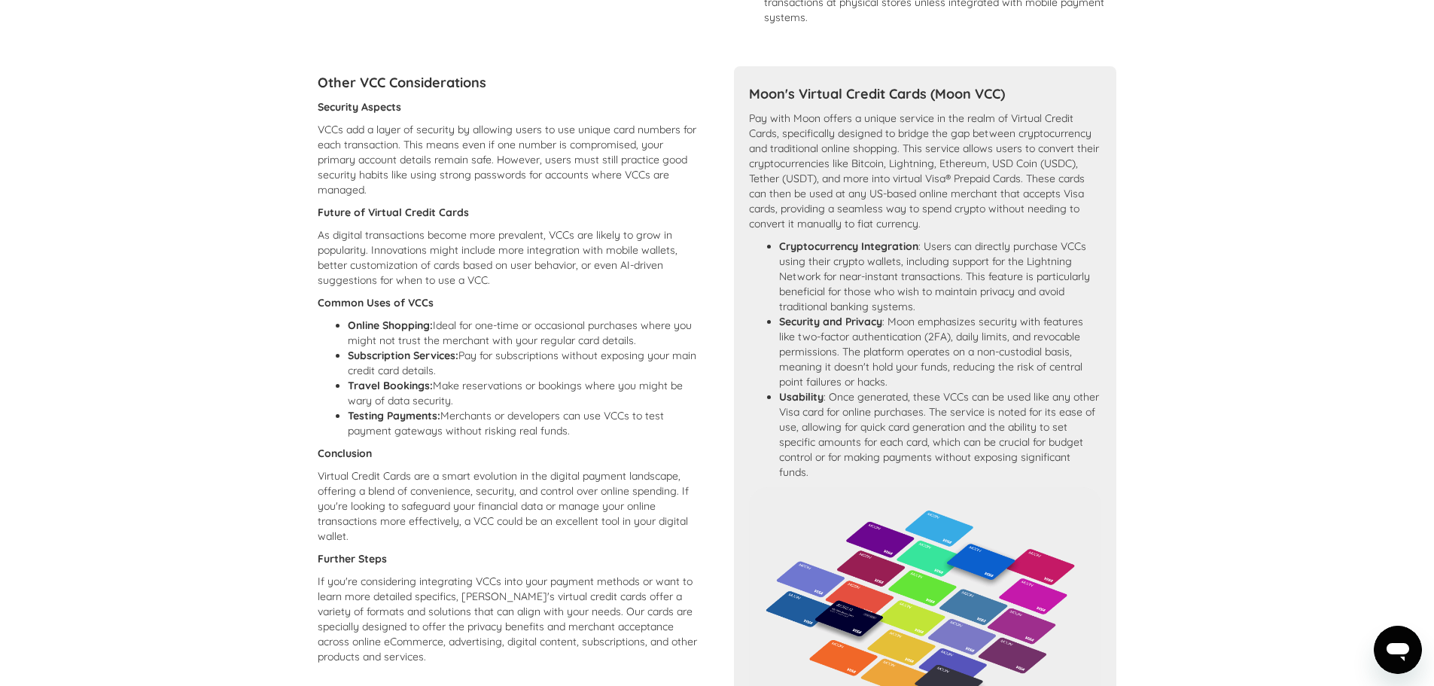
click at [1405, 654] on icon "Open messaging window" at bounding box center [1397, 649] width 27 height 27
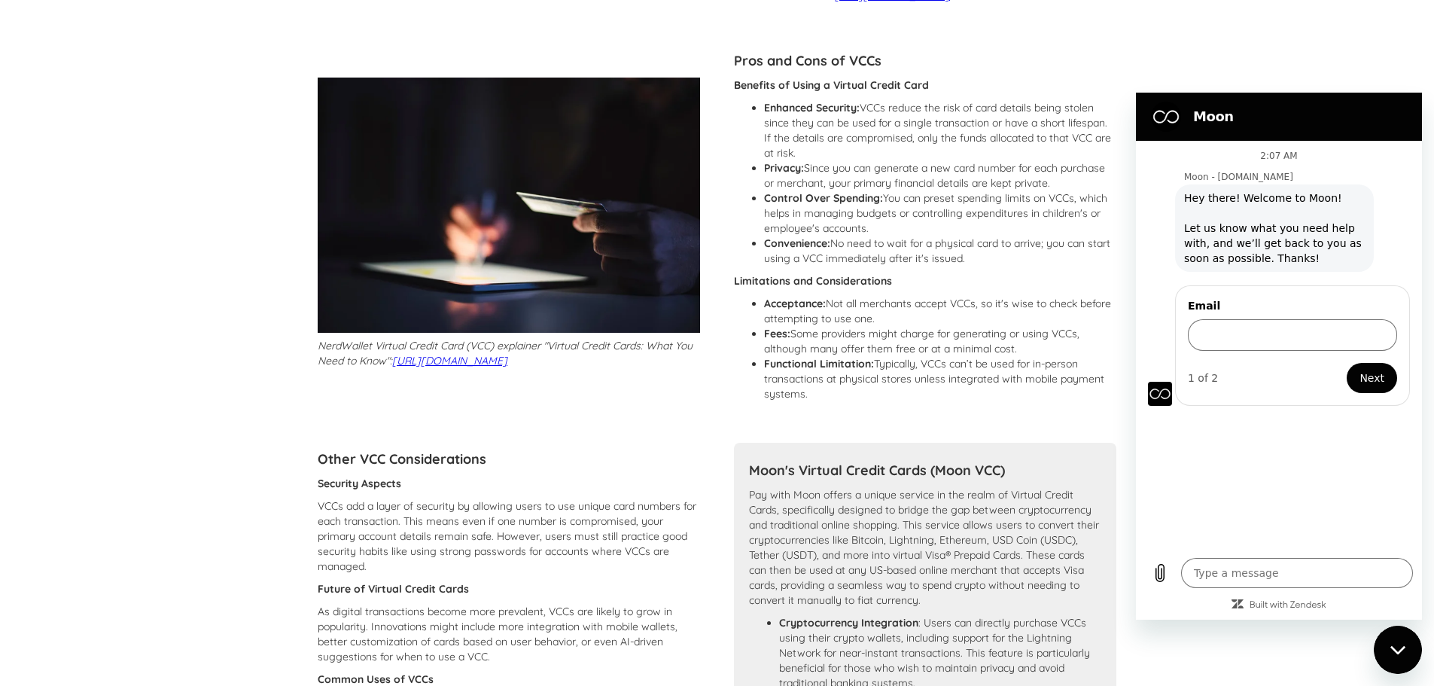
scroll to position [301, 0]
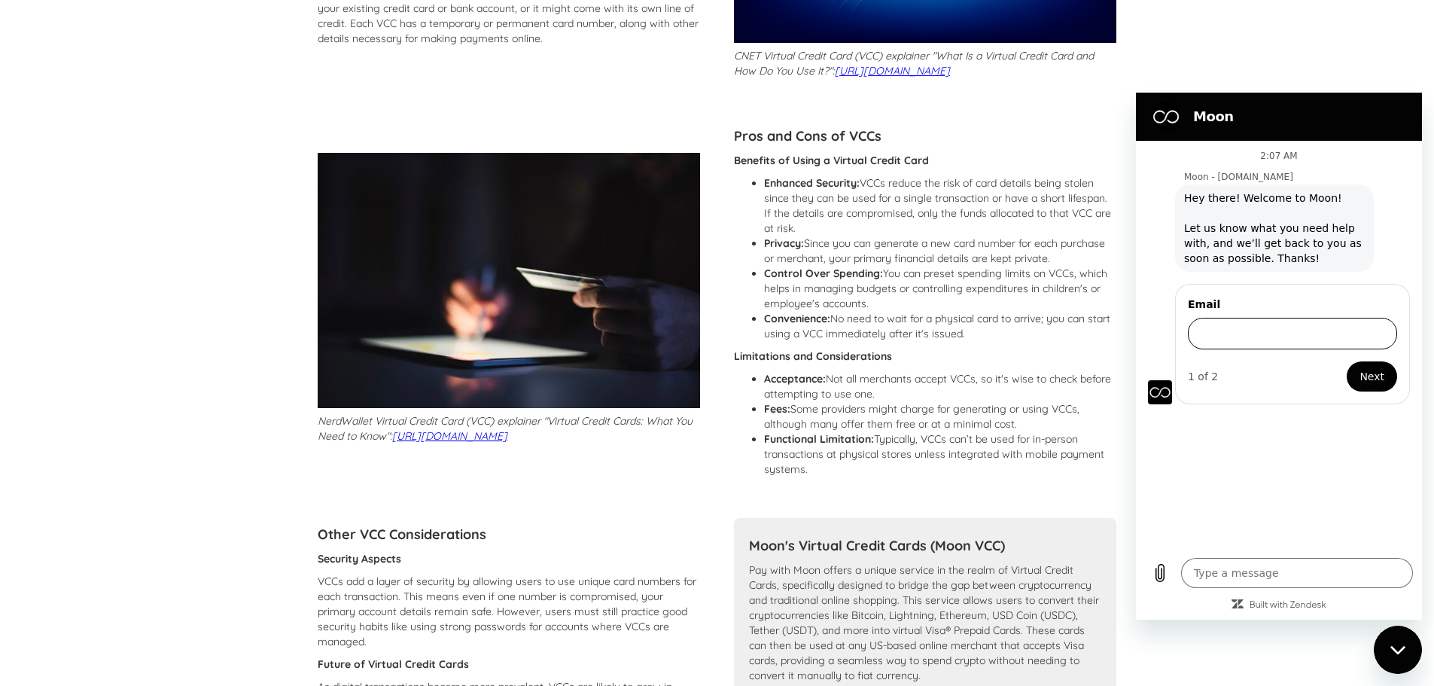
click at [1212, 339] on input "Email" at bounding box center [1292, 334] width 209 height 32
type input "[EMAIL_ADDRESS][DOMAIN_NAME]"
click at [1371, 375] on span "Next" at bounding box center [1371, 376] width 25 height 18
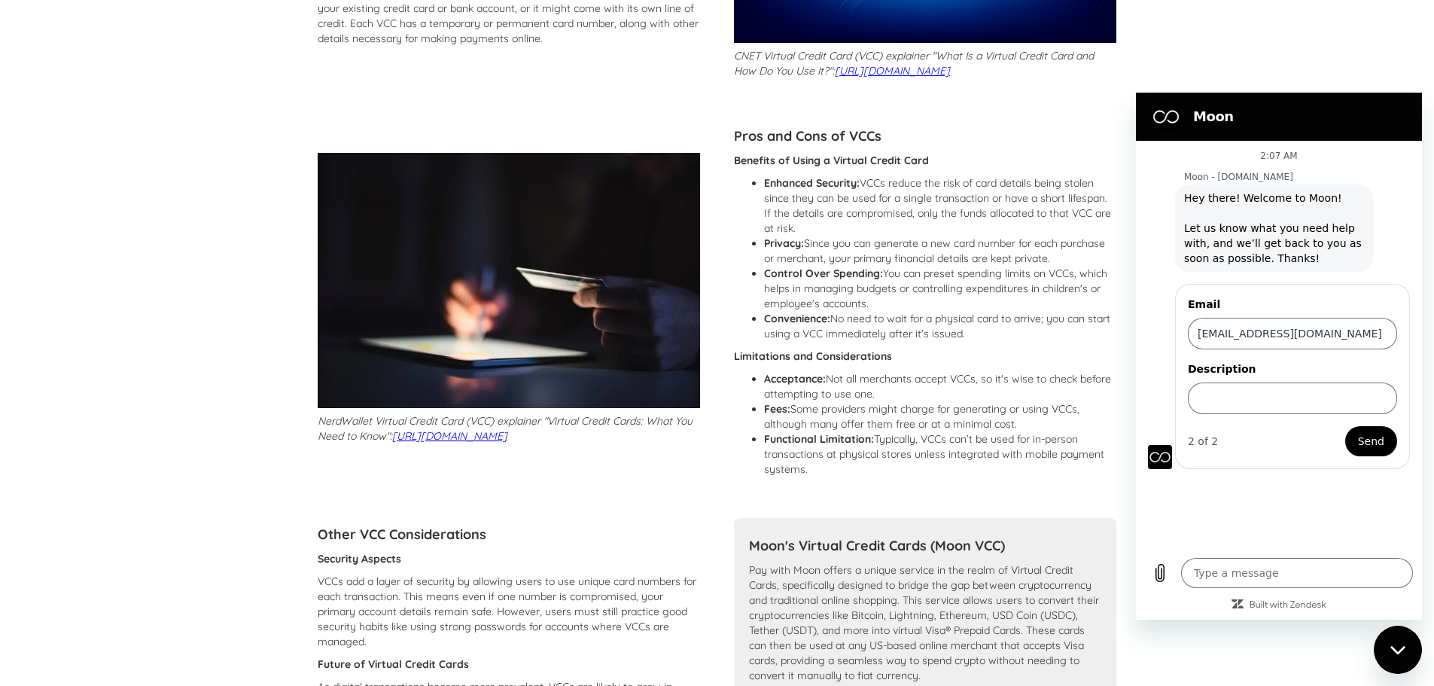
type textarea "x"
click at [1249, 394] on input "Description" at bounding box center [1292, 398] width 209 height 32
type input "what is zipcode and country of X Card?"
click at [1383, 431] on button "Send" at bounding box center [1371, 441] width 52 height 30
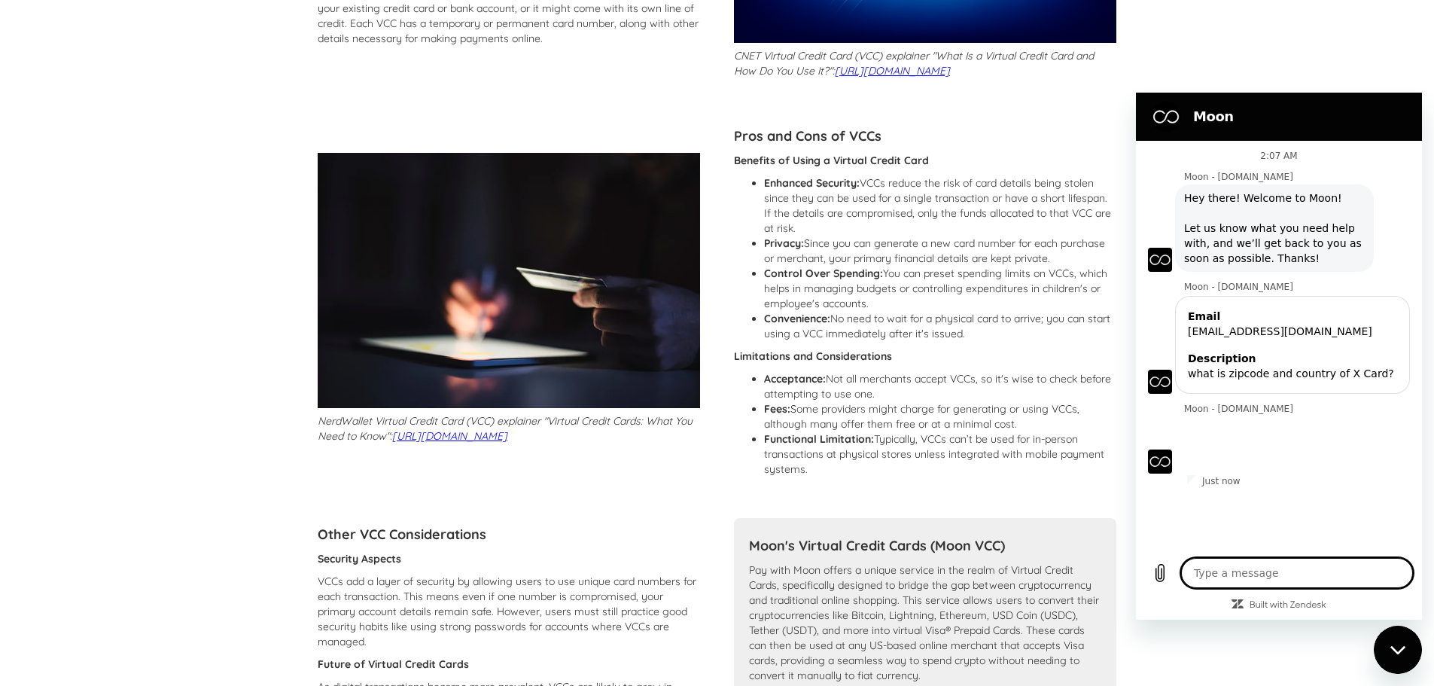
scroll to position [75, 0]
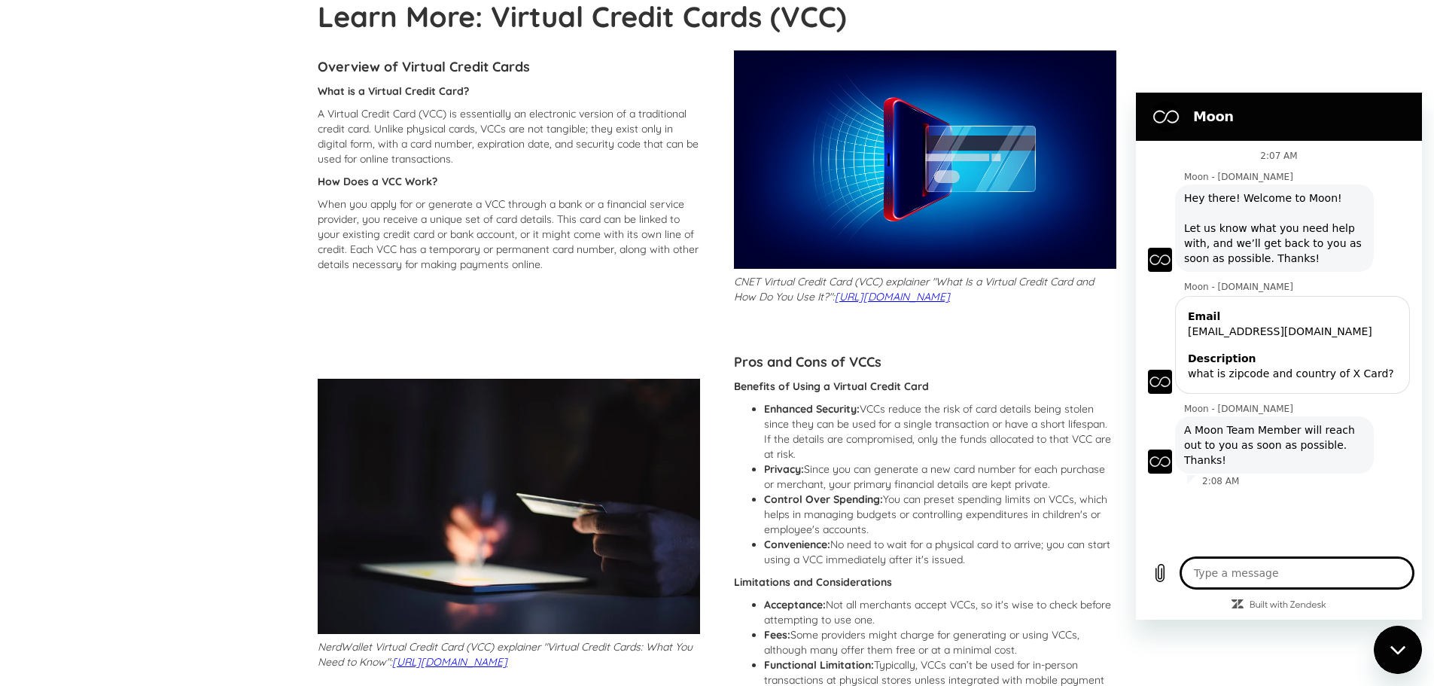
type textarea "x"
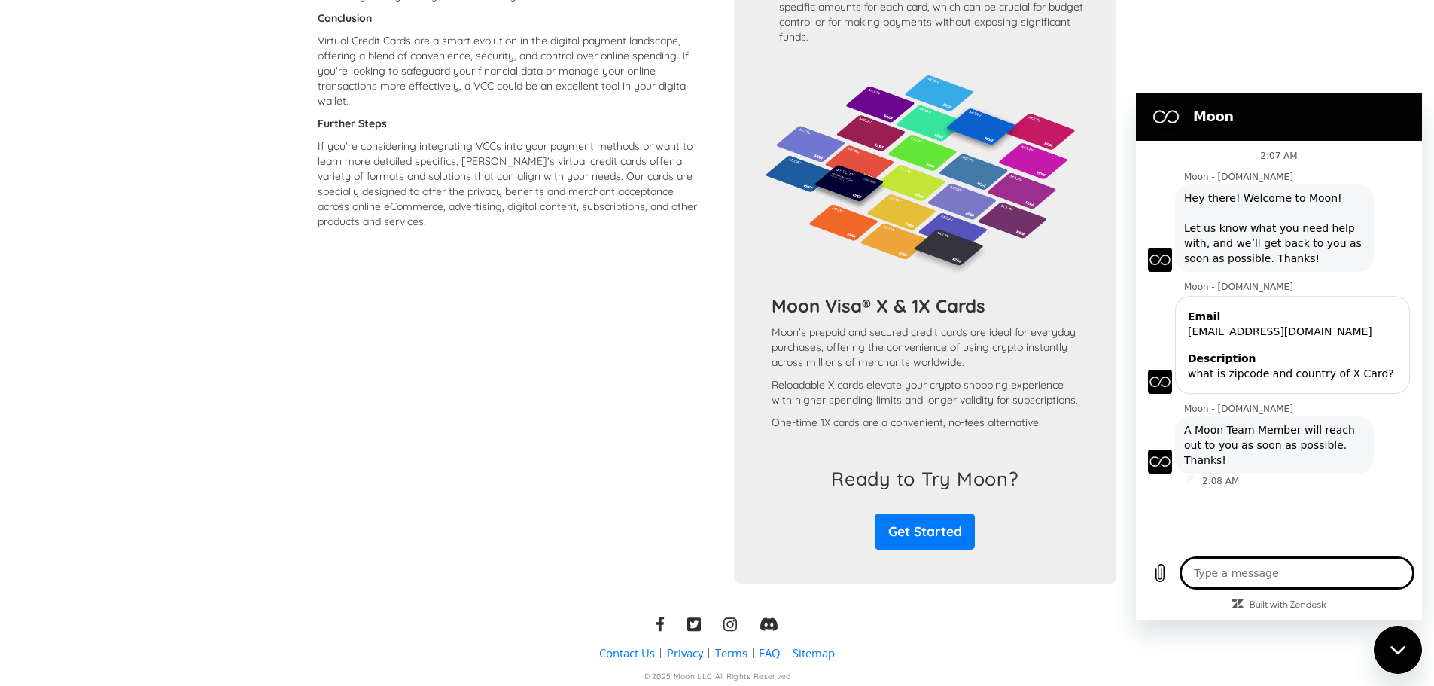
scroll to position [1112, 0]
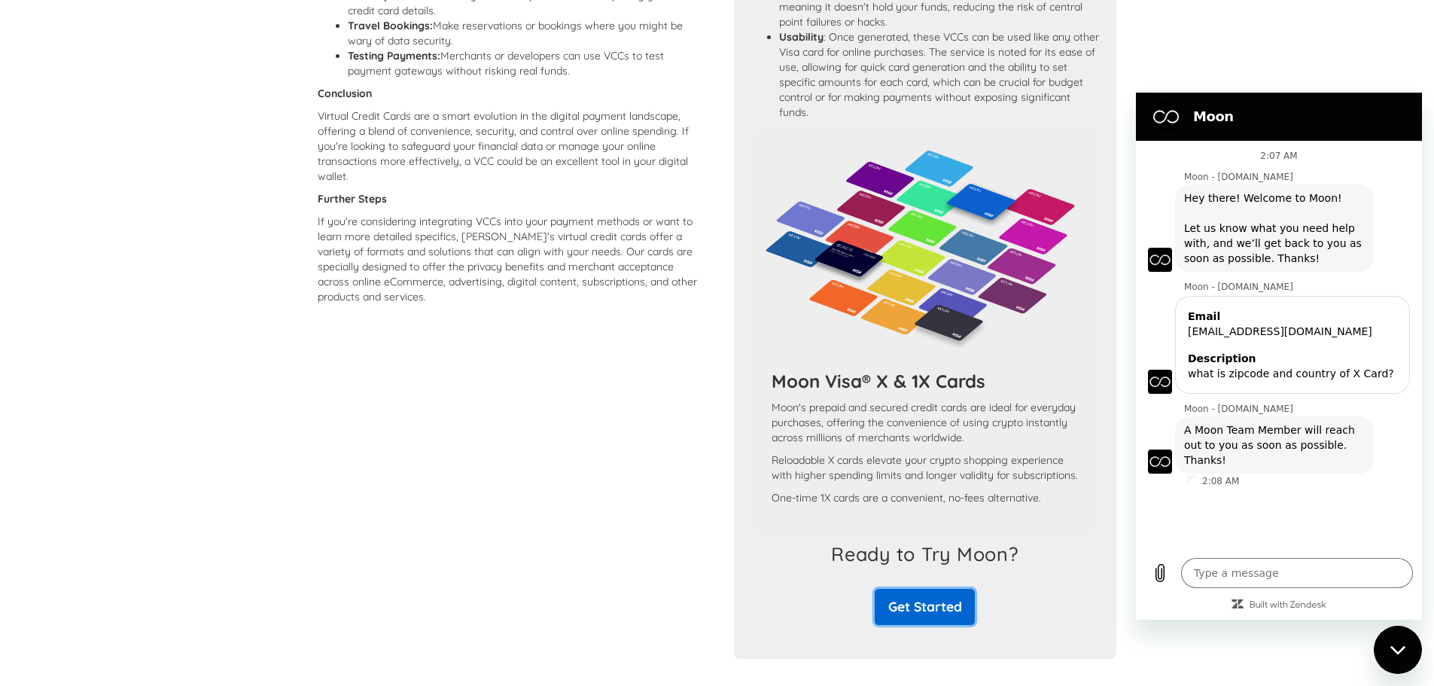
click at [922, 624] on link "Get Started" at bounding box center [925, 606] width 100 height 35
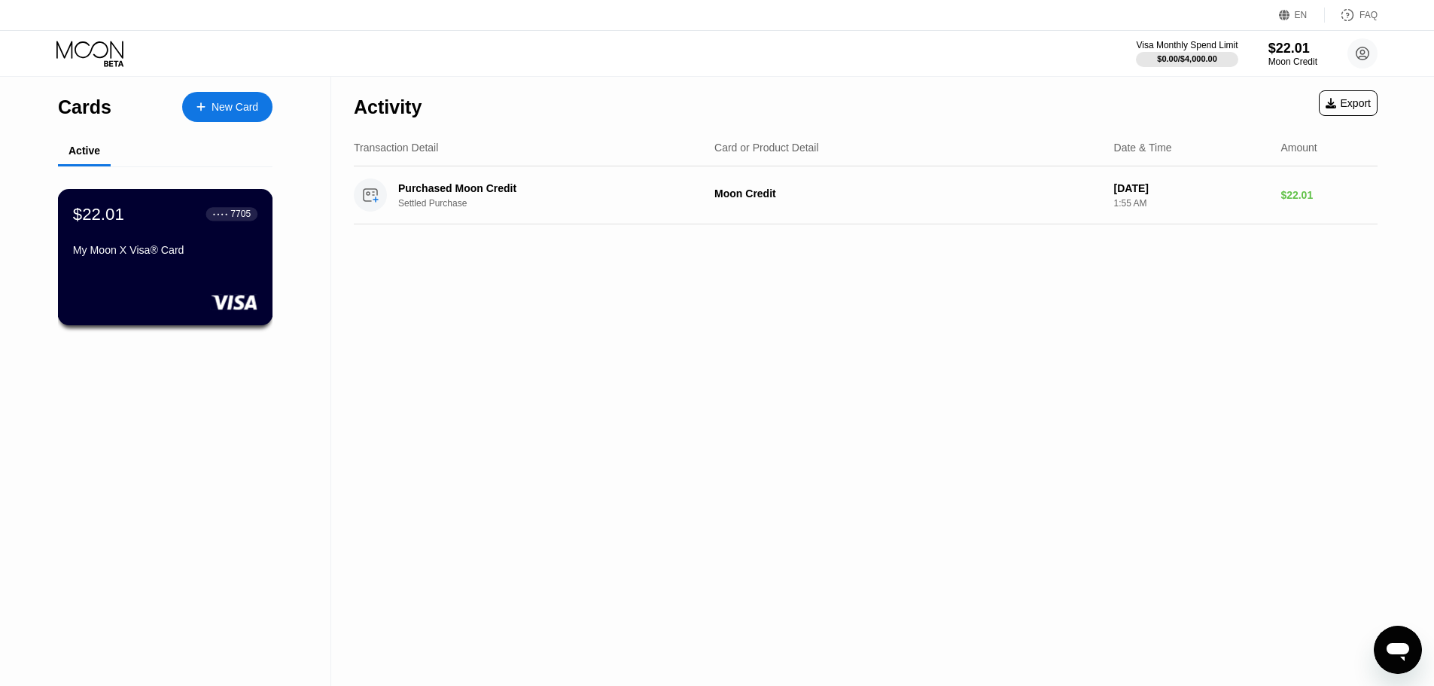
click at [172, 251] on div "My Moon X Visa® Card" at bounding box center [165, 250] width 184 height 12
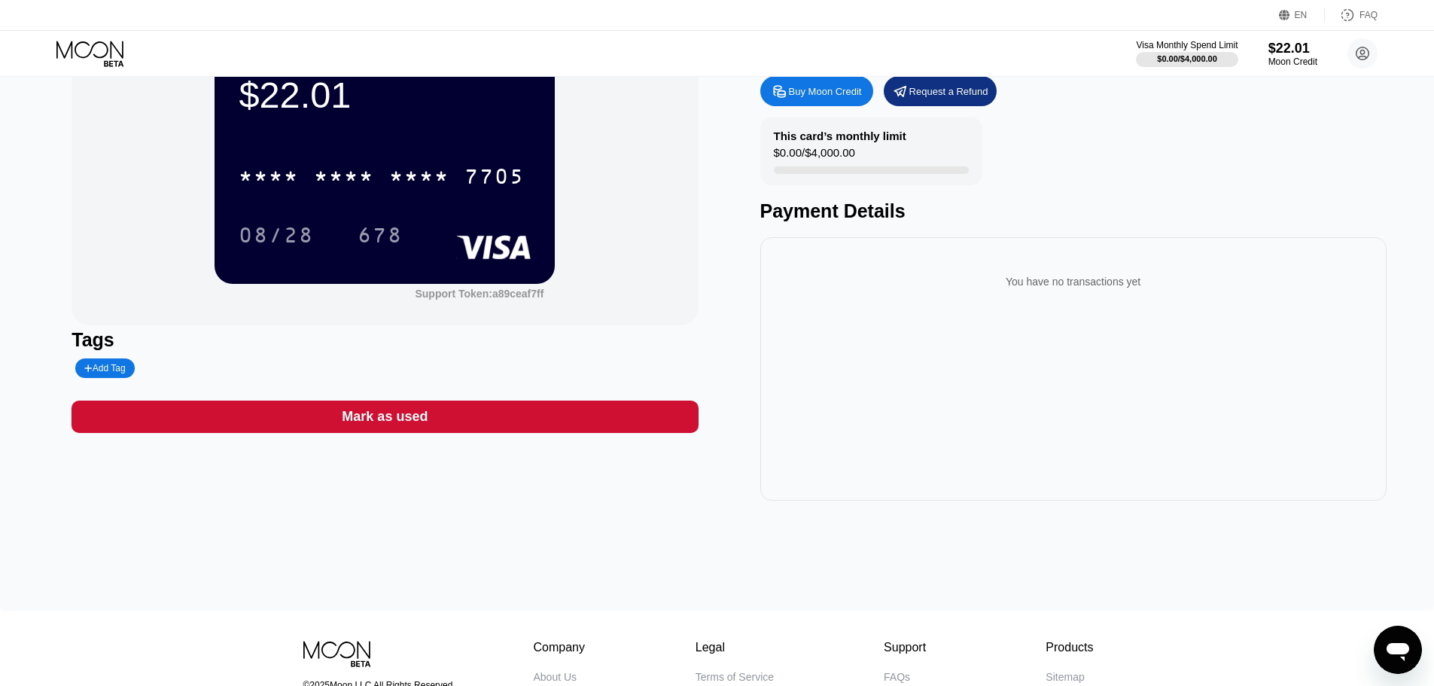
scroll to position [231, 0]
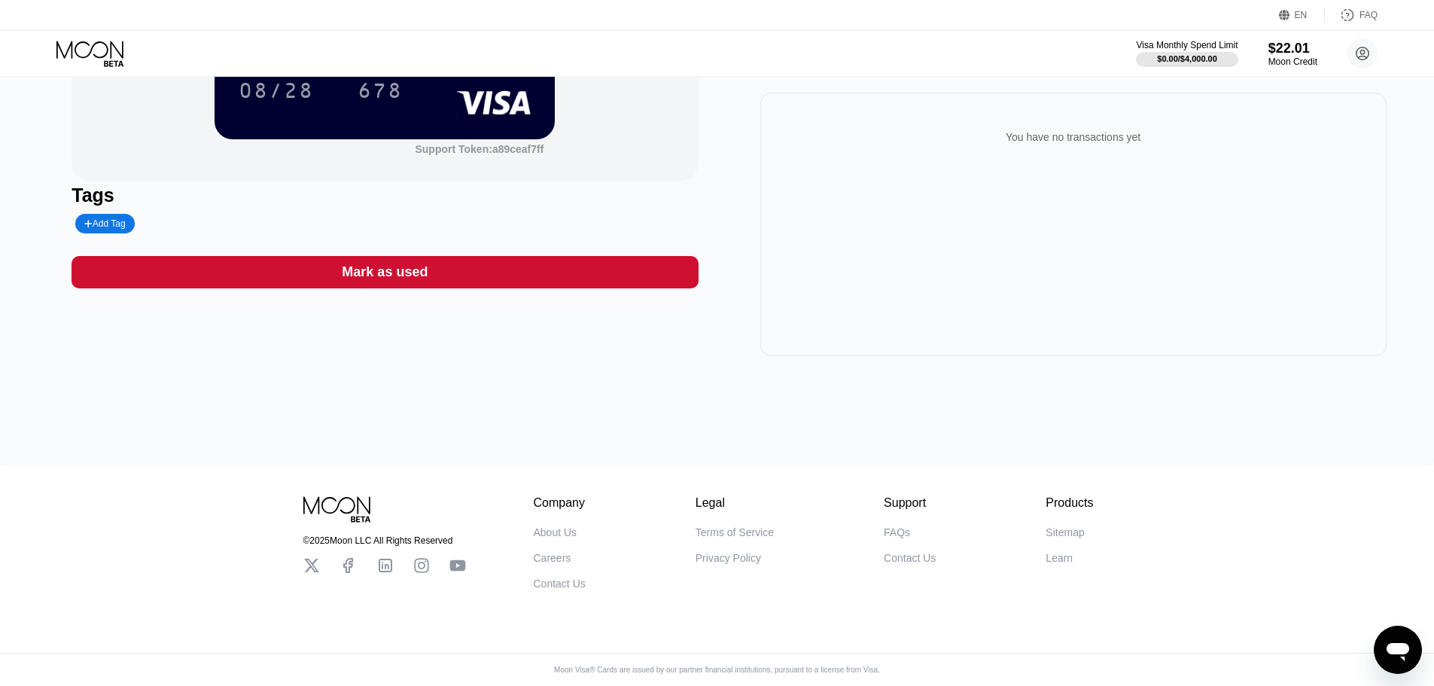
click at [1066, 552] on div "Learn" at bounding box center [1058, 558] width 27 height 12
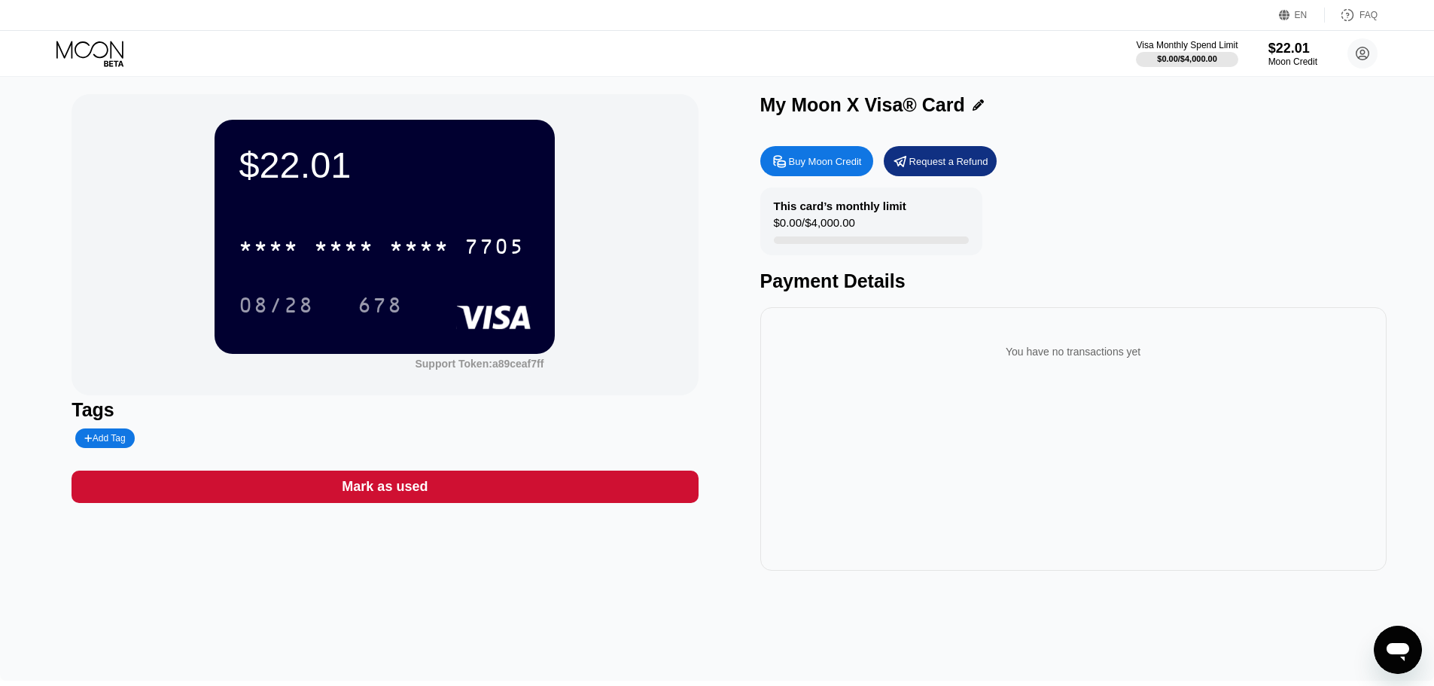
scroll to position [0, 0]
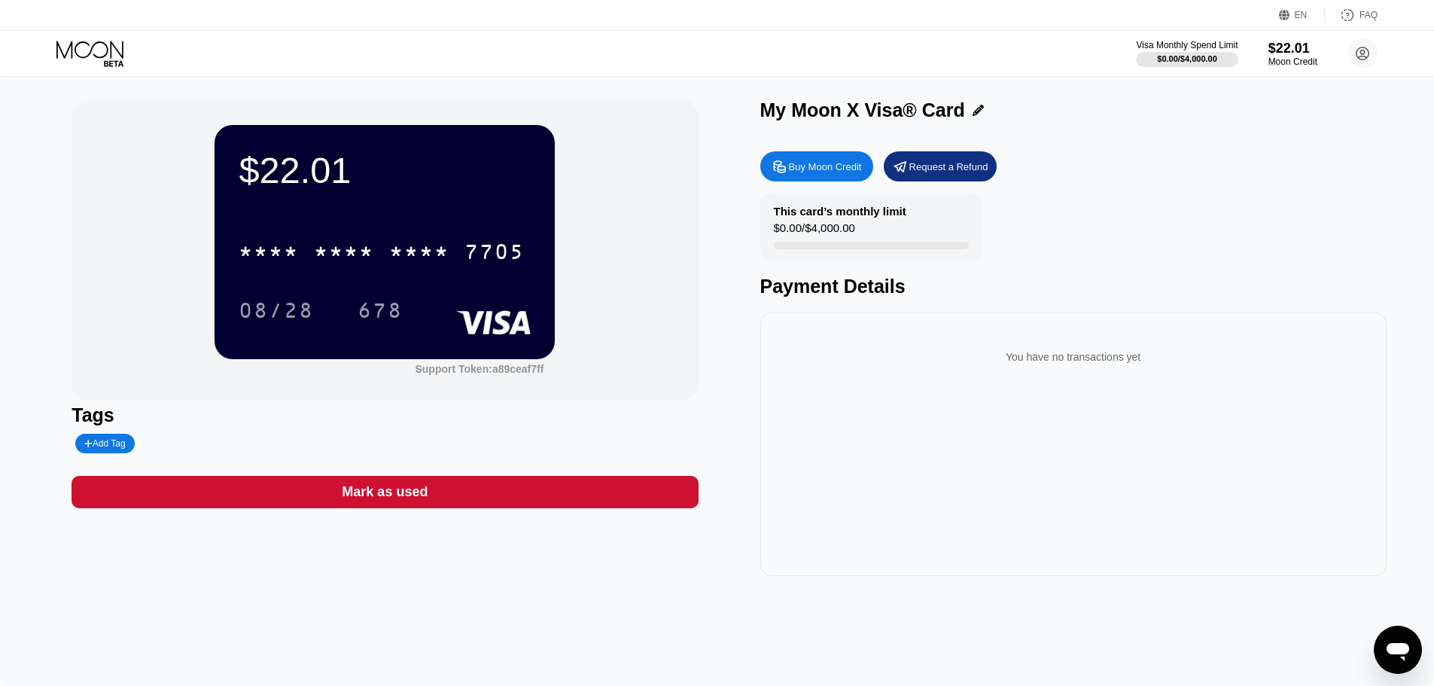
type textarea "x"
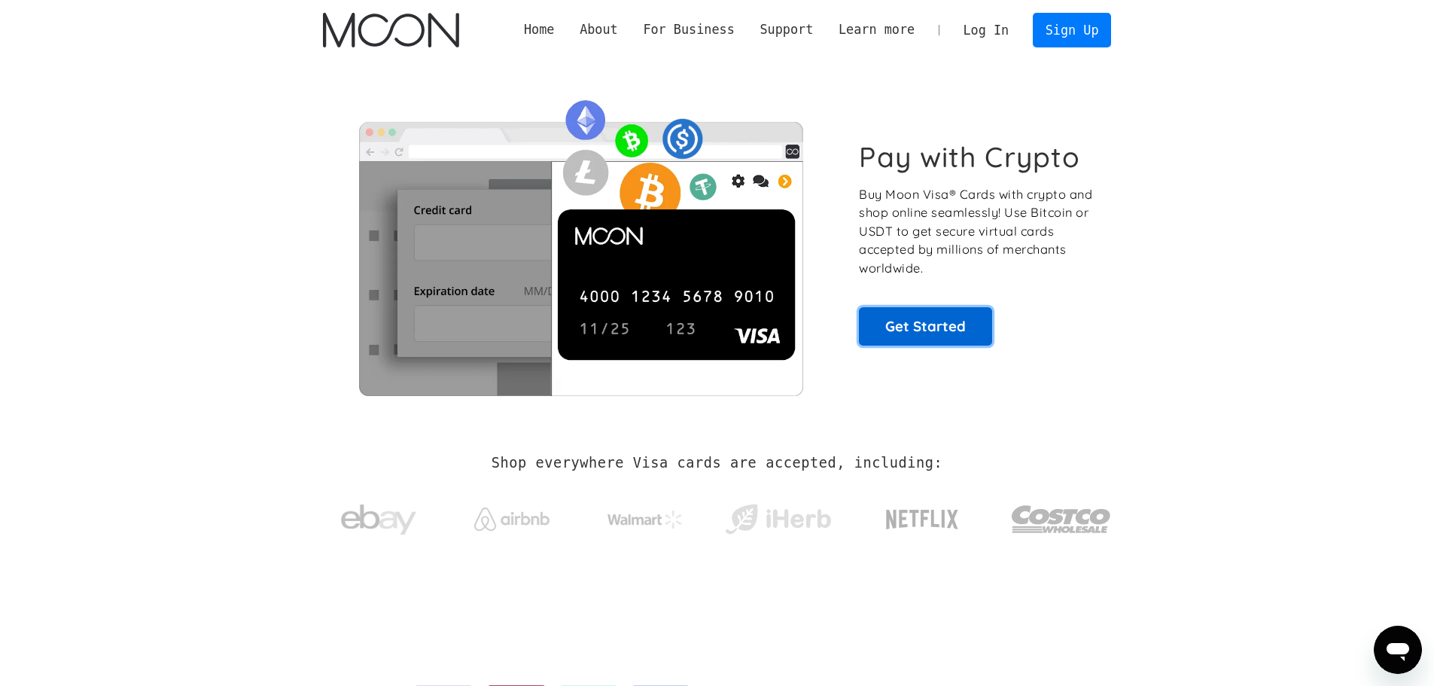
click at [921, 321] on link "Get Started" at bounding box center [925, 326] width 133 height 38
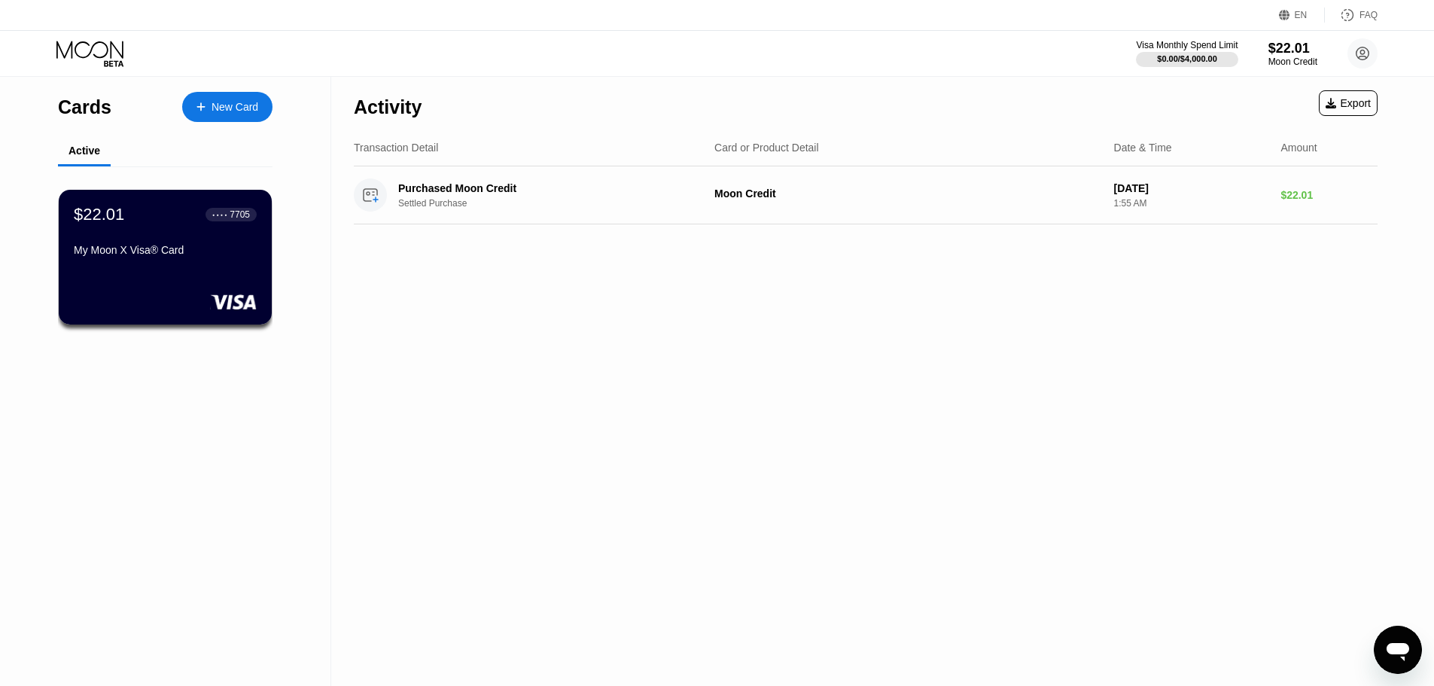
click at [95, 48] on icon at bounding box center [91, 54] width 70 height 26
click at [1346, 103] on div "Export" at bounding box center [1347, 103] width 45 height 12
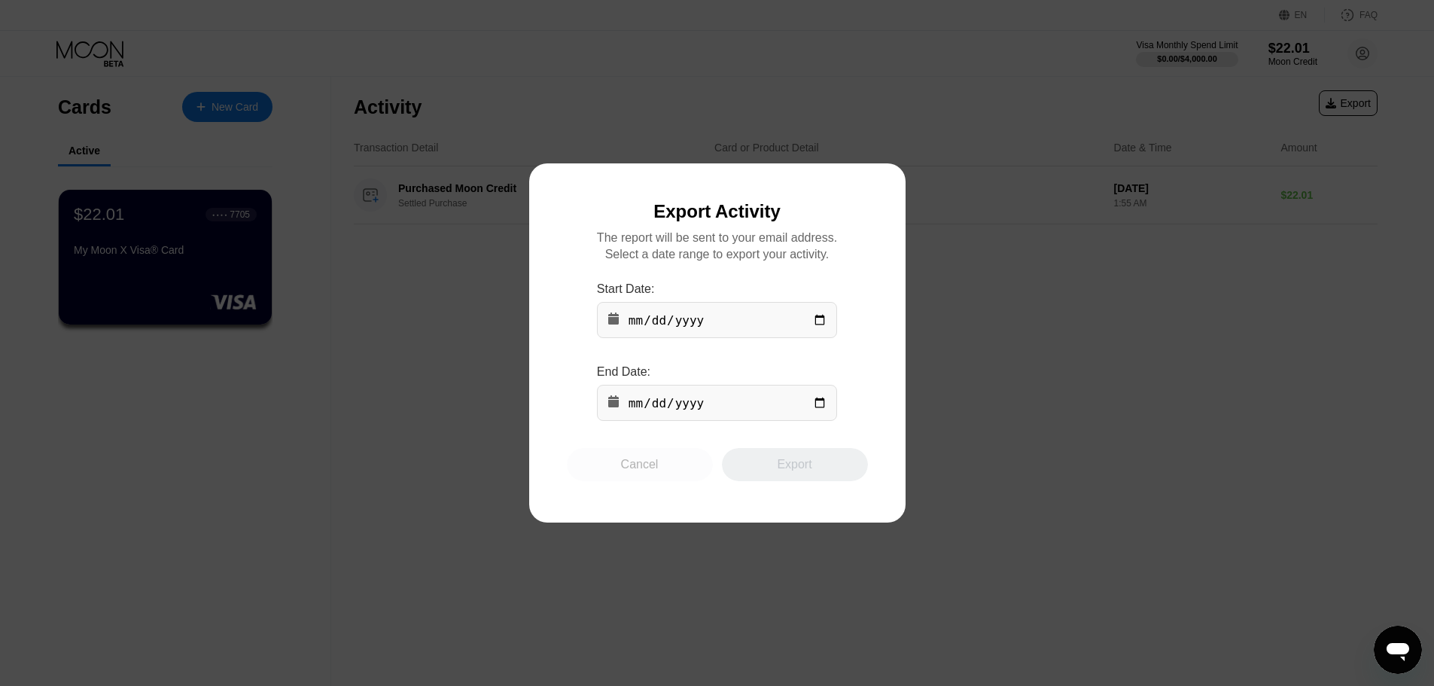
click at [640, 464] on div "Cancel" at bounding box center [640, 464] width 38 height 15
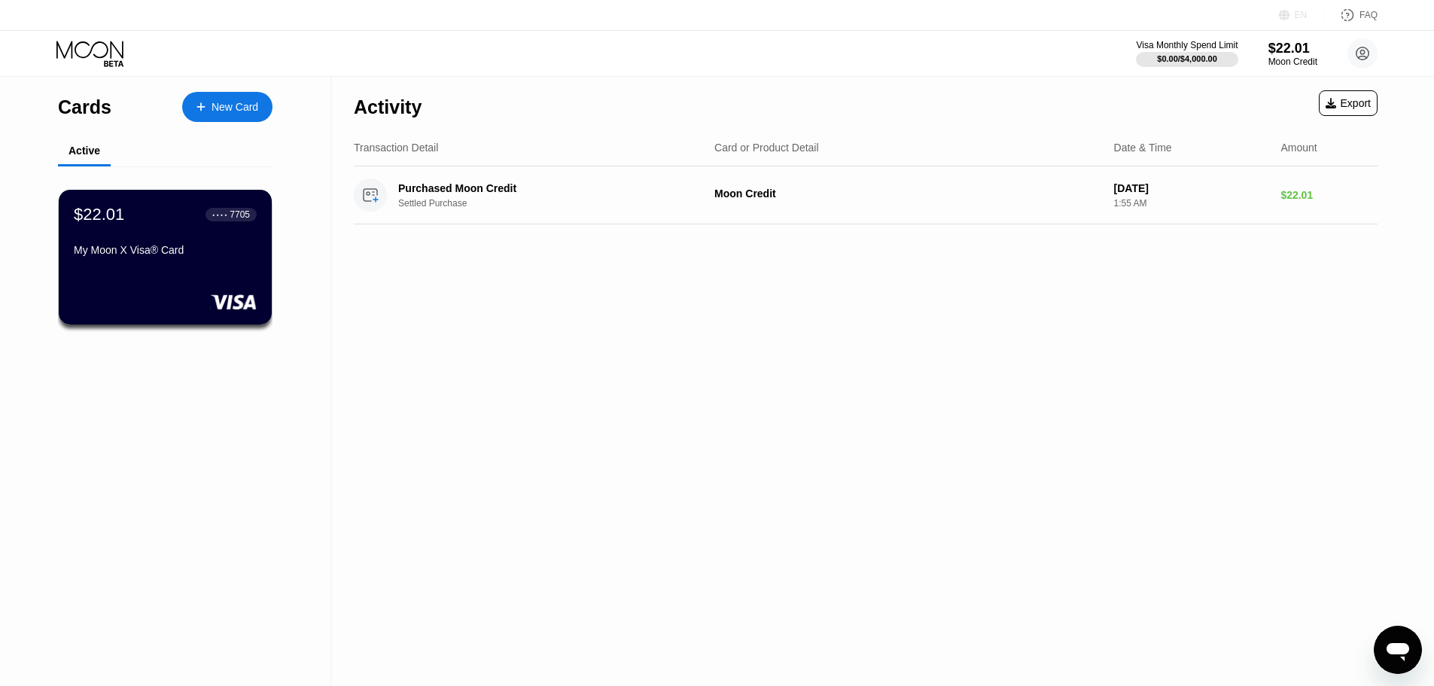
click at [1290, 14] on icon at bounding box center [1284, 15] width 11 height 11
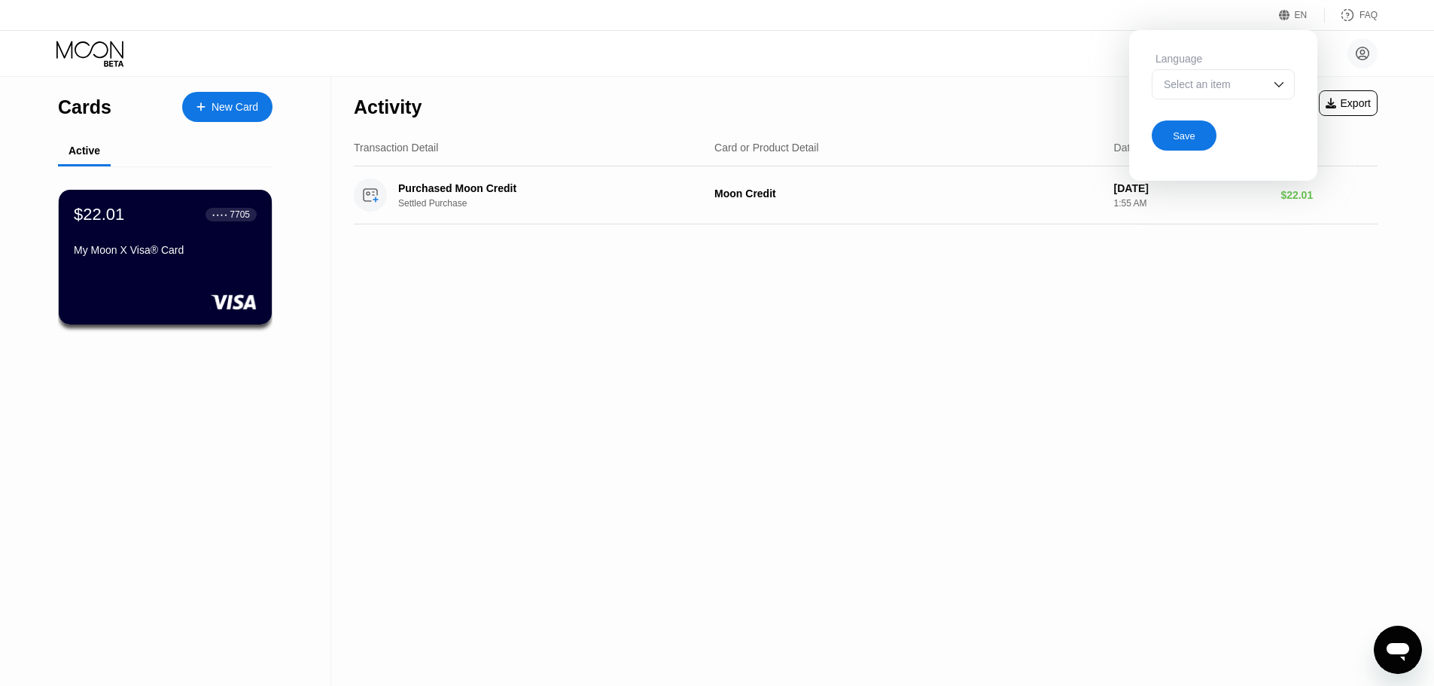
click at [765, 398] on div "Activity Export Transaction Detail Card or Product Detail Date & Time Amount Pu…" at bounding box center [865, 381] width 1069 height 609
click at [1222, 341] on div "Activity Export Transaction Detail Card or Product Detail Date & Time Amount Pu…" at bounding box center [865, 381] width 1069 height 609
click at [1295, 15] on div "EN" at bounding box center [1301, 15] width 13 height 11
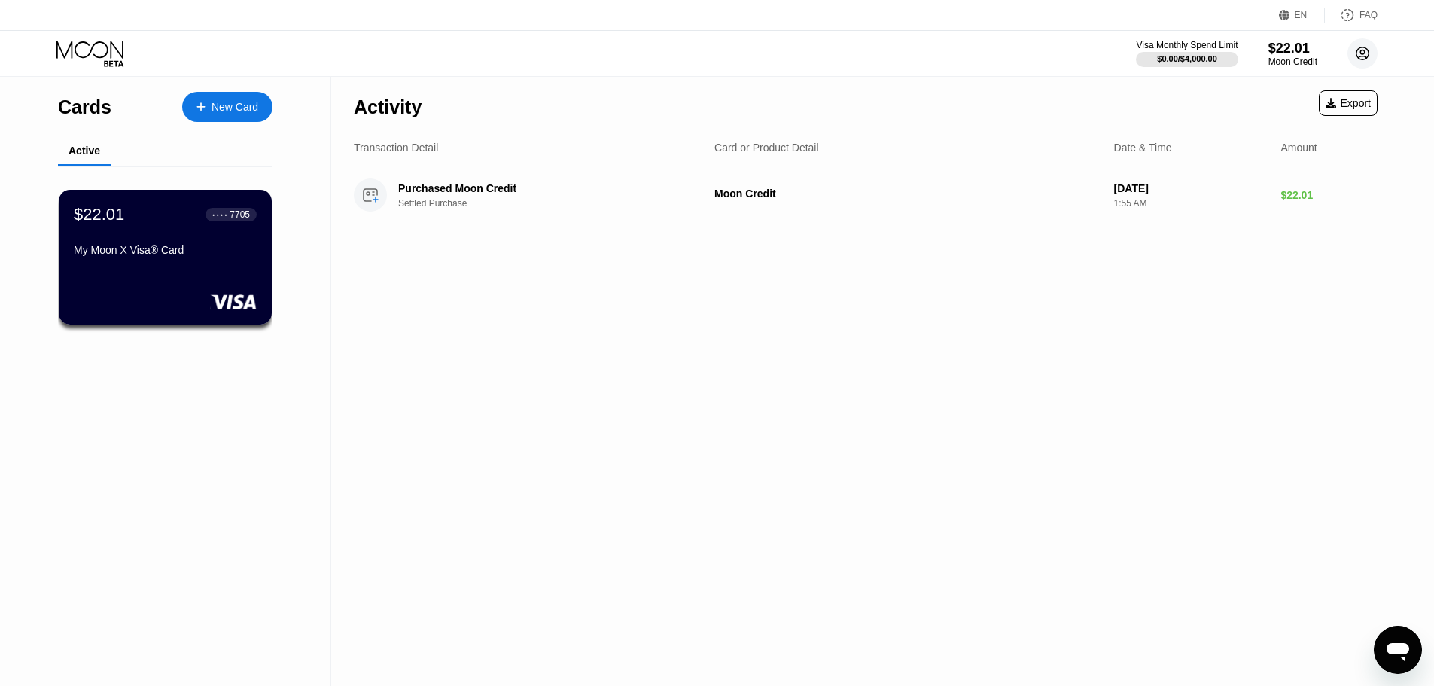
click at [1360, 55] on circle at bounding box center [1362, 53] width 30 height 30
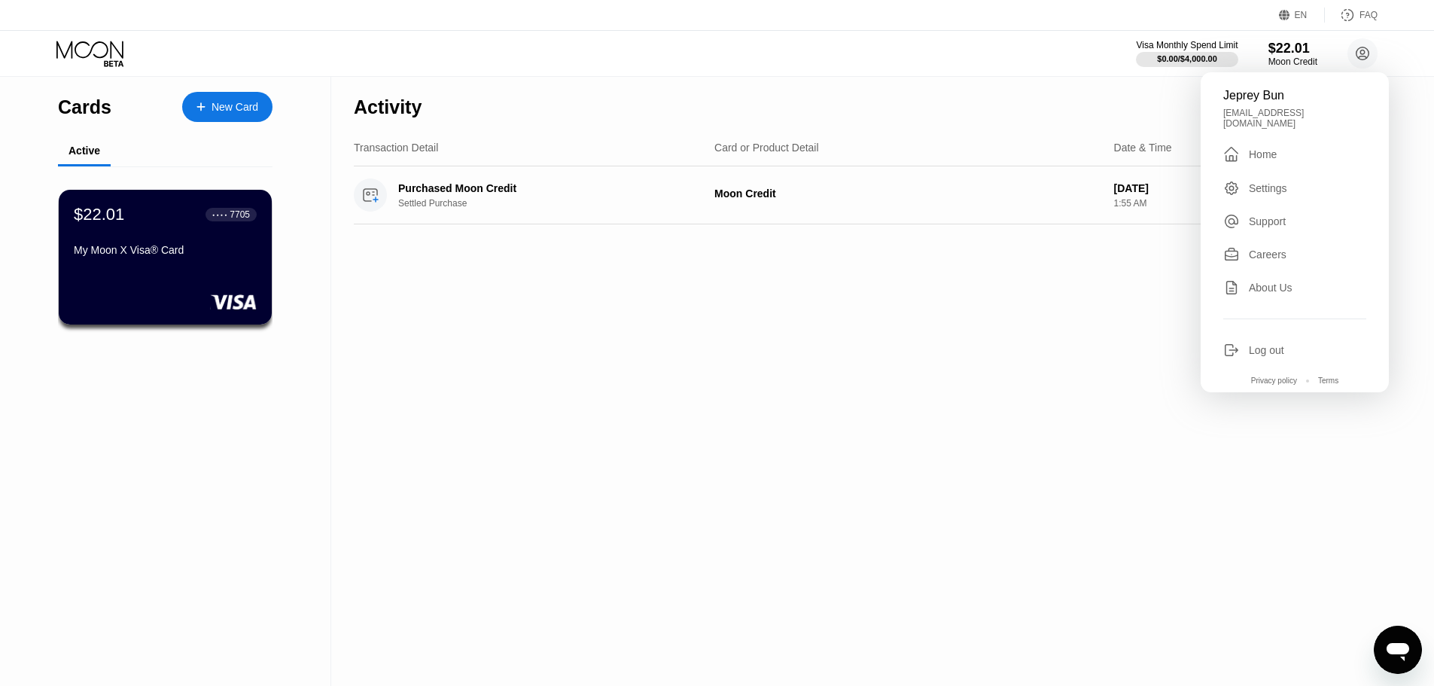
click at [605, 405] on div "Activity Export Transaction Detail Card or Product Detail Date & Time Amount Pu…" at bounding box center [865, 381] width 1069 height 609
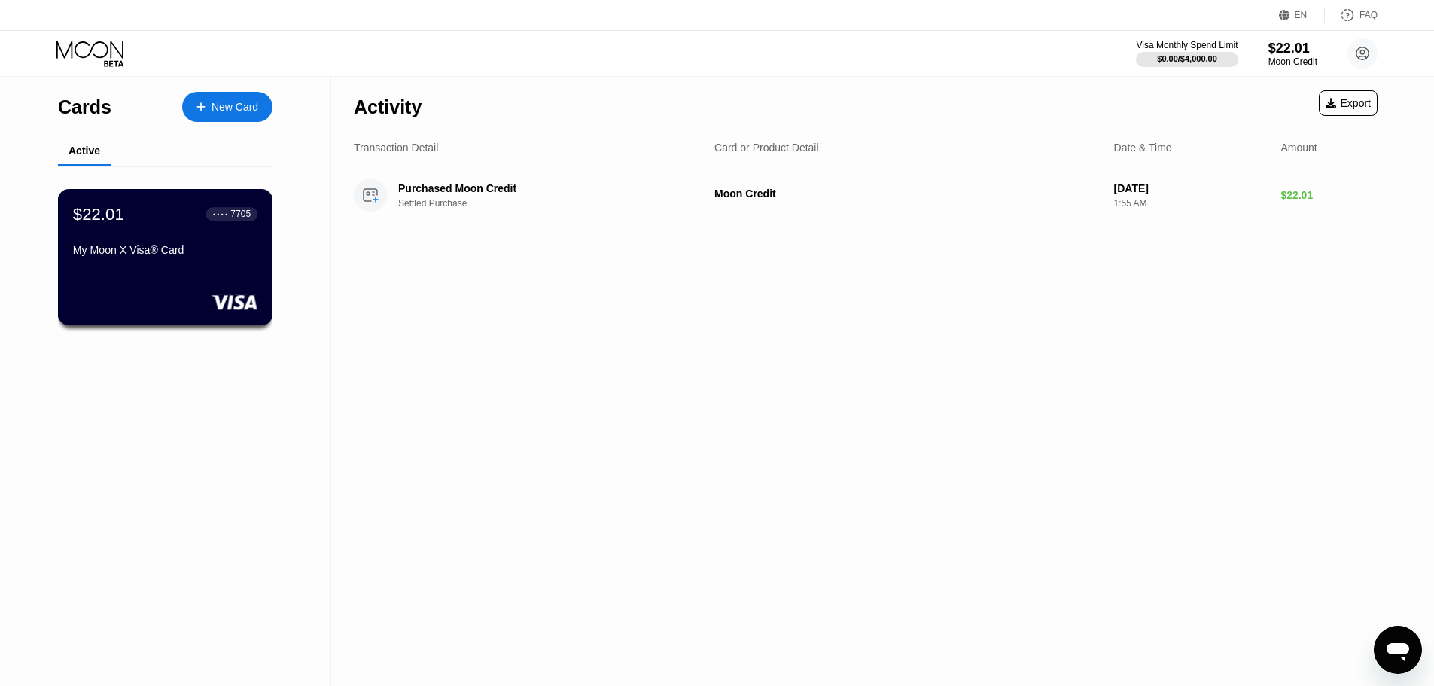
click at [185, 249] on div "My Moon X Visa® Card" at bounding box center [165, 250] width 184 height 12
